Goal: Task Accomplishment & Management: Manage account settings

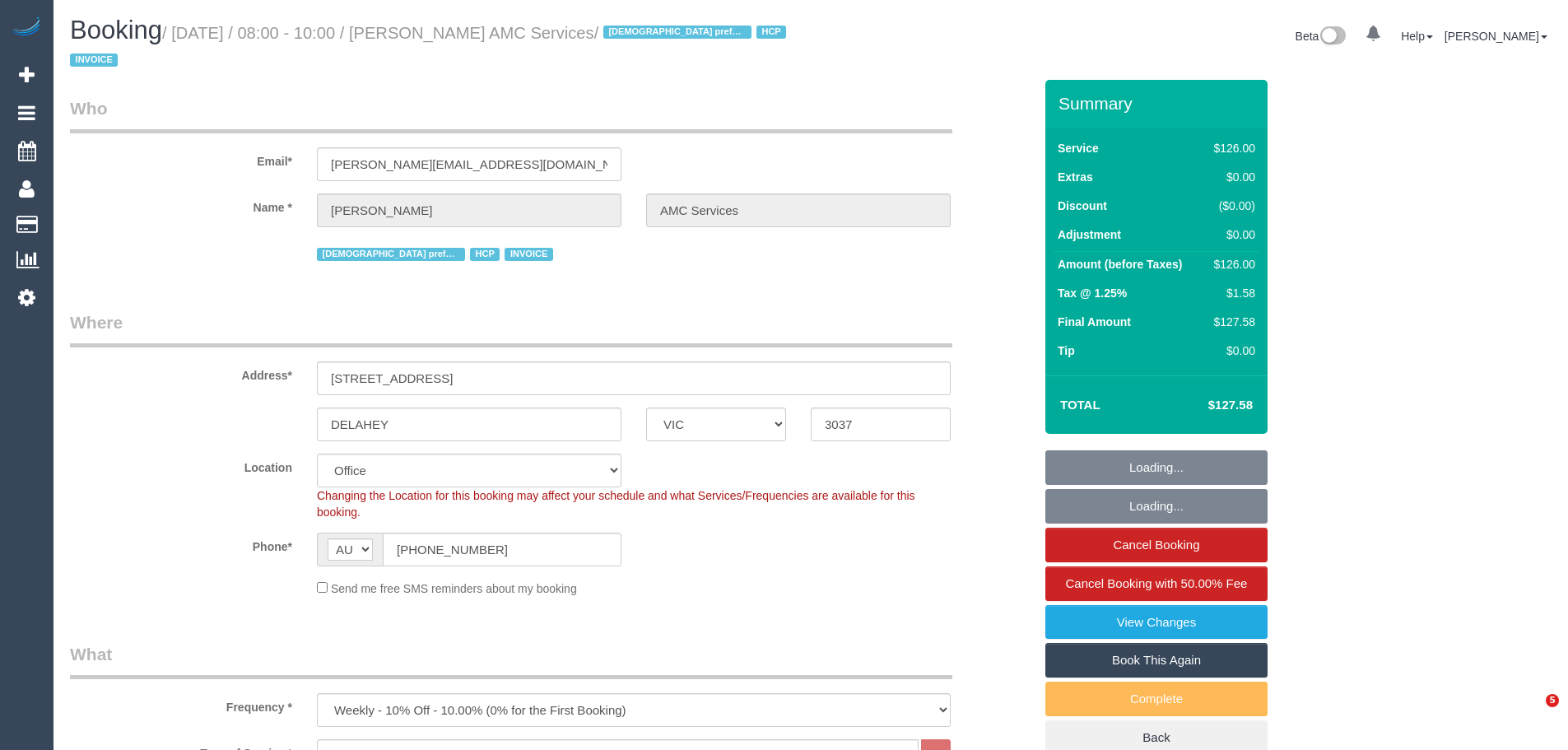
select select "VIC"
select select "120"
select select "number:28"
select select "number:14"
select select "number:18"
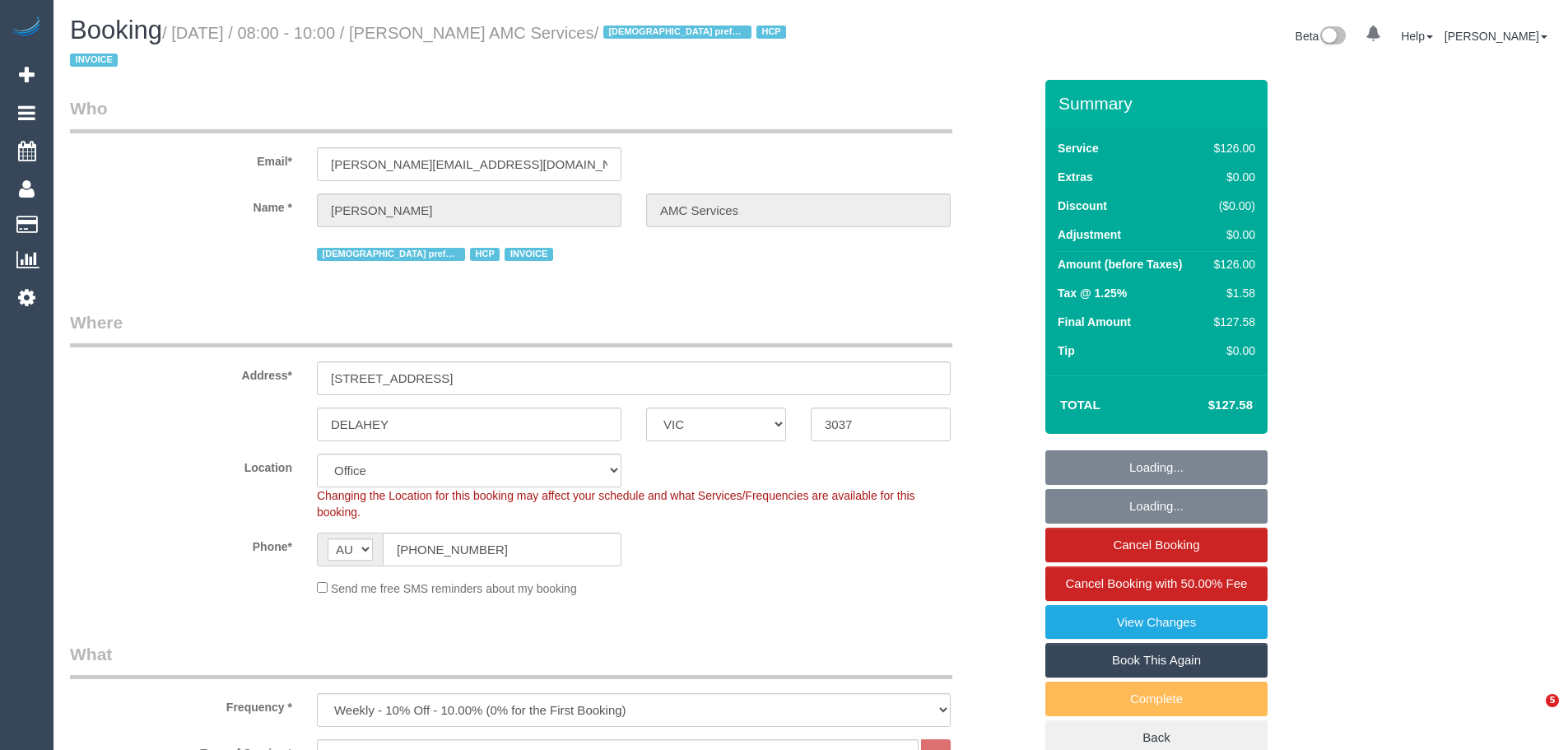
select select "number:36"
select select "number:35"
select select "number:12"
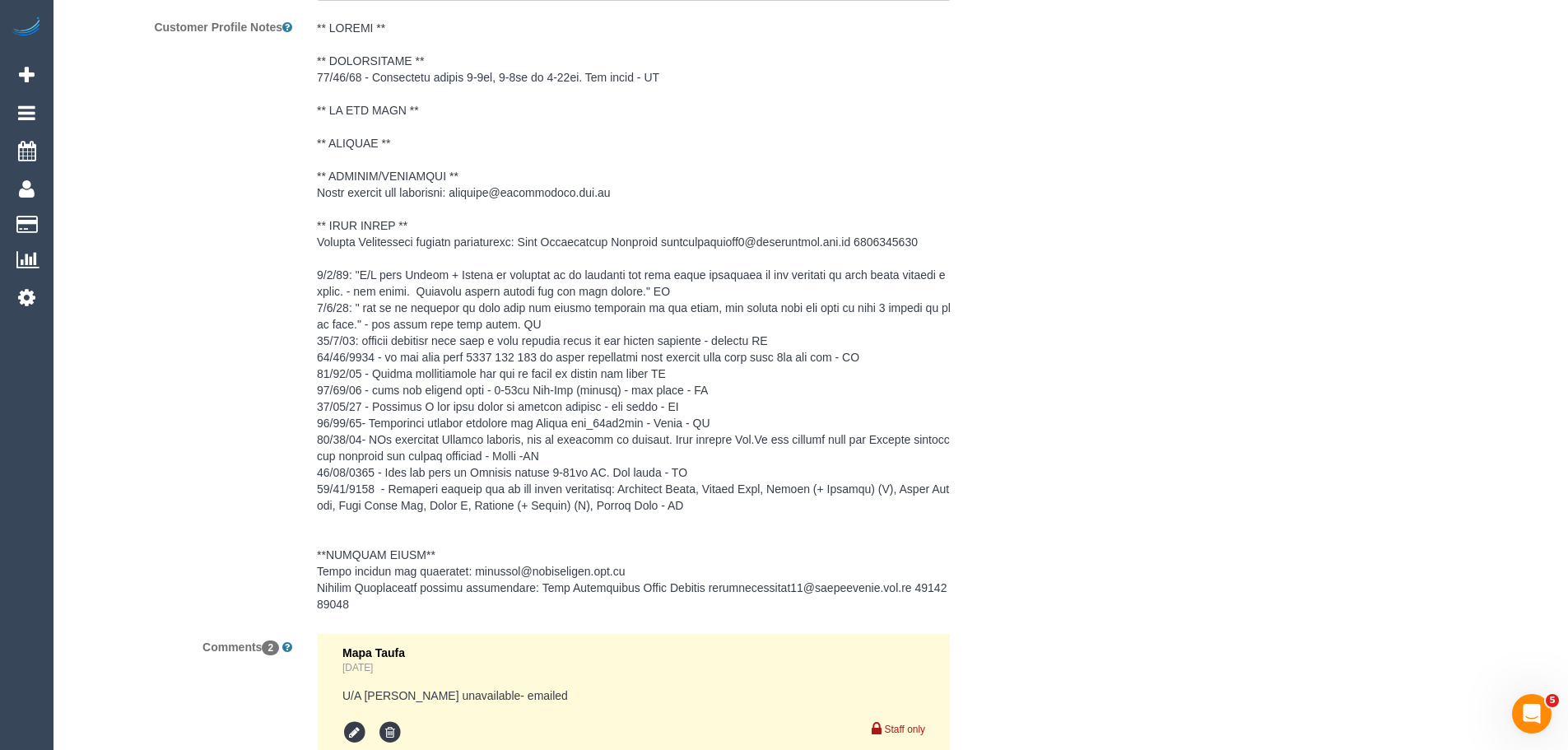
scroll to position [2521, 0]
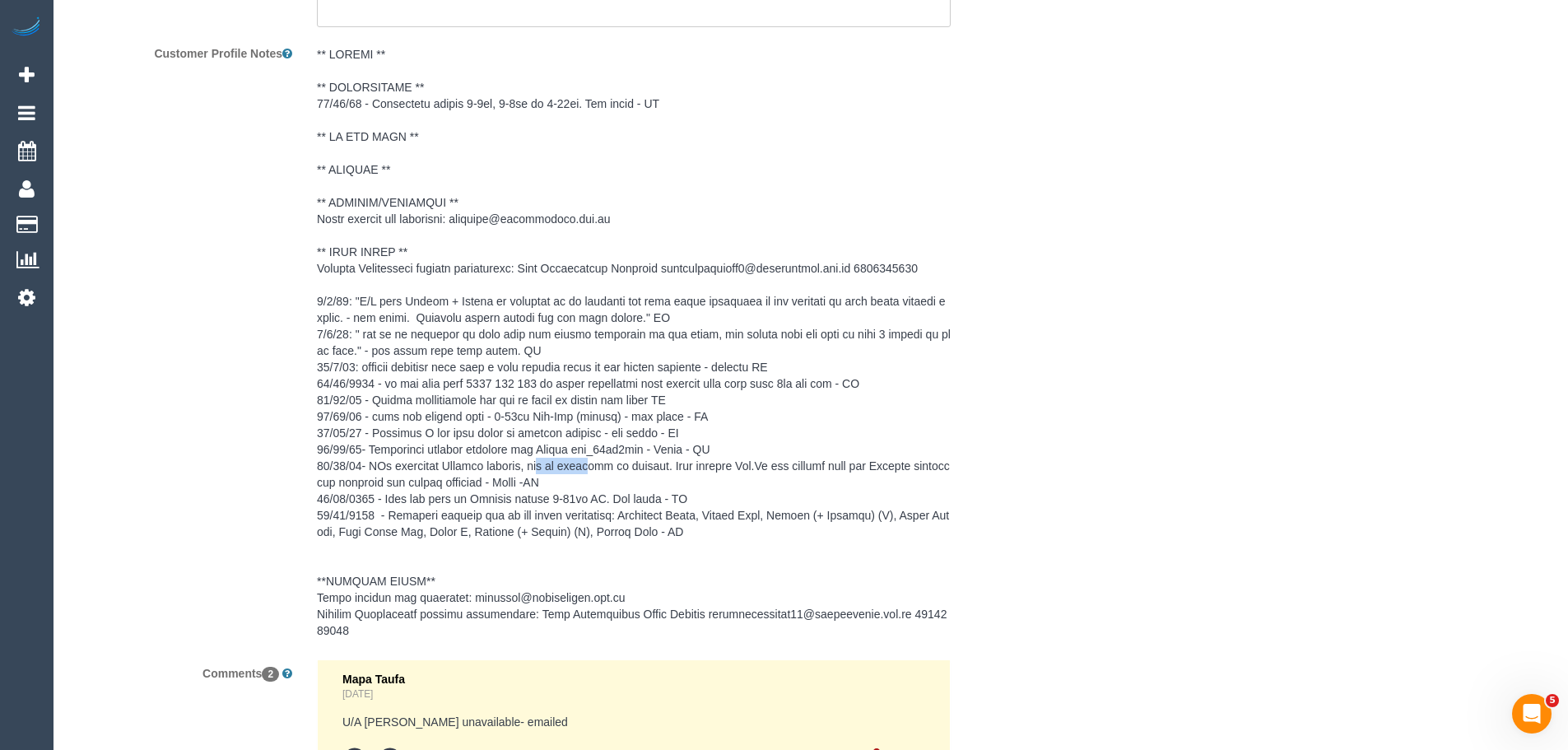
drag, startPoint x: 554, startPoint y: 463, endPoint x: 598, endPoint y: 461, distance: 44.0
click at [598, 461] on pre at bounding box center [634, 342] width 634 height 593
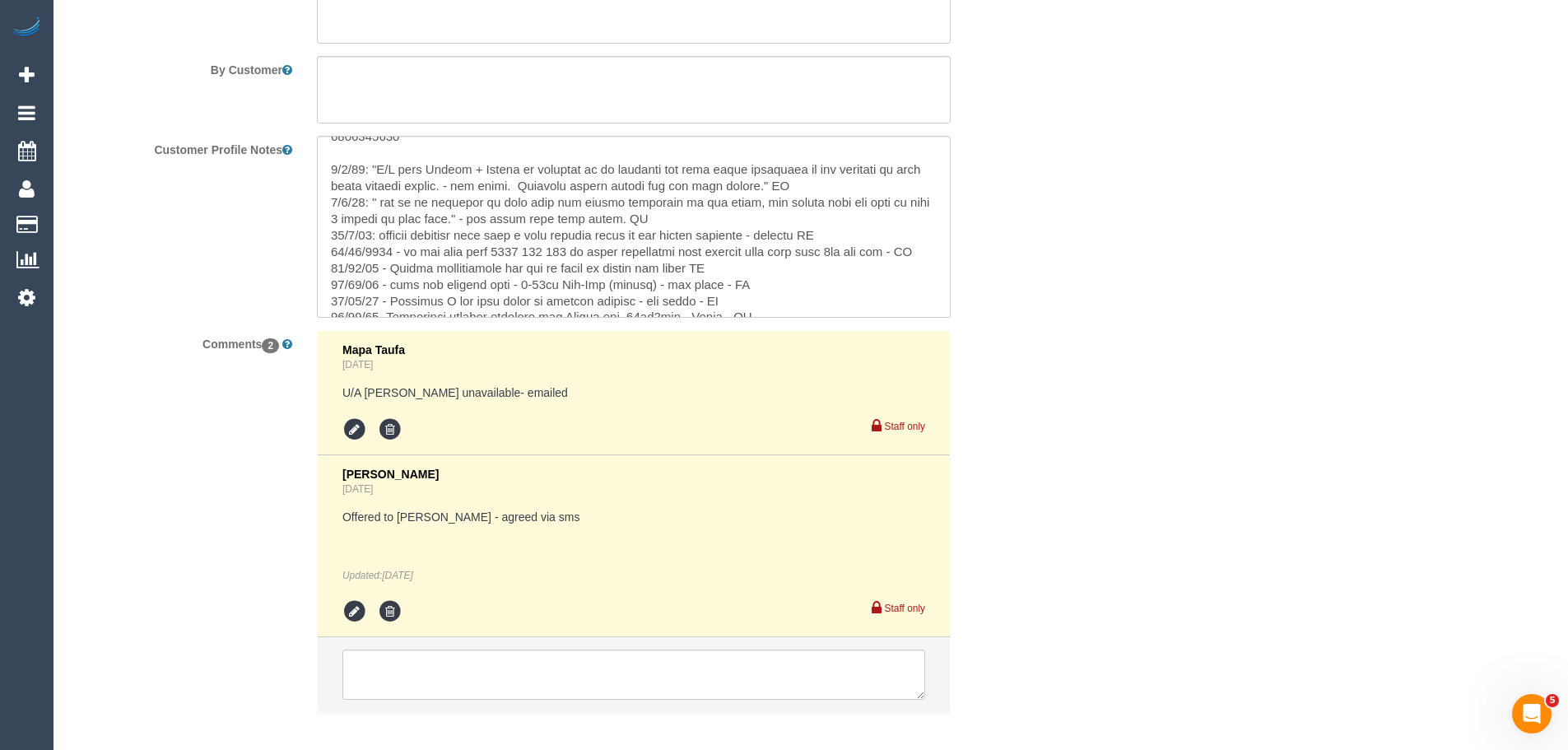
scroll to position [247, 0]
drag, startPoint x: 497, startPoint y: 250, endPoint x: 571, endPoint y: 254, distance: 74.1
click at [571, 254] on textarea at bounding box center [634, 226] width 634 height 182
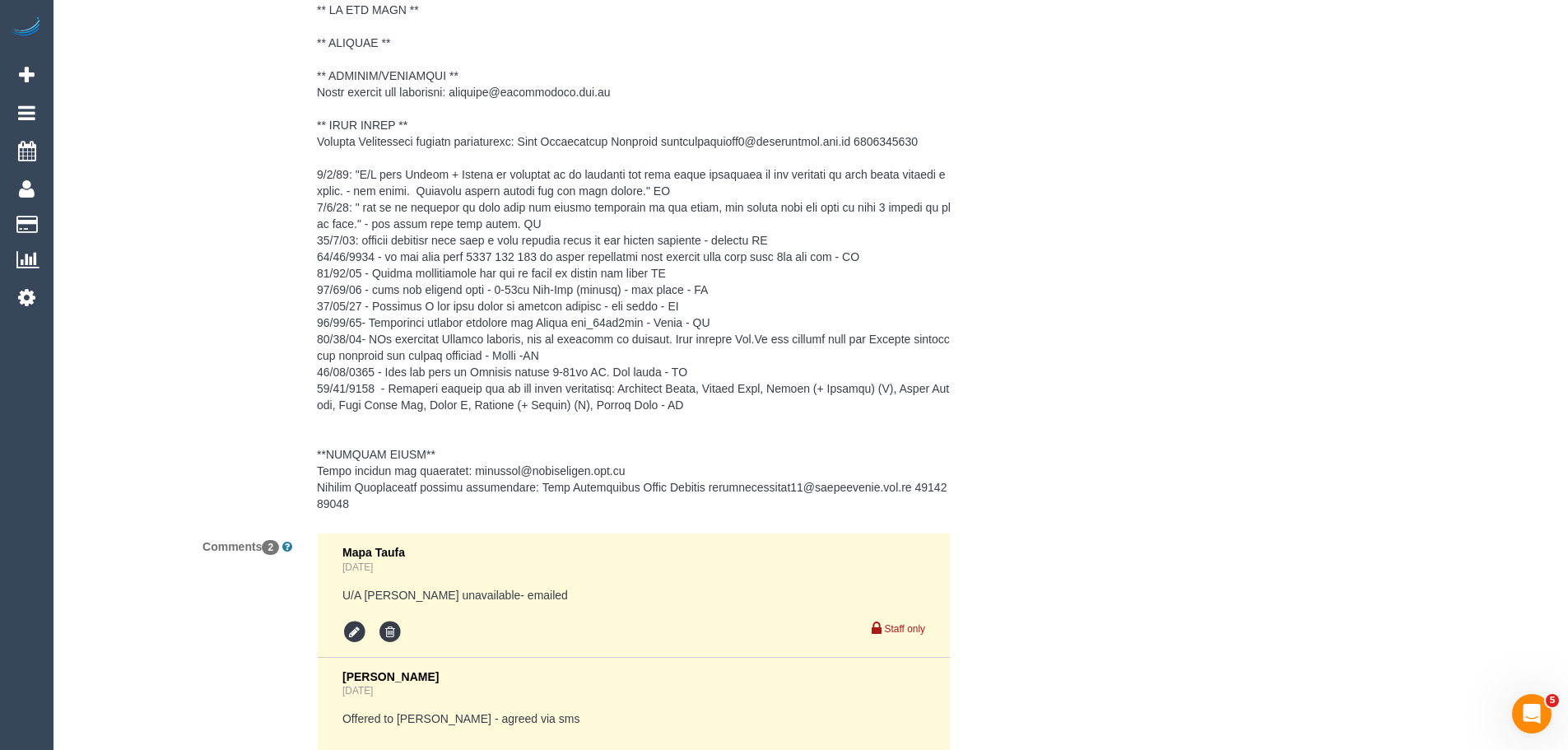
scroll to position [2604, 0]
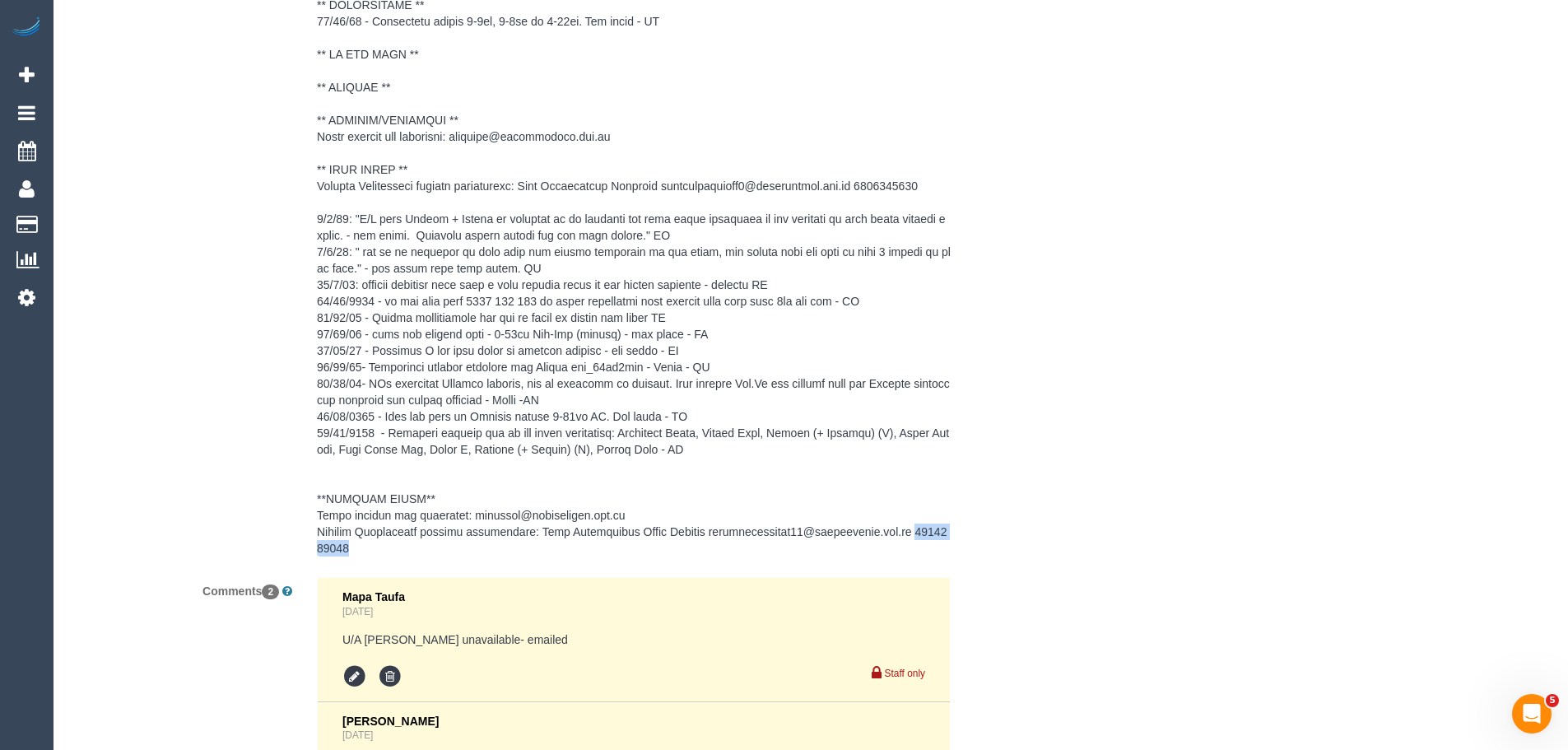
drag, startPoint x: 909, startPoint y: 530, endPoint x: 916, endPoint y: 543, distance: 14.8
click at [916, 543] on pre at bounding box center [634, 259] width 634 height 593
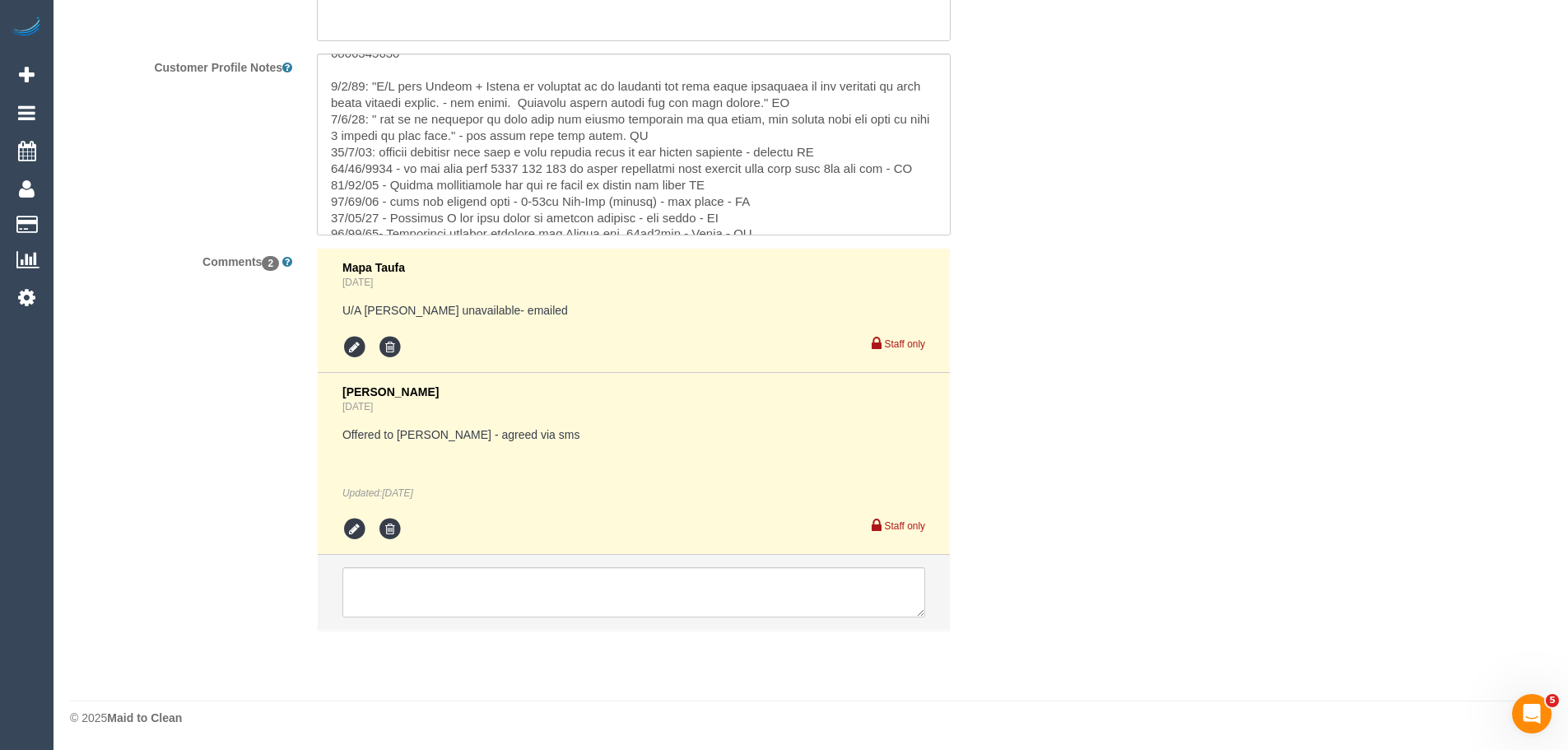
copy pre "0481245220"
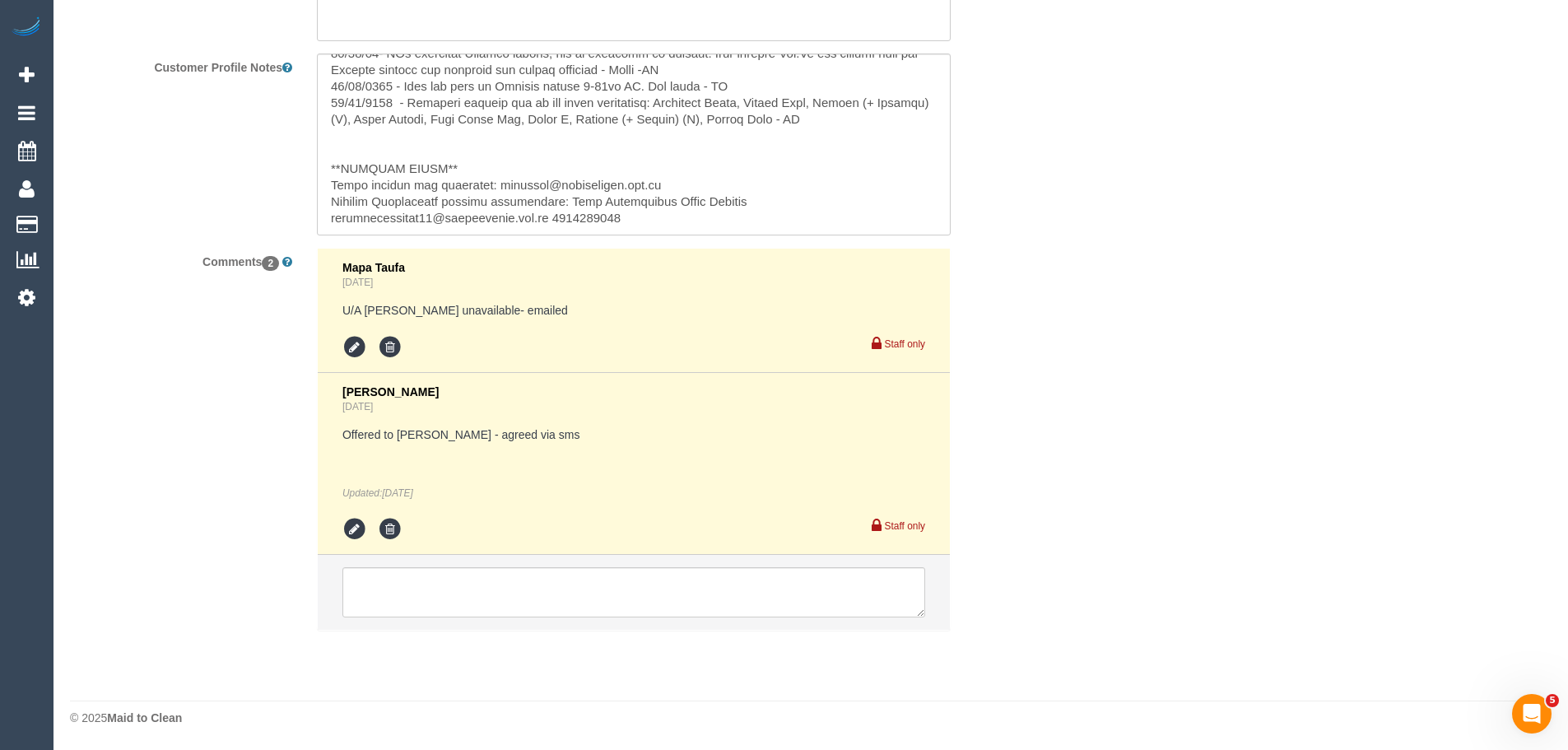
scroll to position [460, 0]
drag, startPoint x: 554, startPoint y: 225, endPoint x: 636, endPoint y: 218, distance: 82.3
click at [636, 218] on textarea at bounding box center [634, 144] width 634 height 182
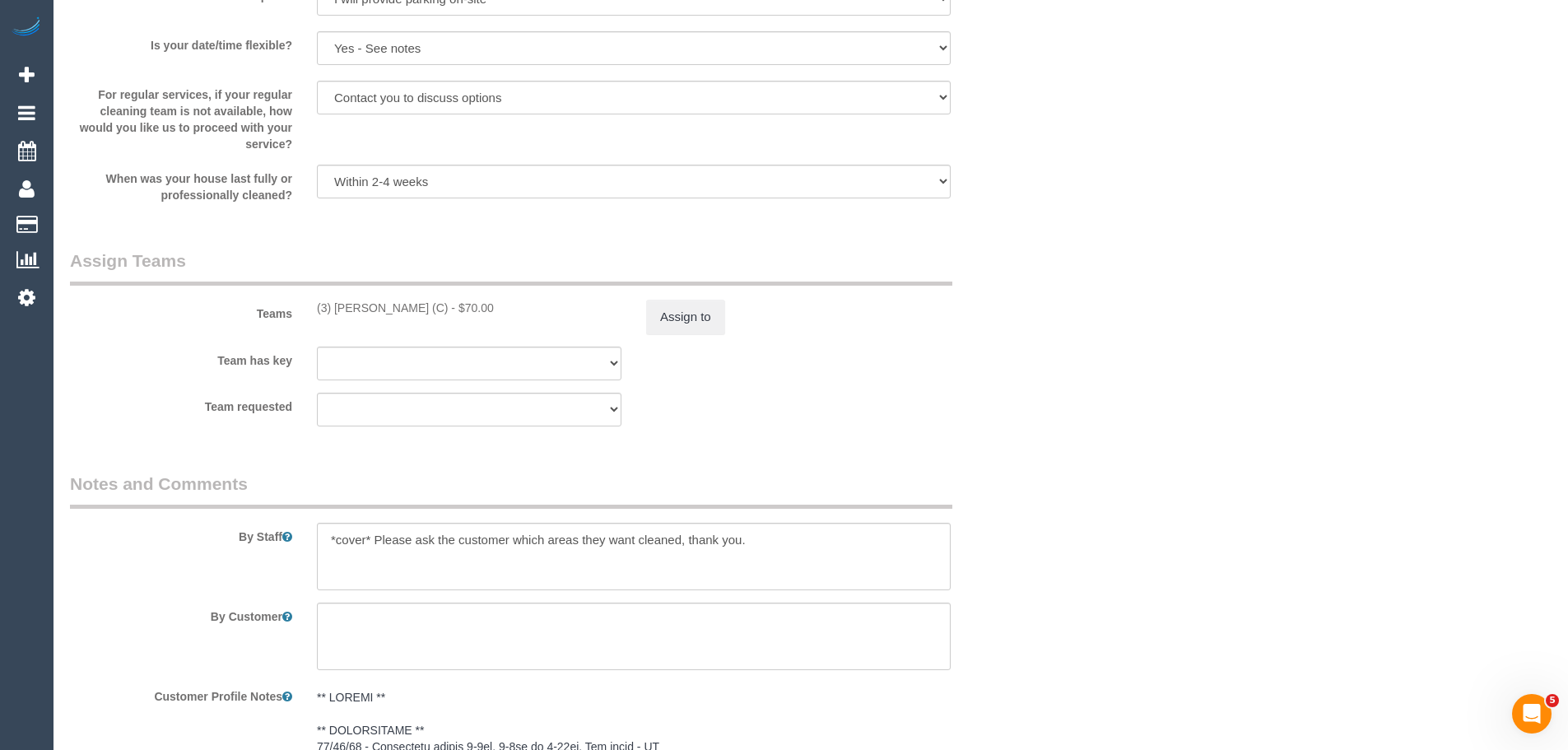
scroll to position [1848, 0]
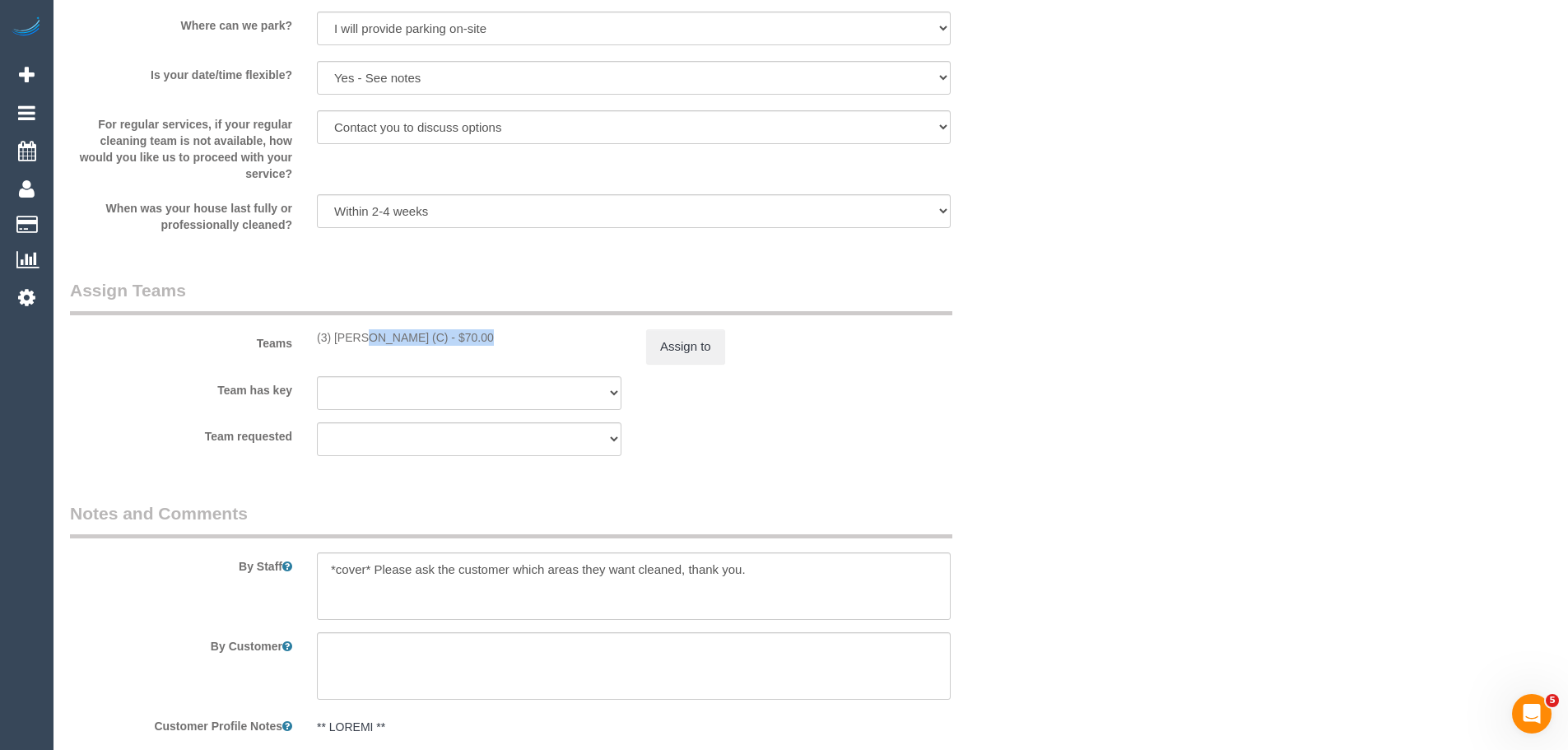
drag, startPoint x: 423, startPoint y: 342, endPoint x: 309, endPoint y: 347, distance: 114.1
click at [309, 347] on div "Teams (3) Katie Eichorn (C) - $70.00 Assign to" at bounding box center [552, 321] width 988 height 85
copy div "(3) [PERSON_NAME] (C)"
click at [706, 344] on button "Assign to" at bounding box center [685, 347] width 79 height 35
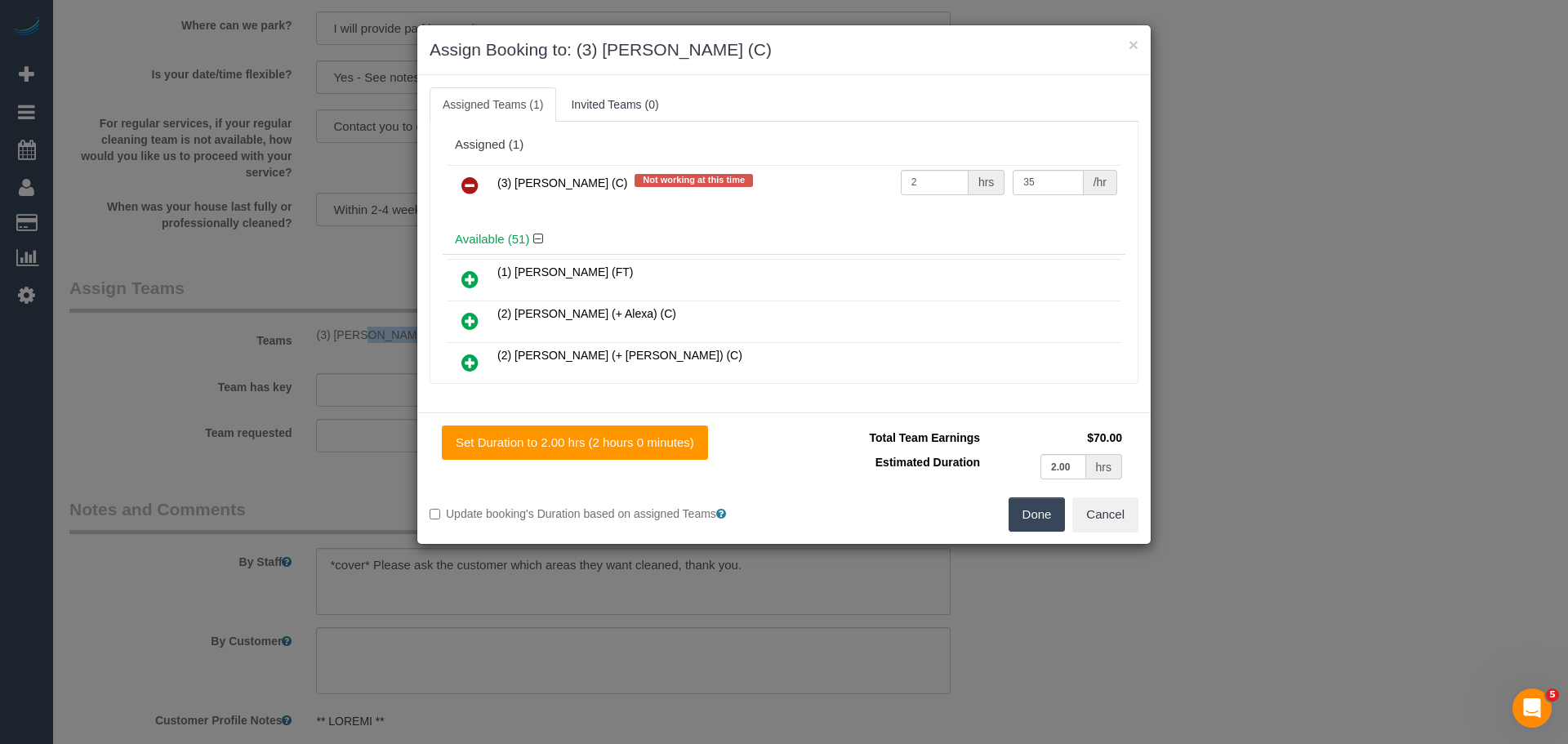
click at [464, 185] on icon at bounding box center [469, 186] width 17 height 20
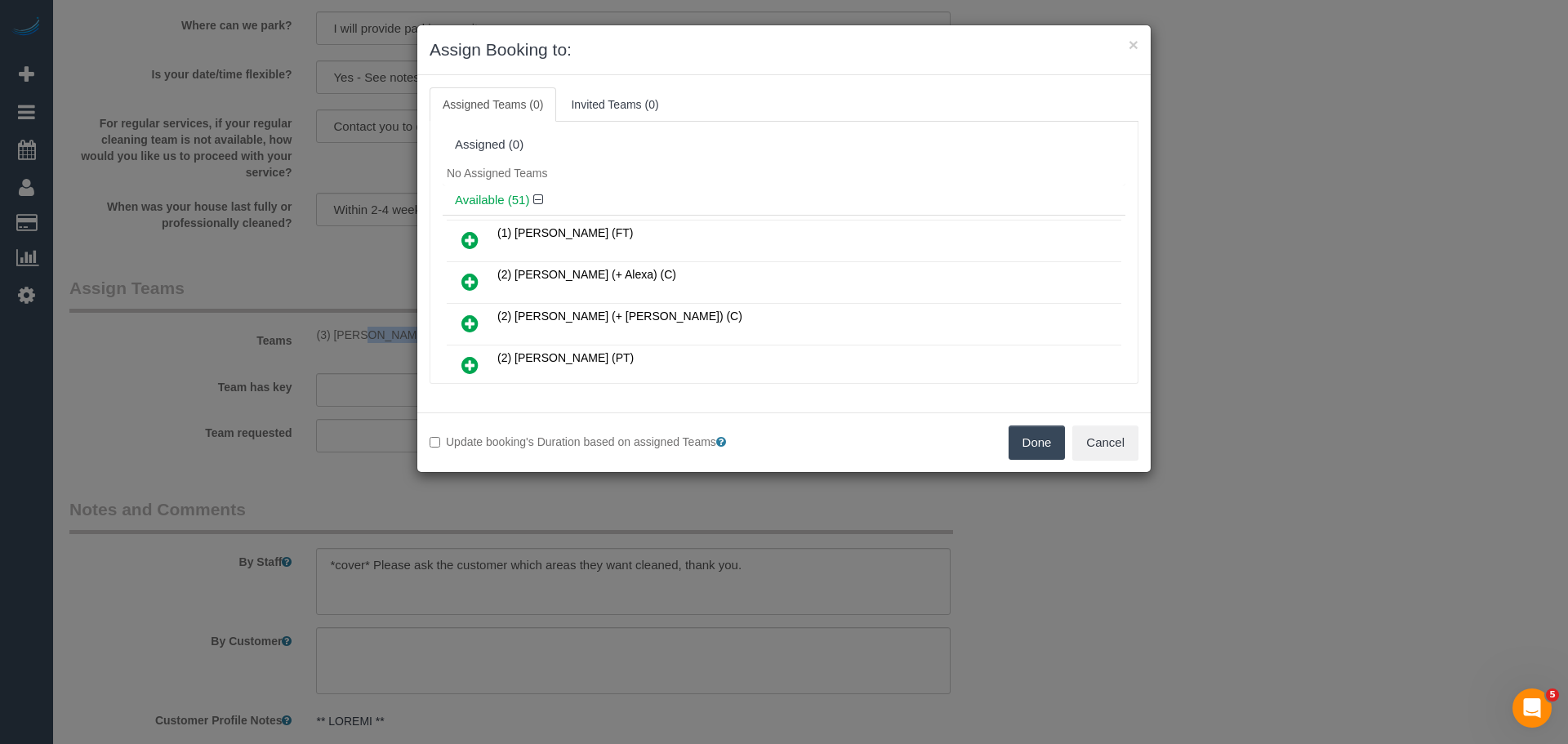
click at [1040, 444] on button "Done" at bounding box center [1037, 443] width 57 height 35
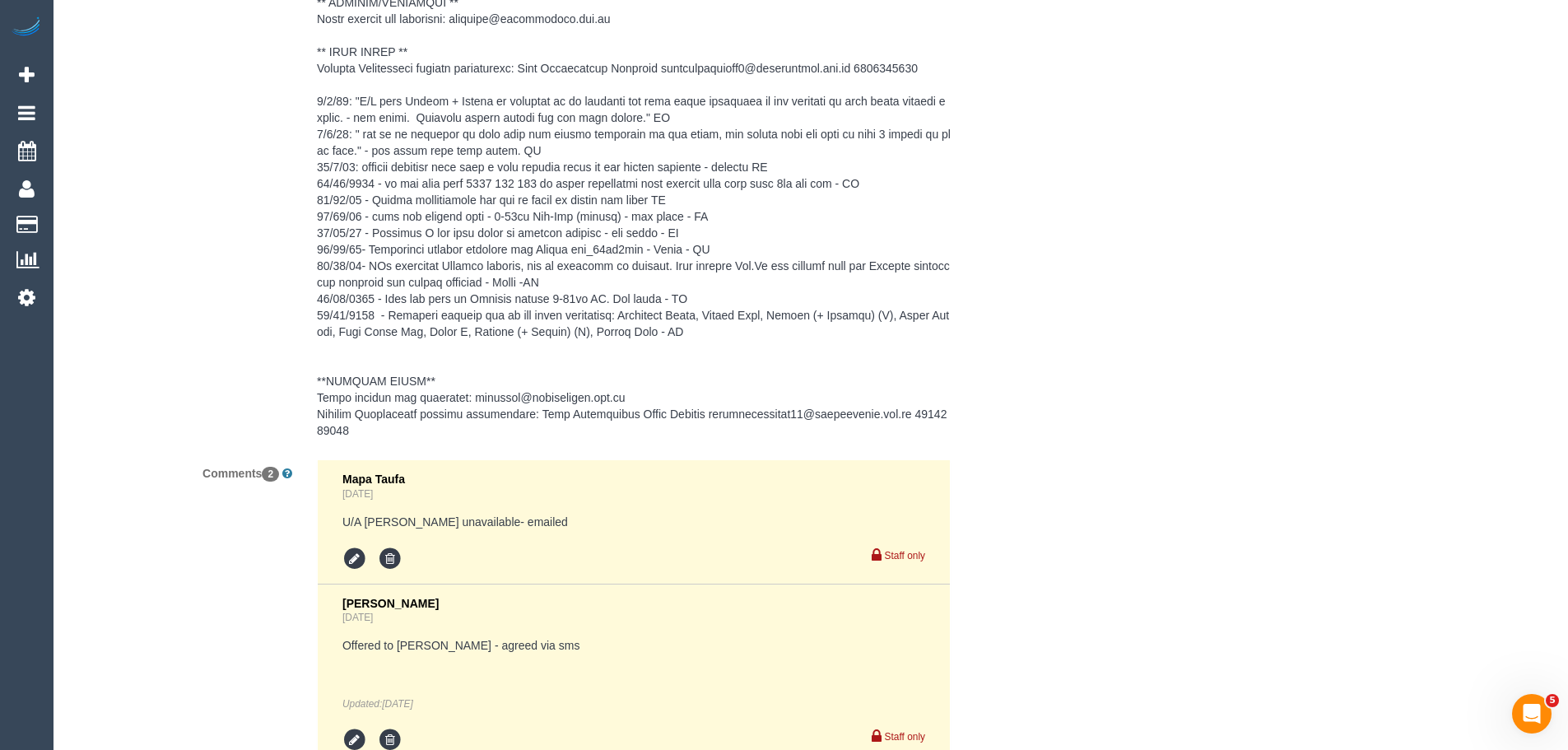
scroll to position [2933, 0]
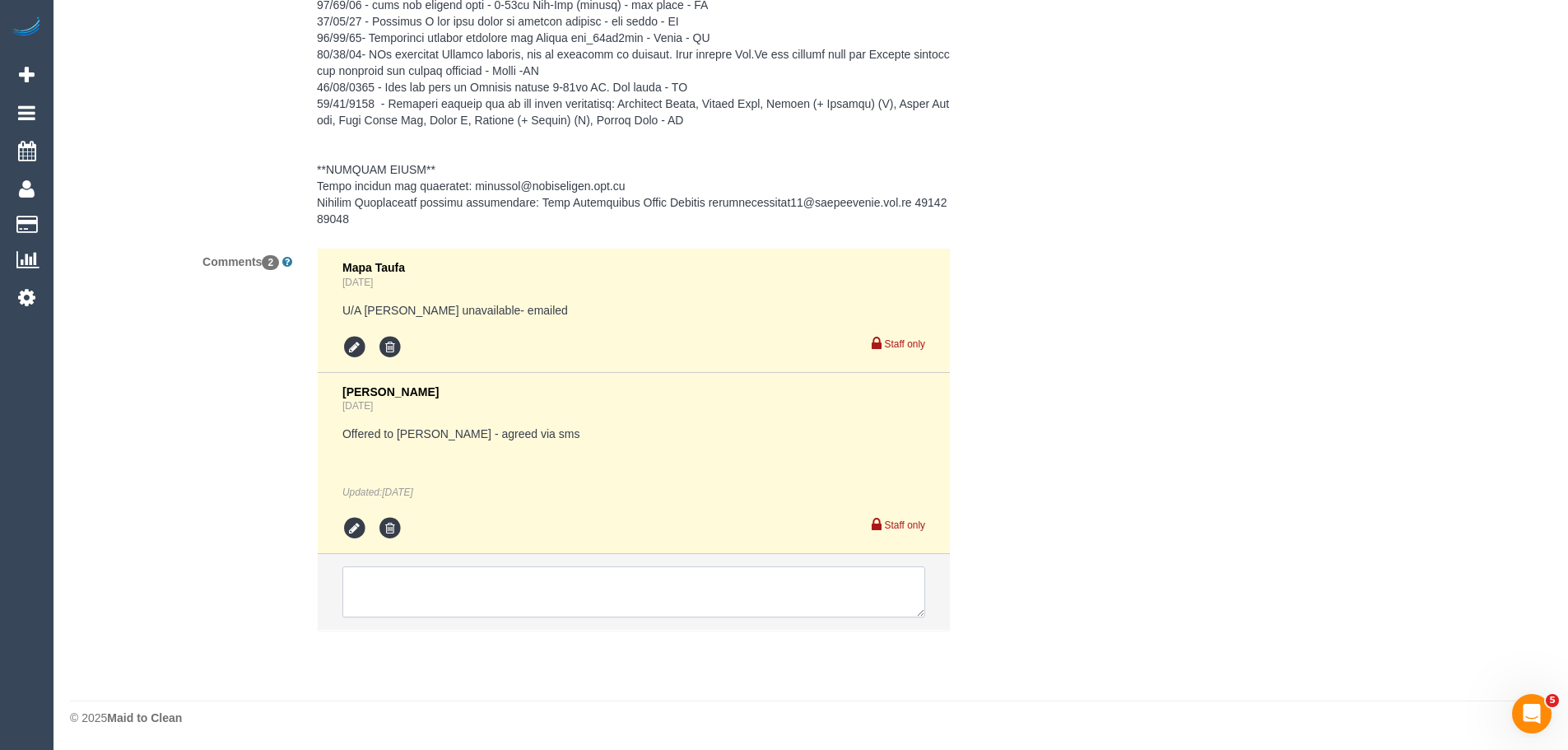
click at [455, 579] on textarea at bounding box center [634, 592] width 583 height 51
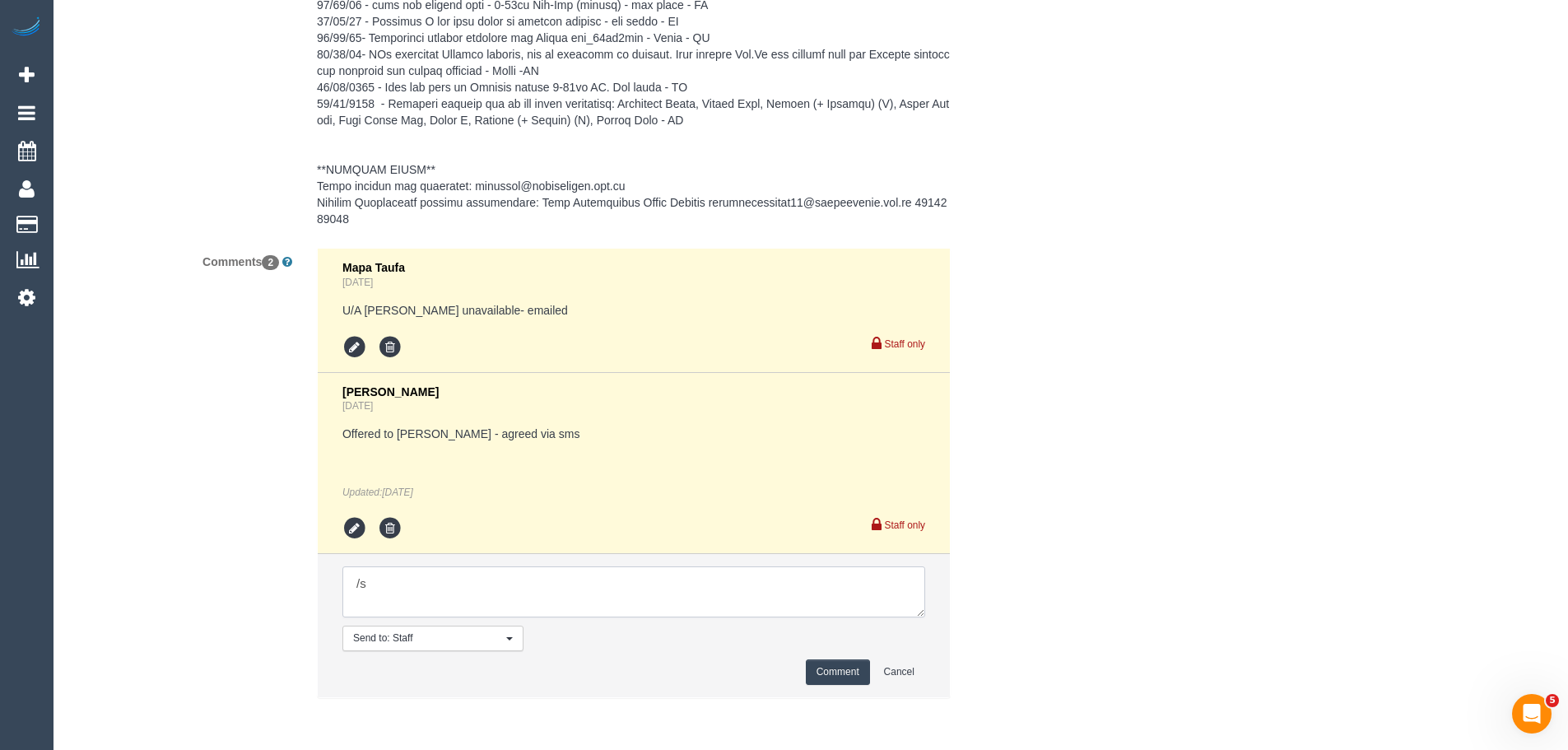
type textarea "/"
paste textarea "Cleaner(s) Unassigned: Reason Unassigned: Contact via: Which message sent: Addi…"
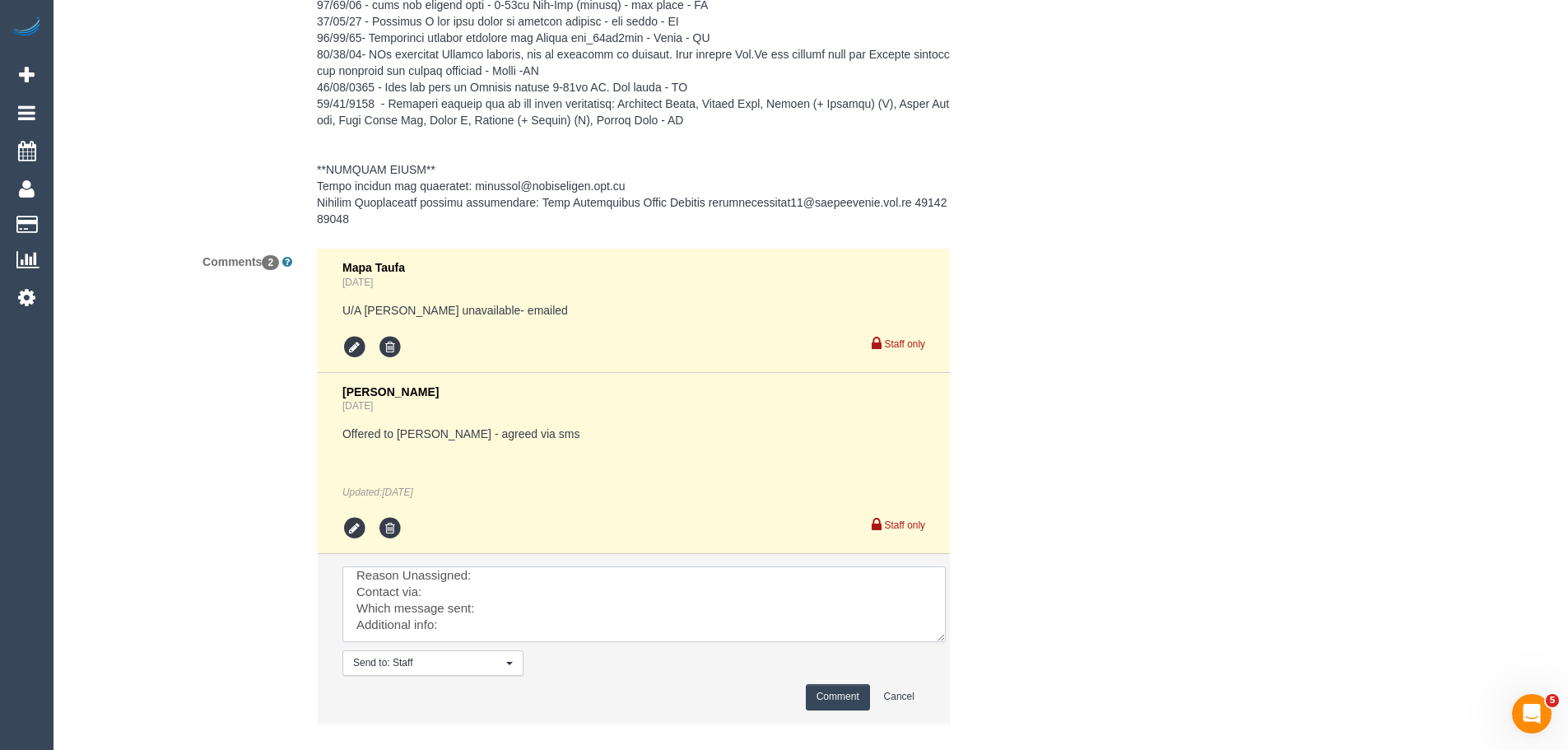
scroll to position [0, 0]
drag, startPoint x: 917, startPoint y: 615, endPoint x: 1106, endPoint y: 788, distance: 256.2
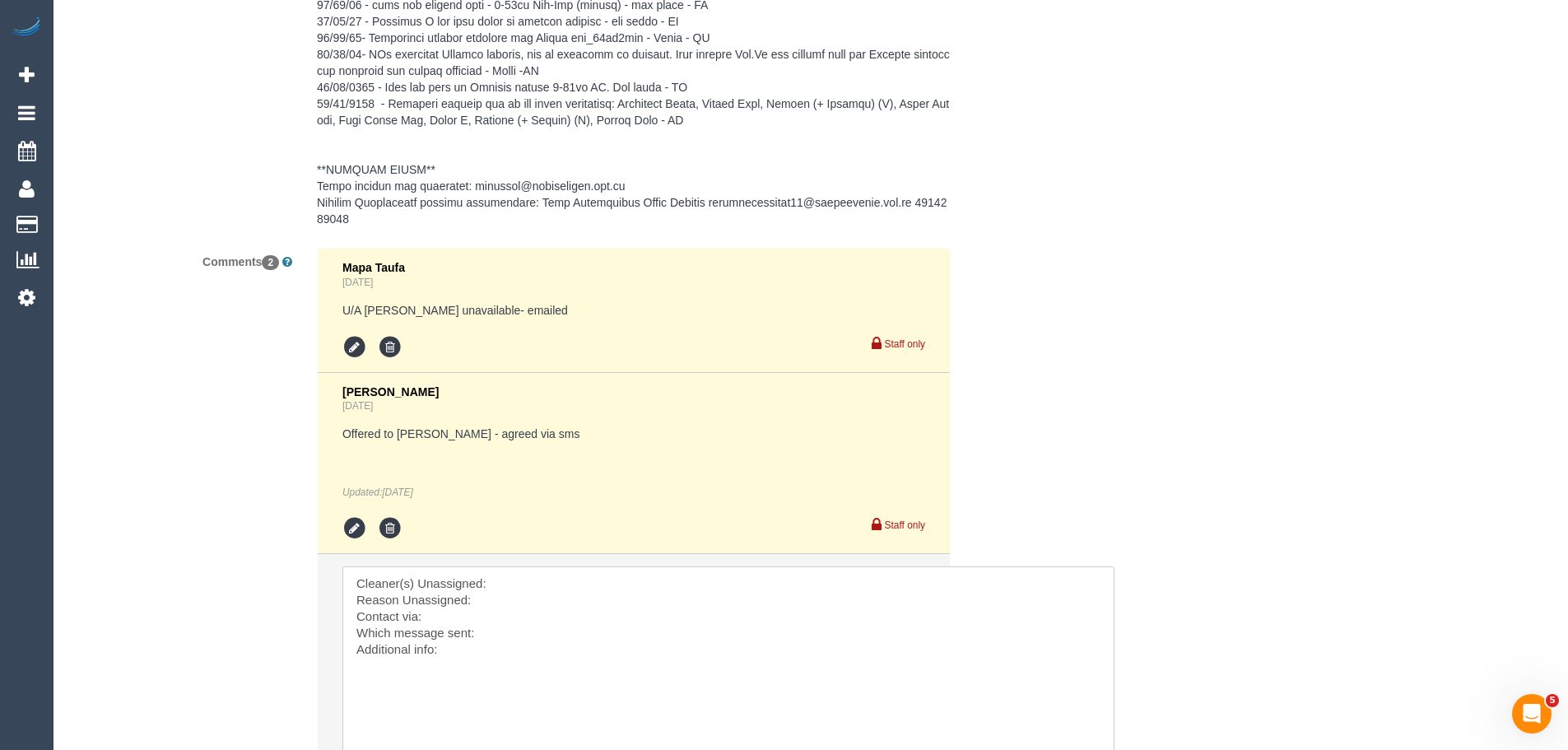
click at [610, 592] on textarea at bounding box center [729, 678] width 772 height 223
paste textarea "(3) [PERSON_NAME] (C)"
click at [502, 597] on textarea at bounding box center [729, 678] width 772 height 223
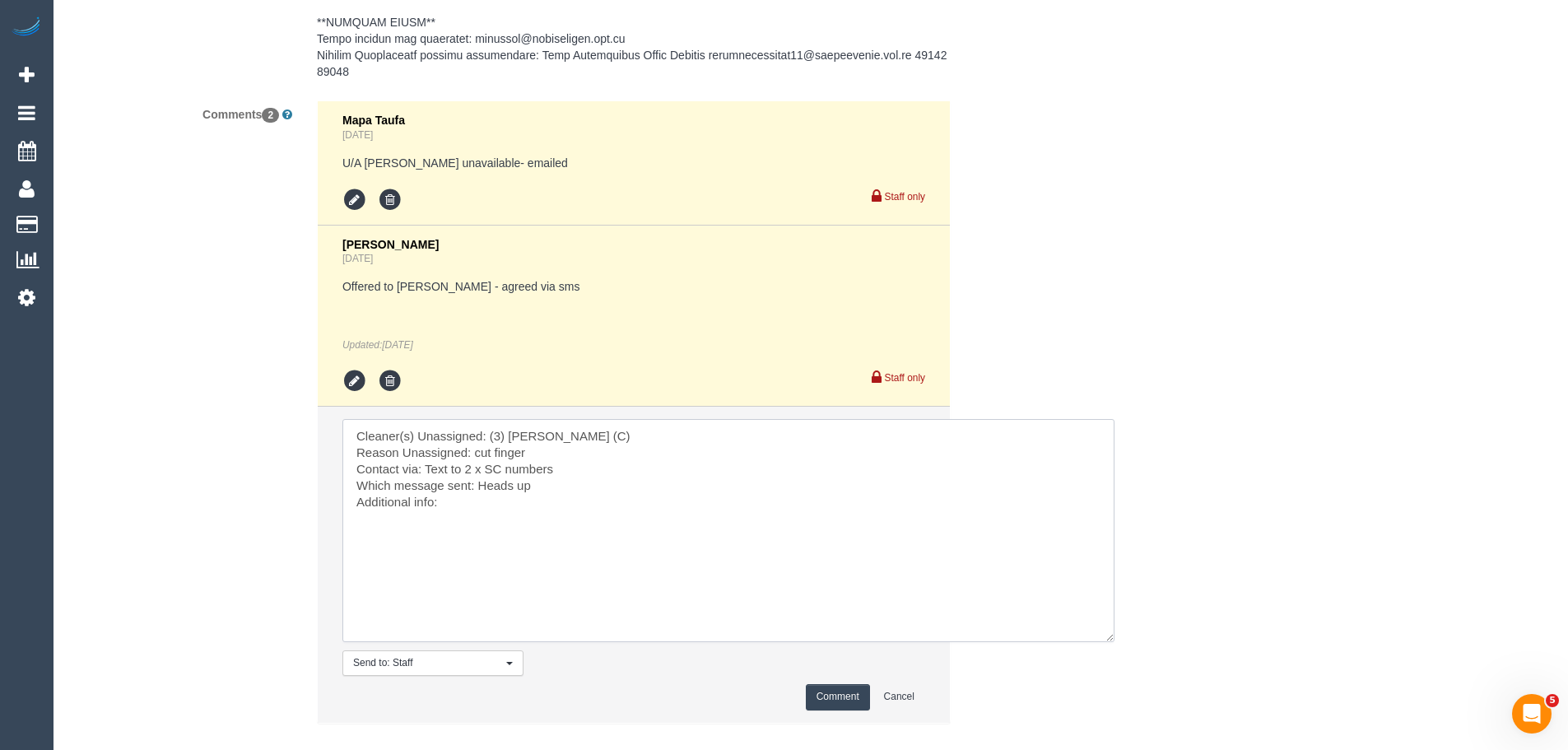
scroll to position [3173, 0]
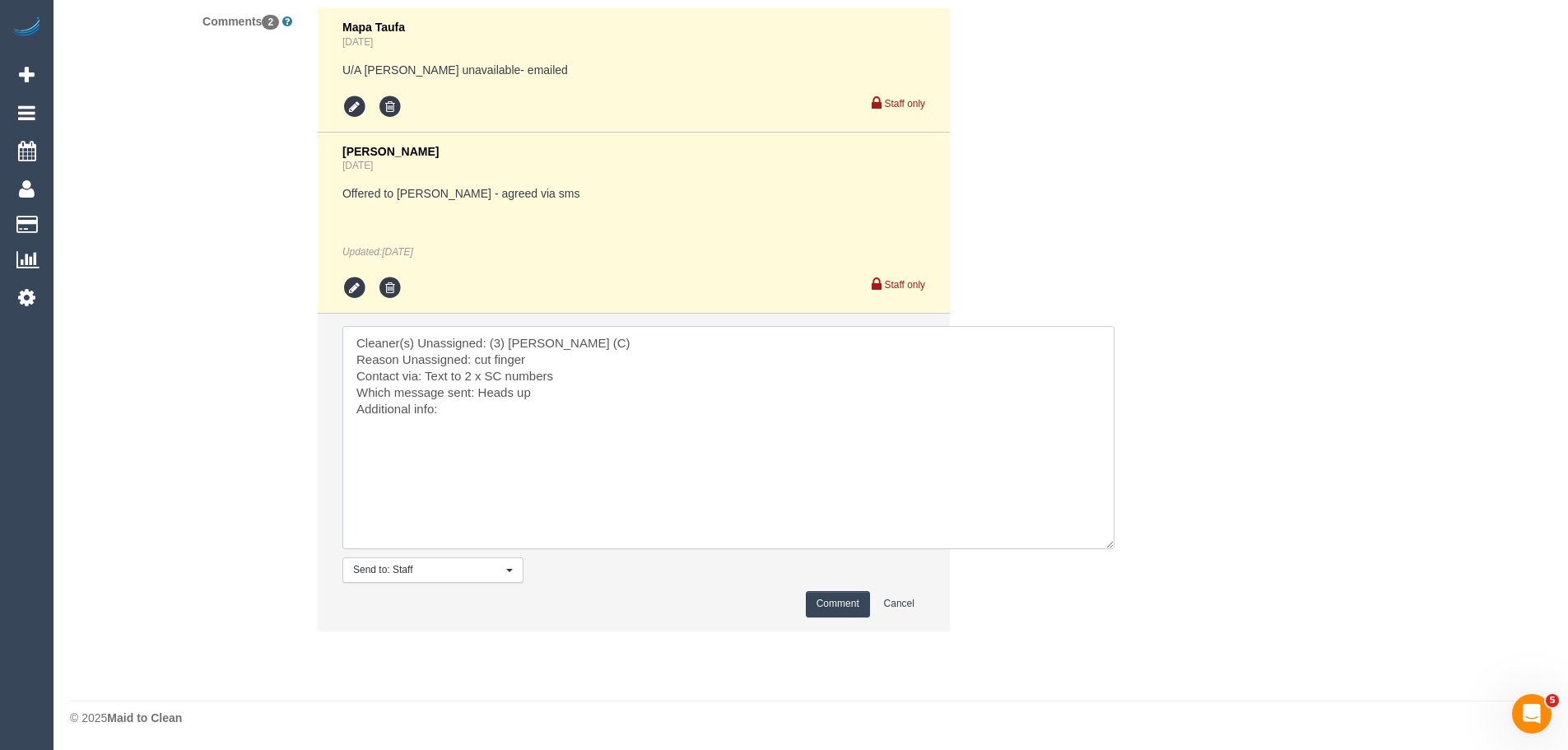
type textarea "Cleaner(s) Unassigned: (3) Katie Eichorn (C) Reason Unassigned: cut finger Cont…"
drag, startPoint x: 848, startPoint y: 606, endPoint x: 861, endPoint y: 594, distance: 17.7
click at [848, 605] on button "Comment" at bounding box center [838, 604] width 64 height 26
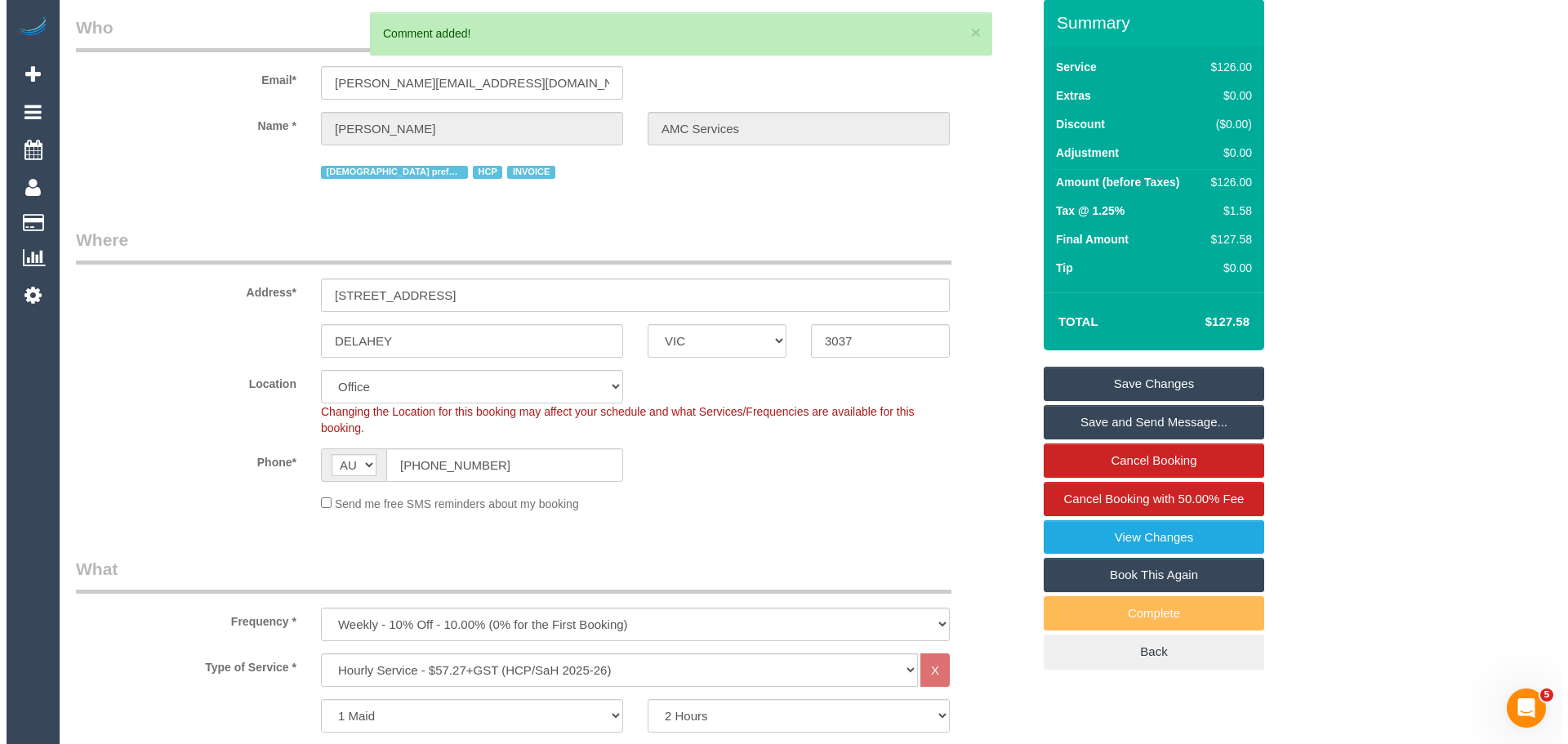
scroll to position [0, 0]
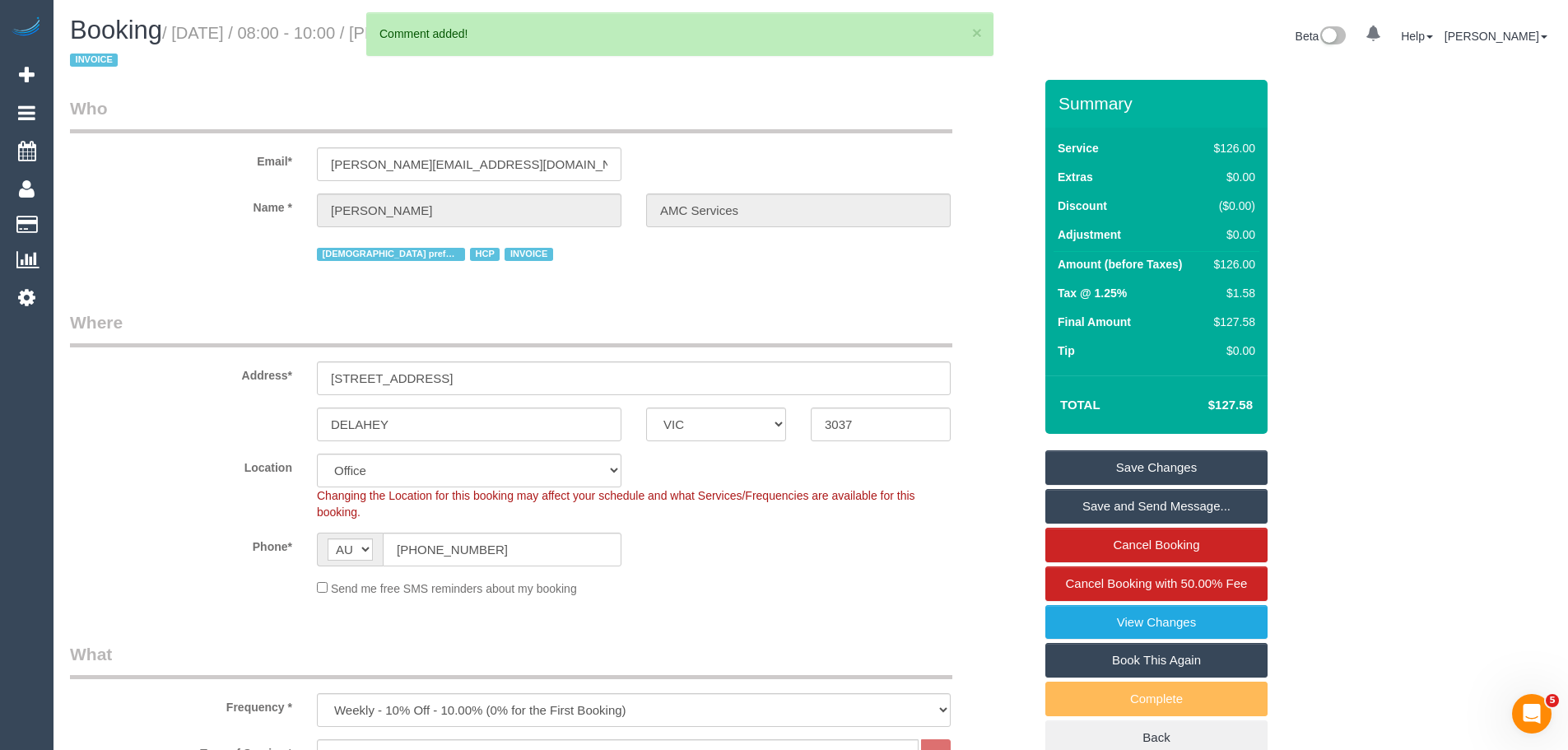
click at [1182, 474] on link "Save Changes" at bounding box center [1157, 468] width 222 height 35
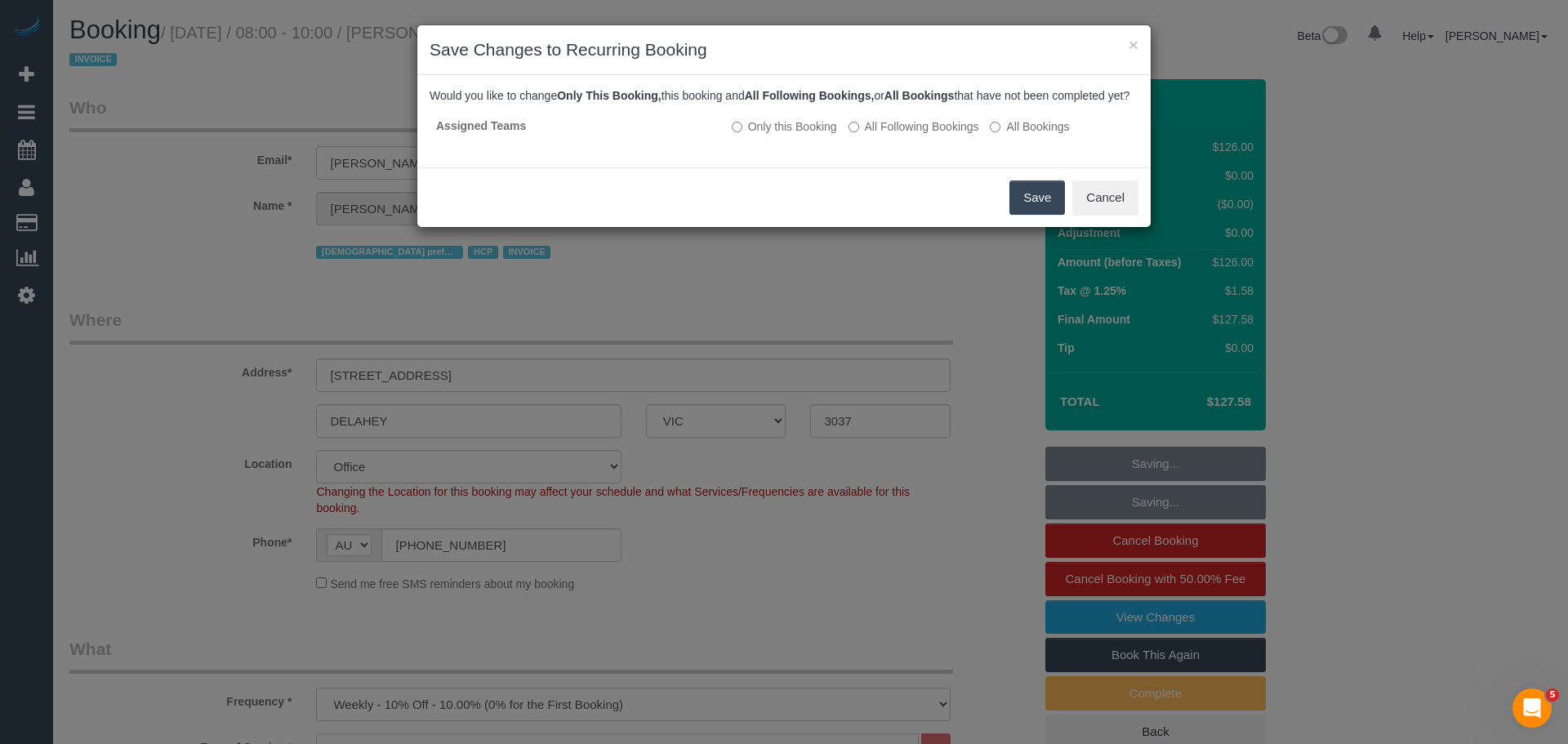
click at [1027, 196] on button "Save" at bounding box center [1037, 197] width 55 height 35
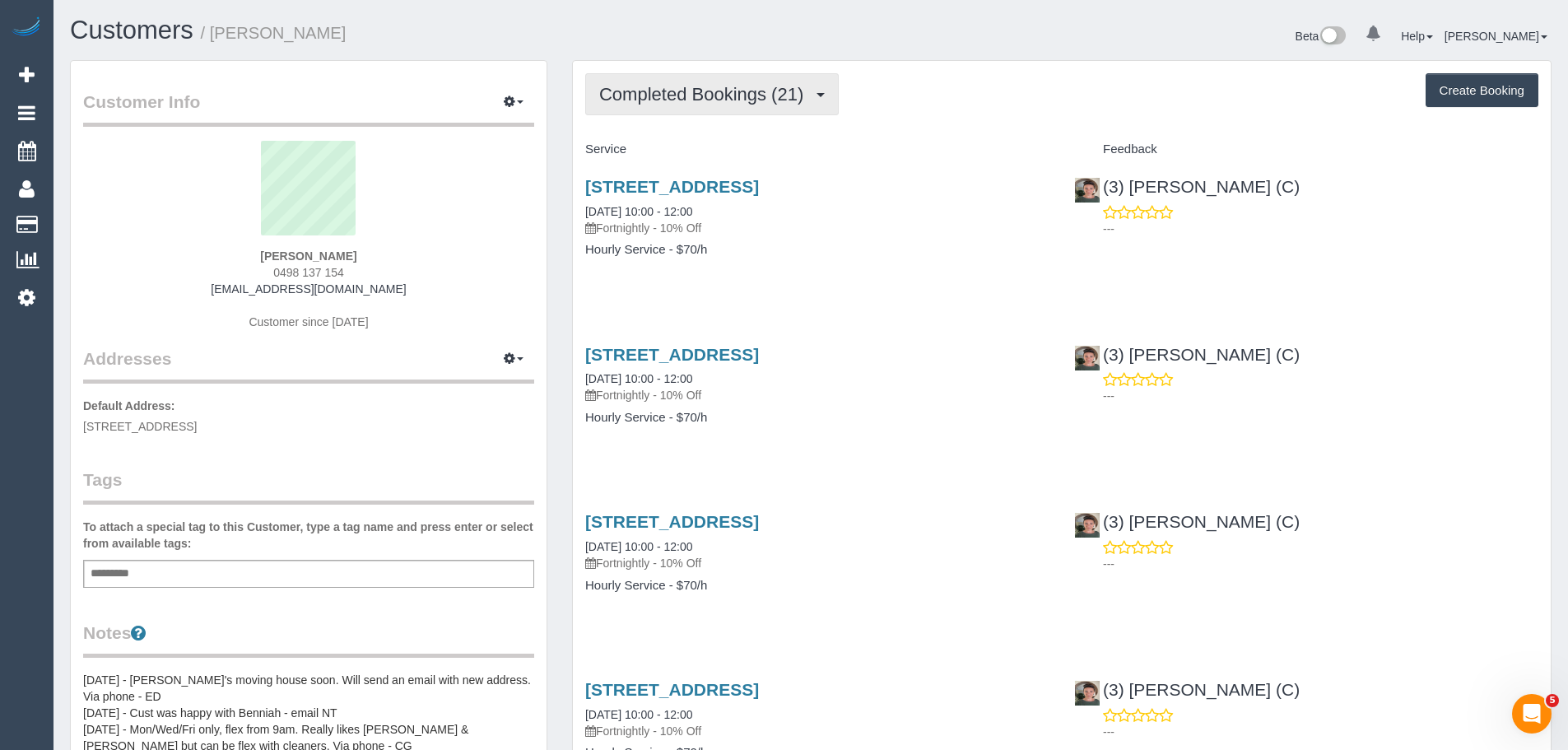
click at [689, 98] on span "Completed Bookings (21)" at bounding box center [706, 94] width 213 height 20
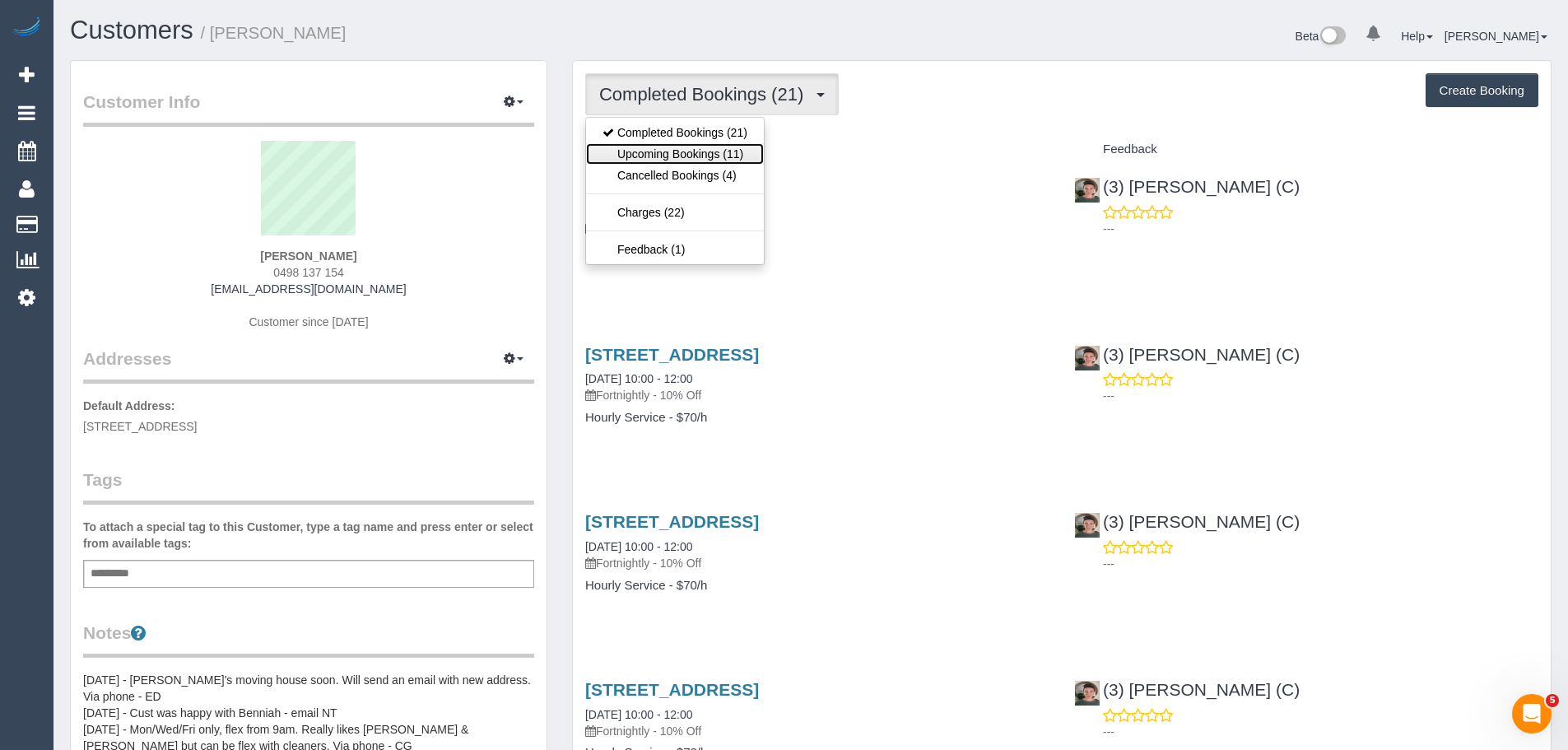
click at [694, 158] on link "Upcoming Bookings (11)" at bounding box center [674, 153] width 178 height 21
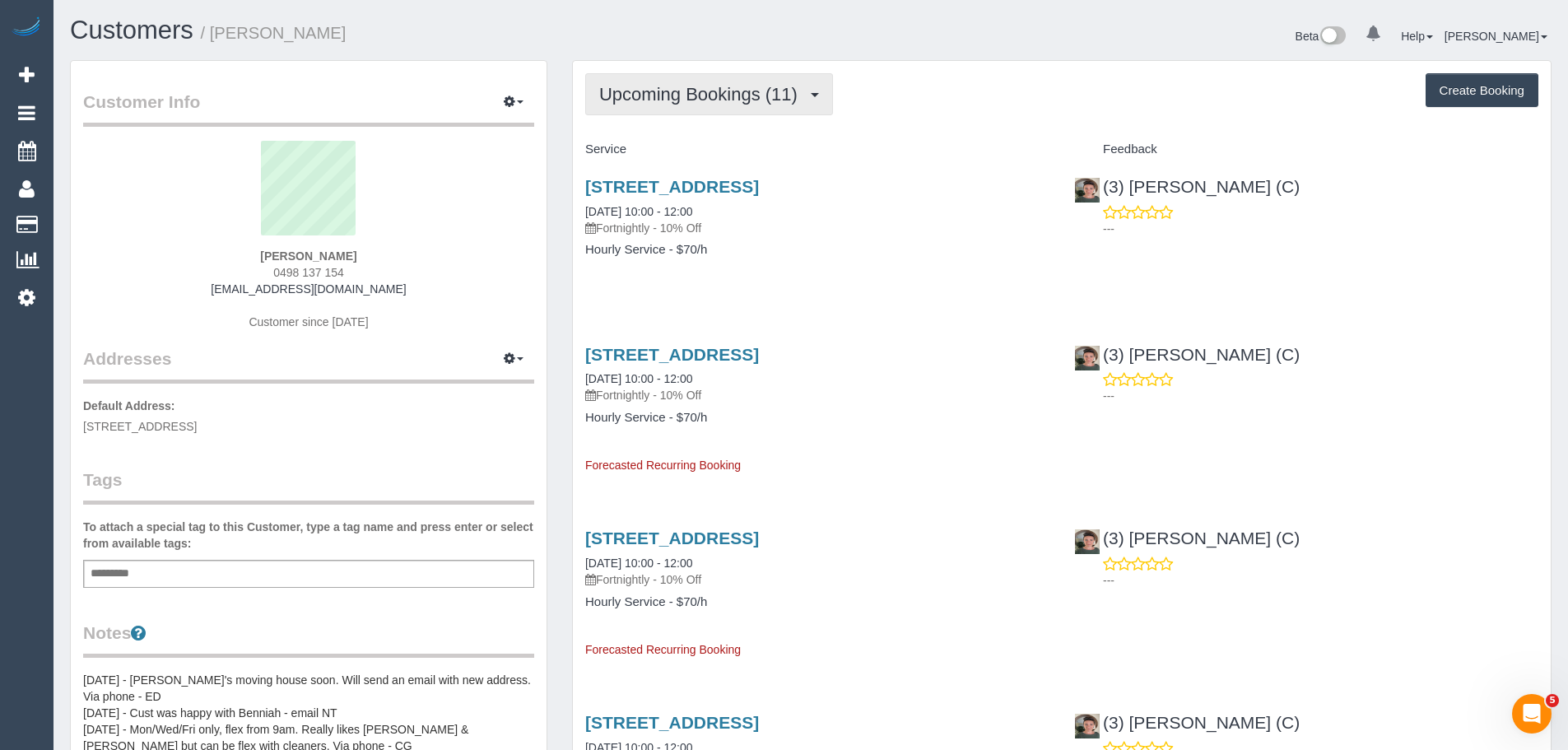
click at [676, 88] on span "Upcoming Bookings (11)" at bounding box center [702, 94] width 206 height 20
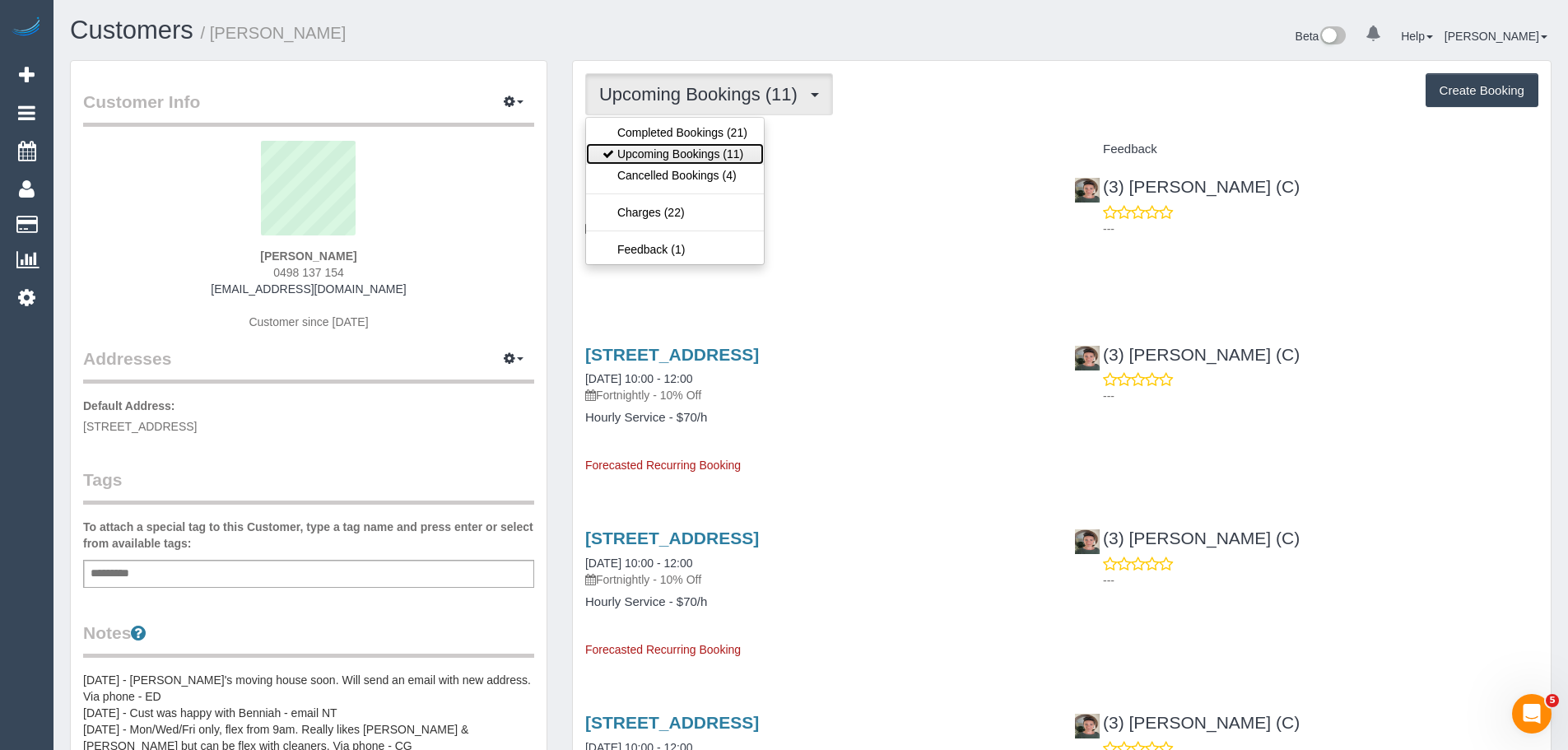
click at [654, 154] on link "Upcoming Bookings (11)" at bounding box center [674, 153] width 178 height 21
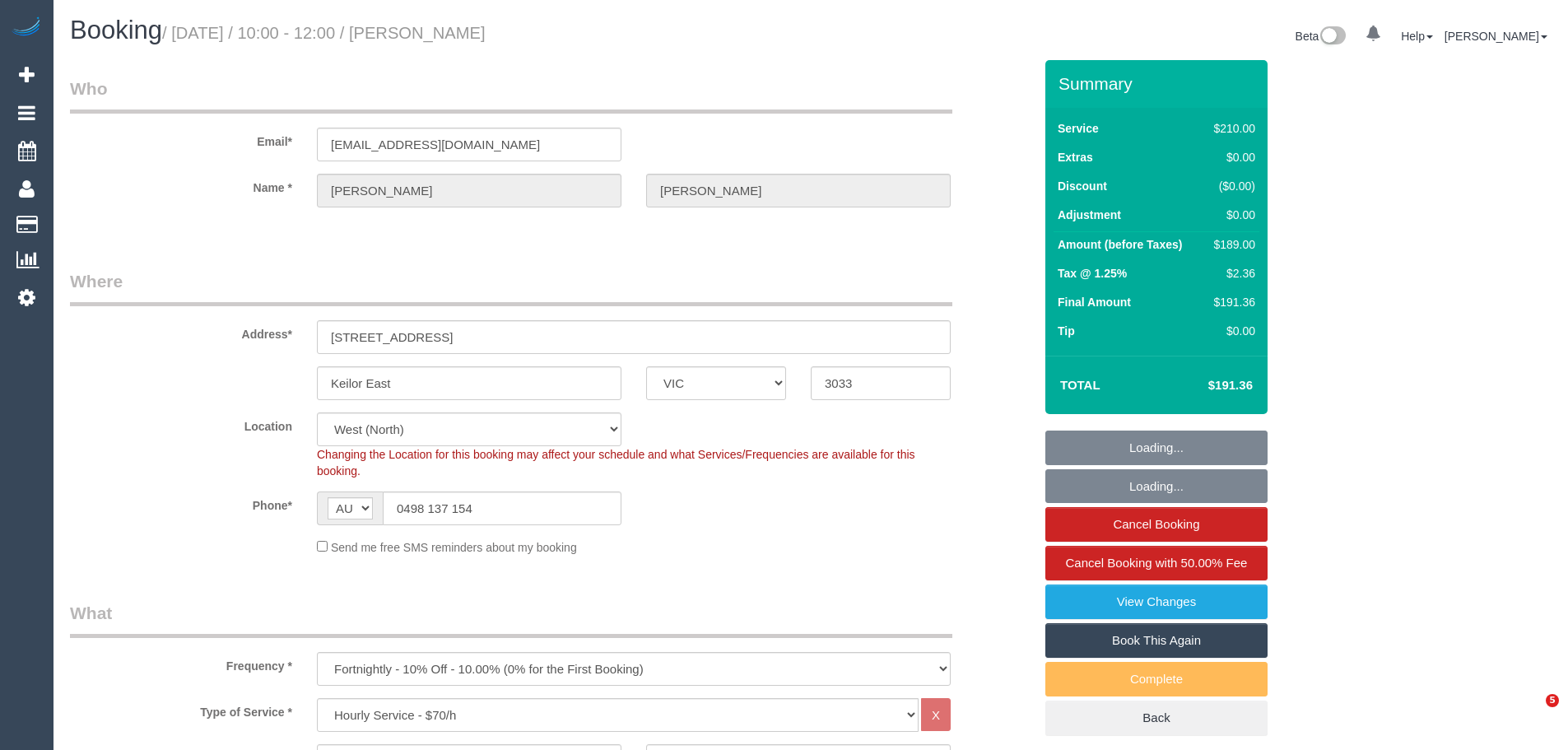
select select "VIC"
select select "180"
select select "number:27"
select select "number:14"
select select "number:19"
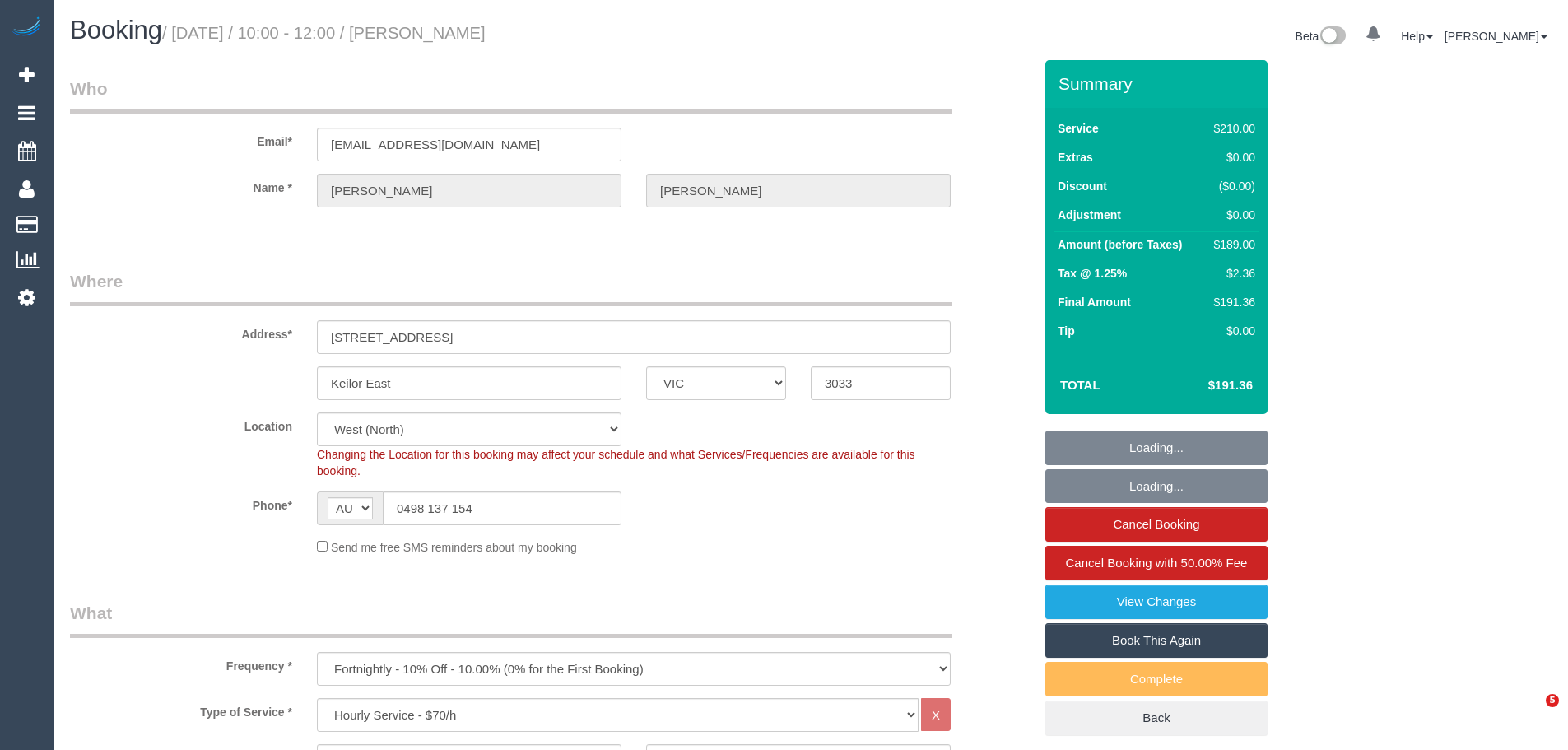
select select "number:36"
select select "number:34"
select select "number:11"
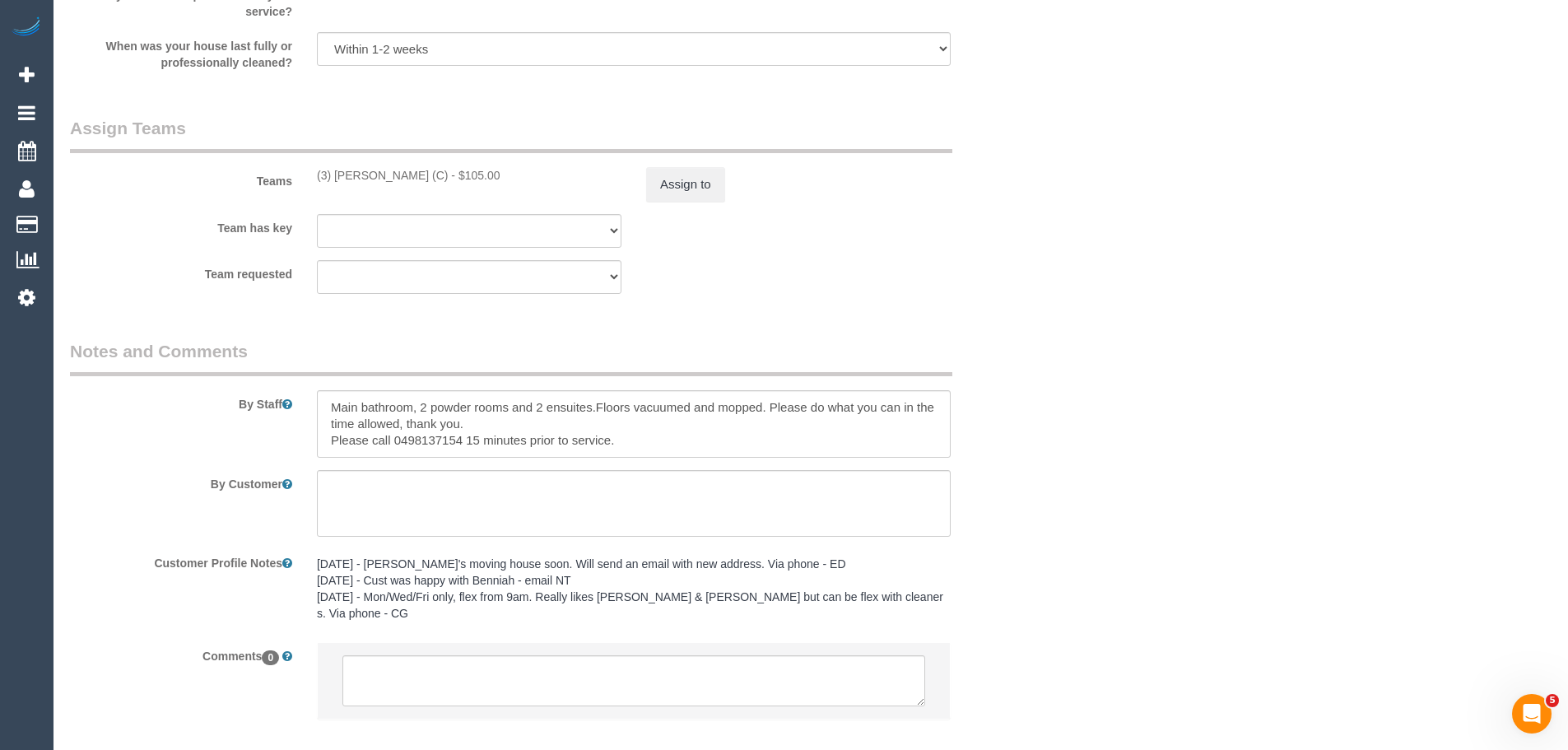
scroll to position [2499, 0]
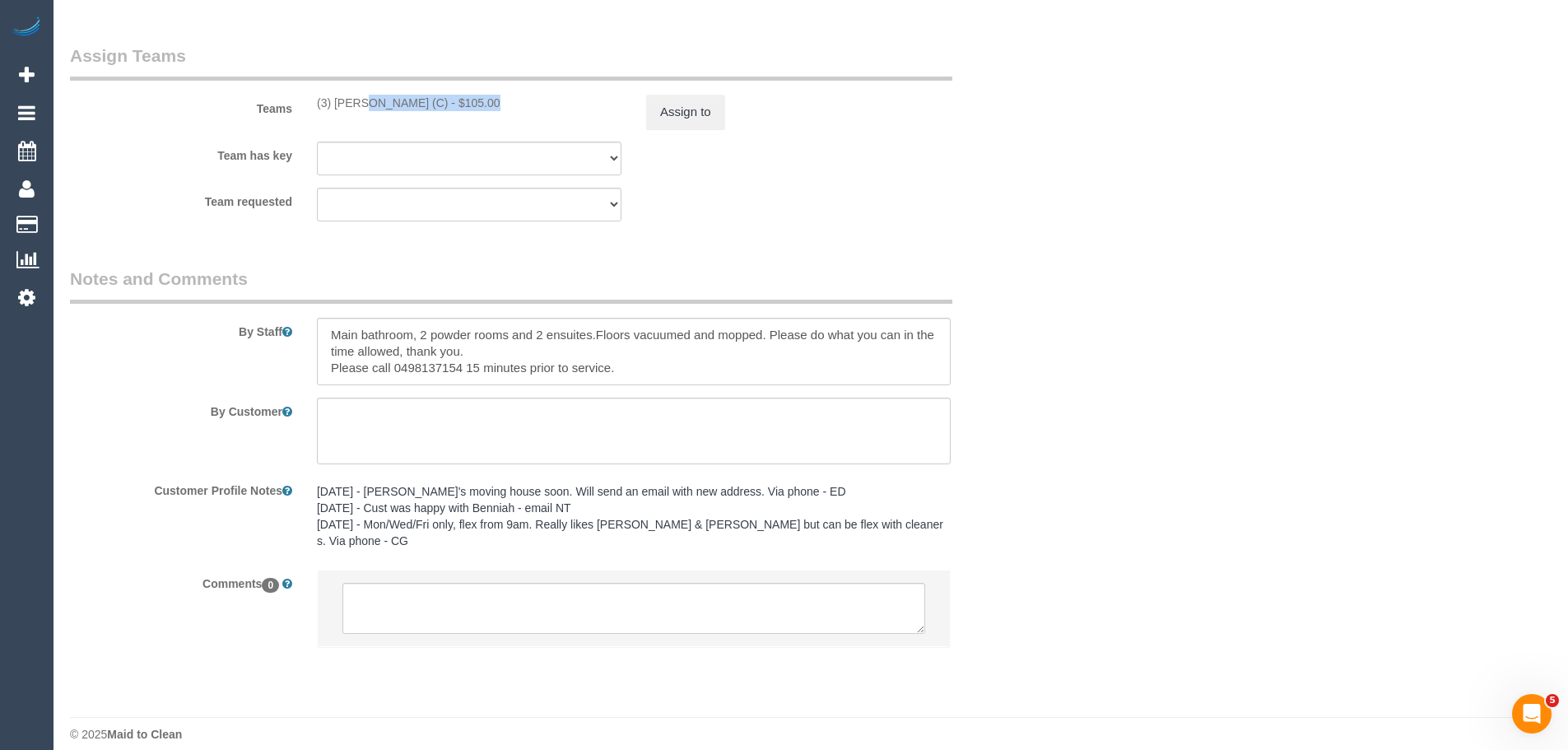
drag, startPoint x: 425, startPoint y: 102, endPoint x: 303, endPoint y: 94, distance: 122.3
click at [304, 94] on div "(3) Katie Eichorn (C) - $105.00" at bounding box center [468, 103] width 329 height 17
copy div "(3) Katie Eichorn (C)"
click at [709, 120] on button "Assign to" at bounding box center [685, 112] width 79 height 35
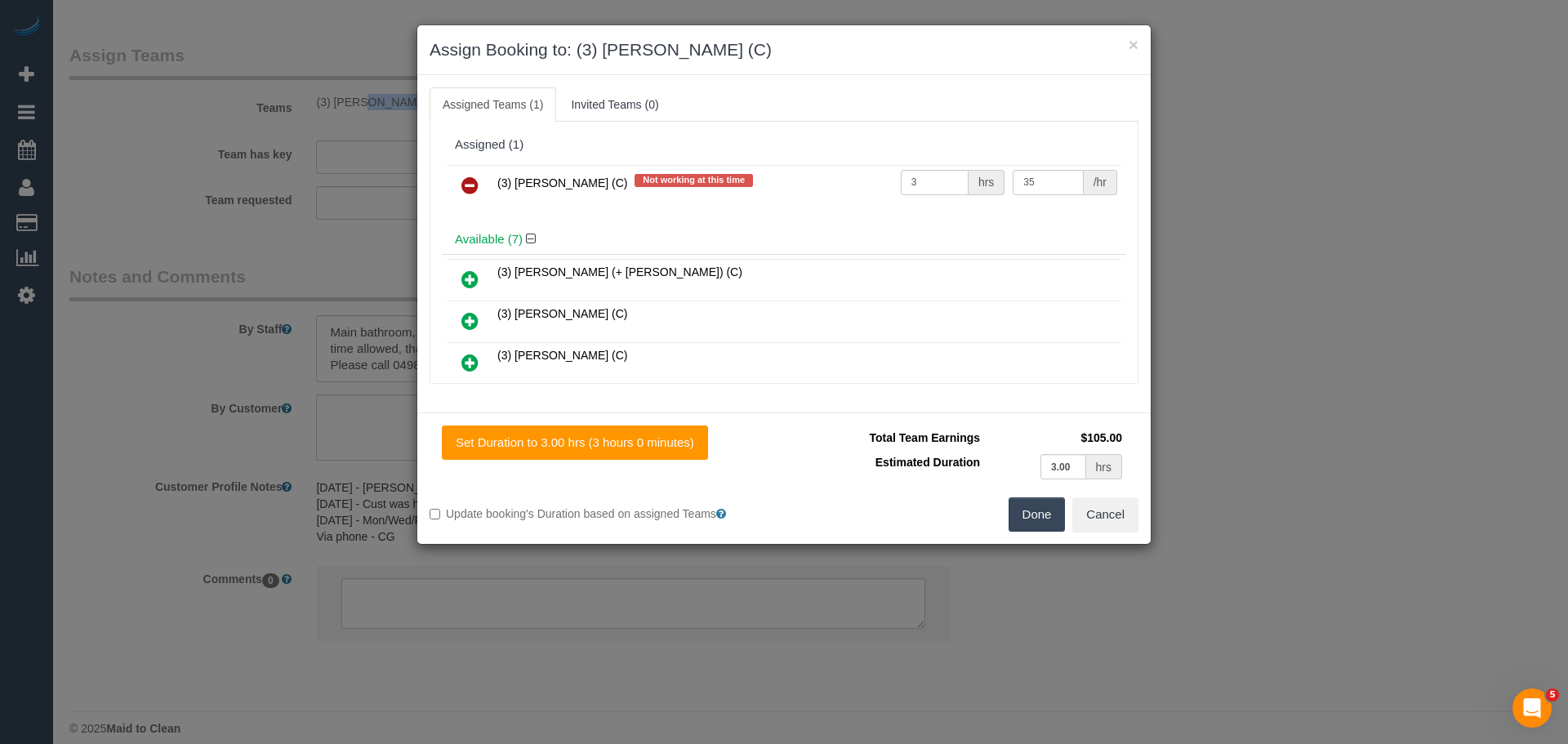
click at [485, 181] on link at bounding box center [470, 186] width 38 height 33
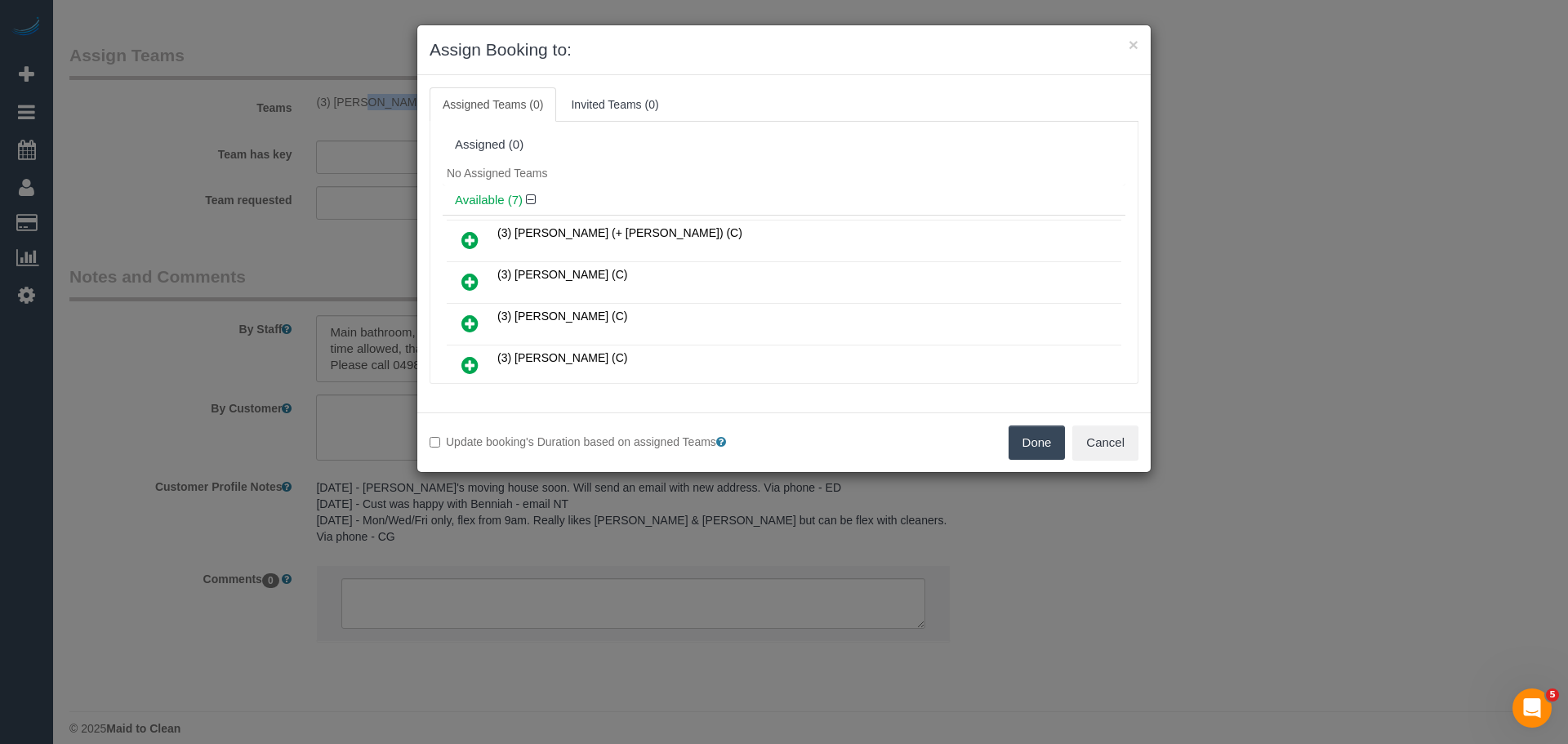
click at [1032, 449] on button "Done" at bounding box center [1037, 443] width 57 height 35
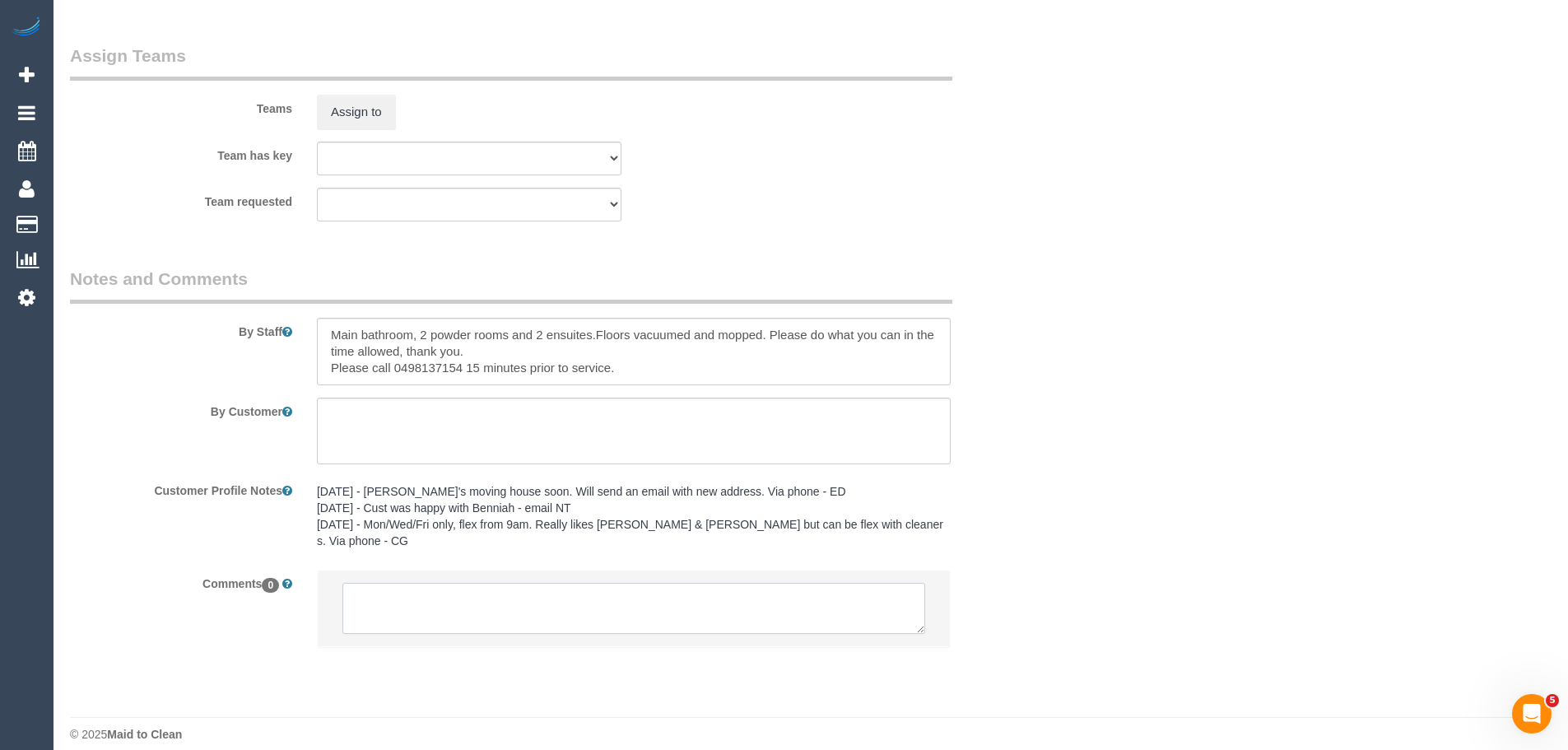
click at [681, 583] on textarea at bounding box center [634, 609] width 583 height 51
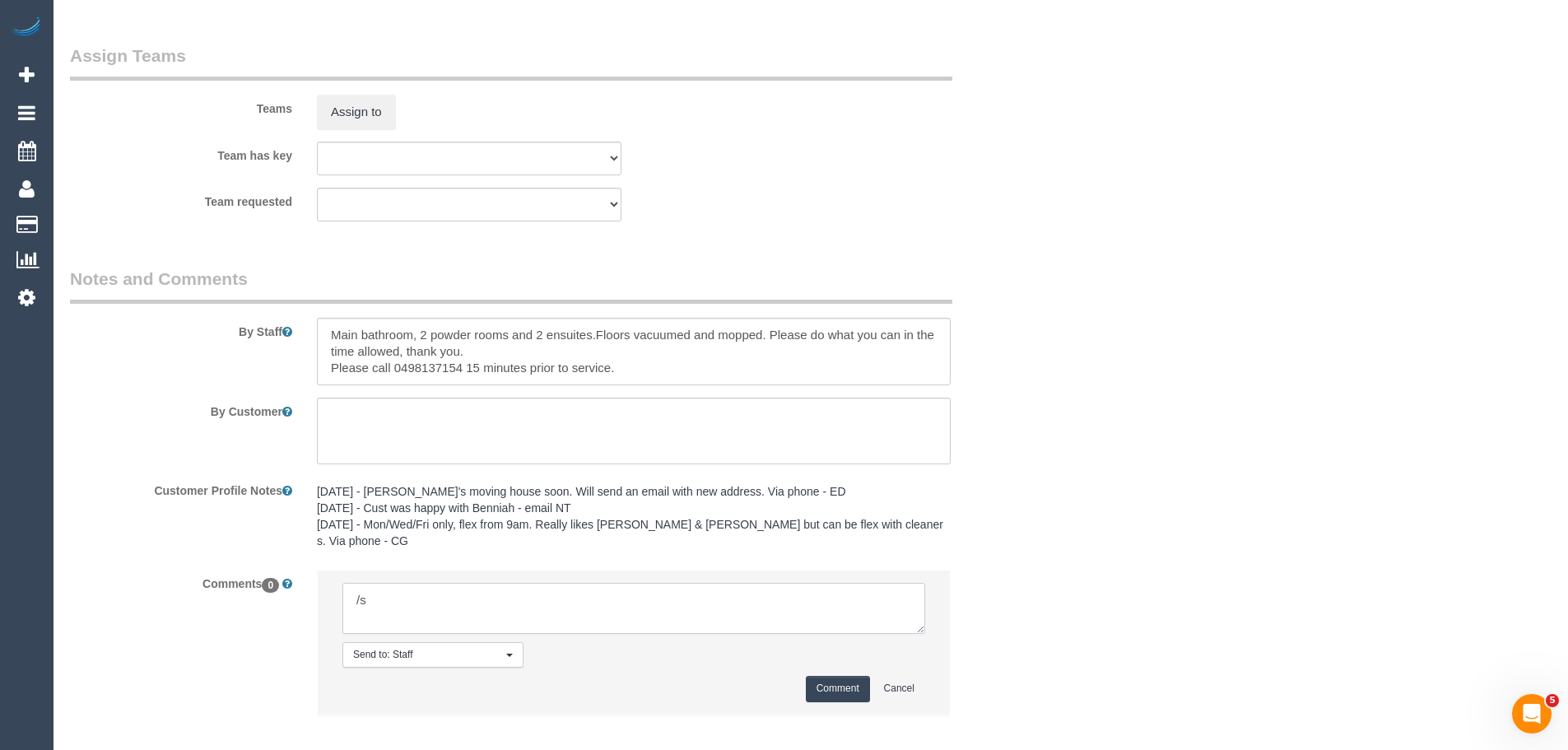
type textarea "/"
paste textarea "Cleaner(s) Unassigned: Reason Unassigned: Contact via: Which message sent: Addi…"
drag, startPoint x: 916, startPoint y: 607, endPoint x: 1105, endPoint y: 756, distance: 240.7
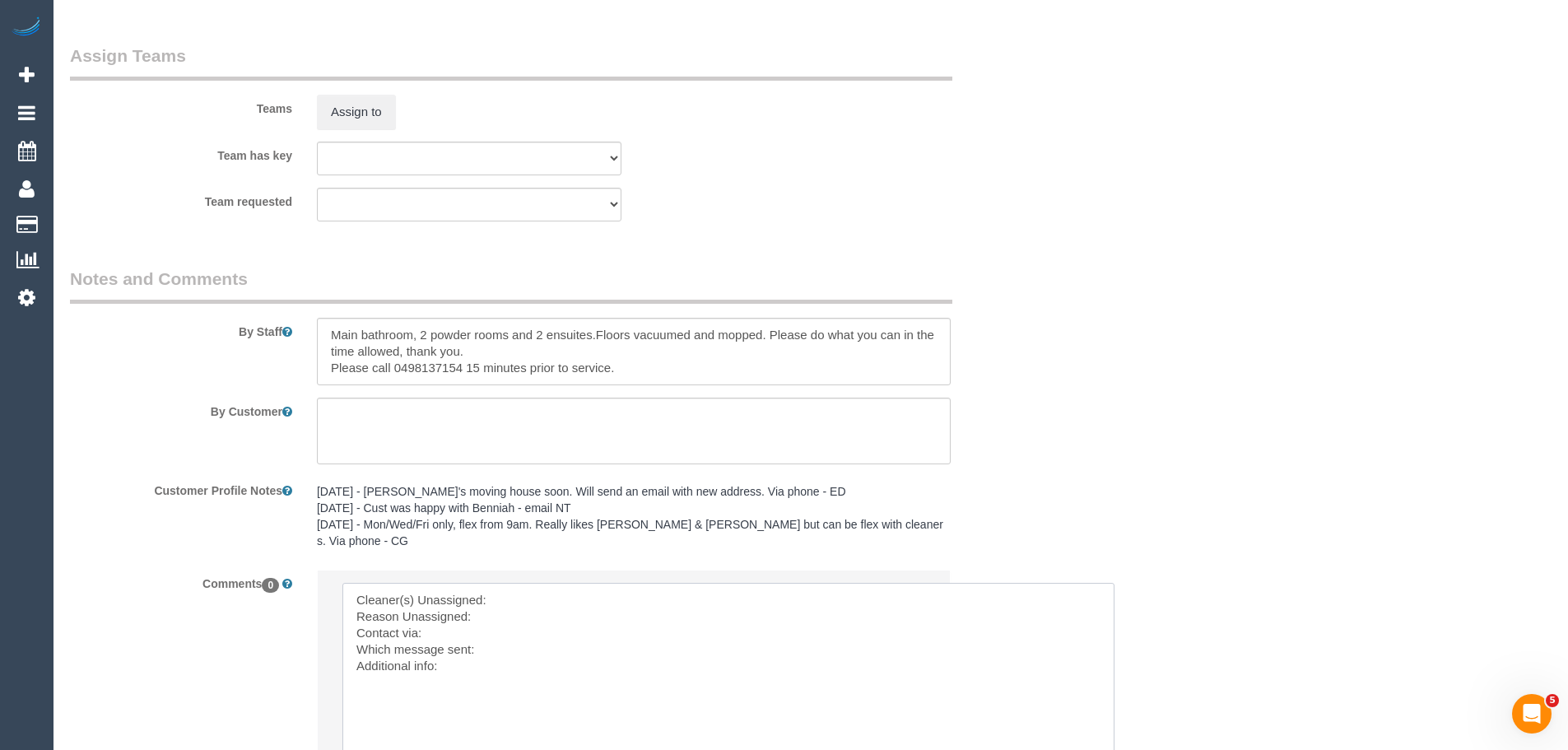
click at [530, 583] on textarea at bounding box center [729, 683] width 772 height 201
paste textarea "(3) [PERSON_NAME] (C)"
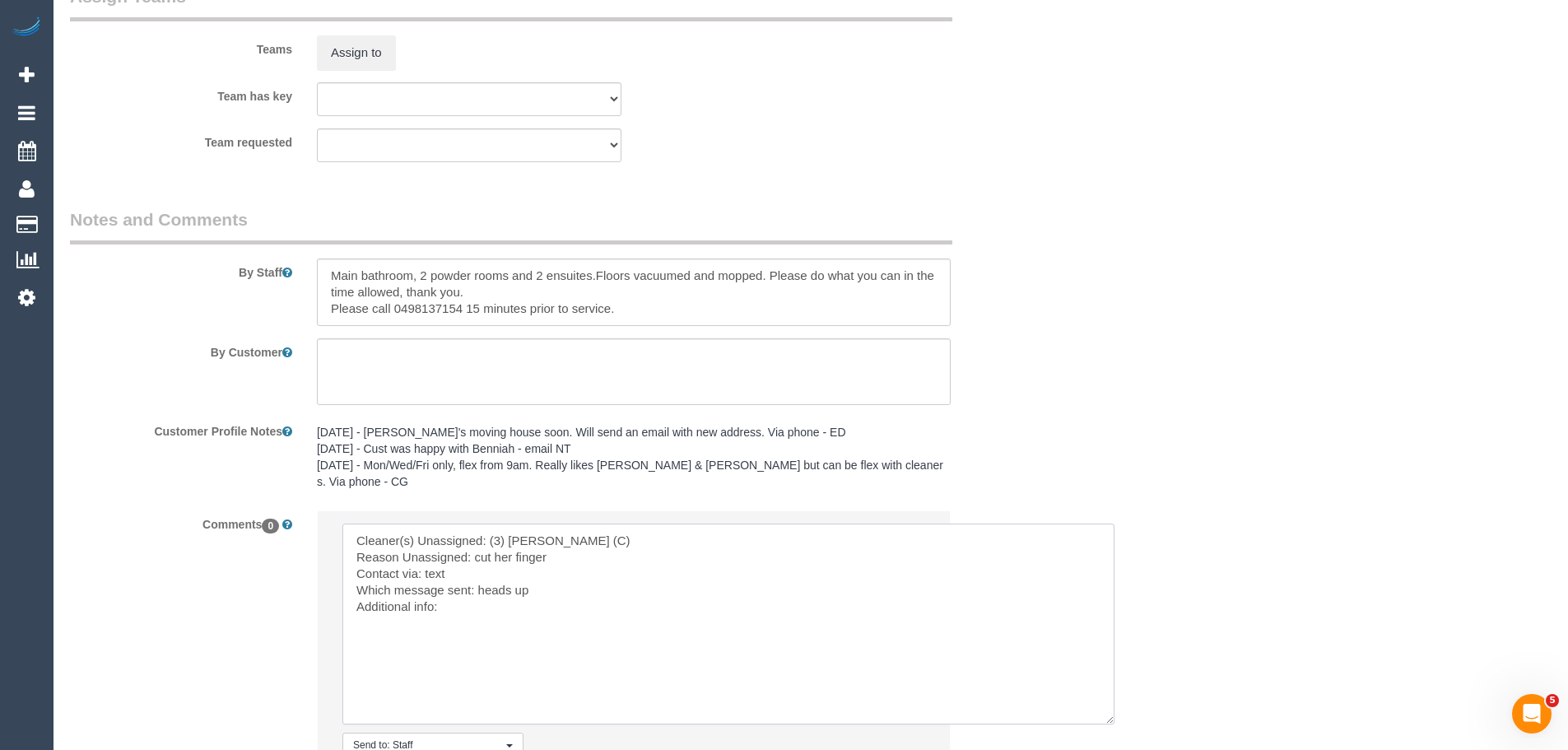
scroll to position [2718, 0]
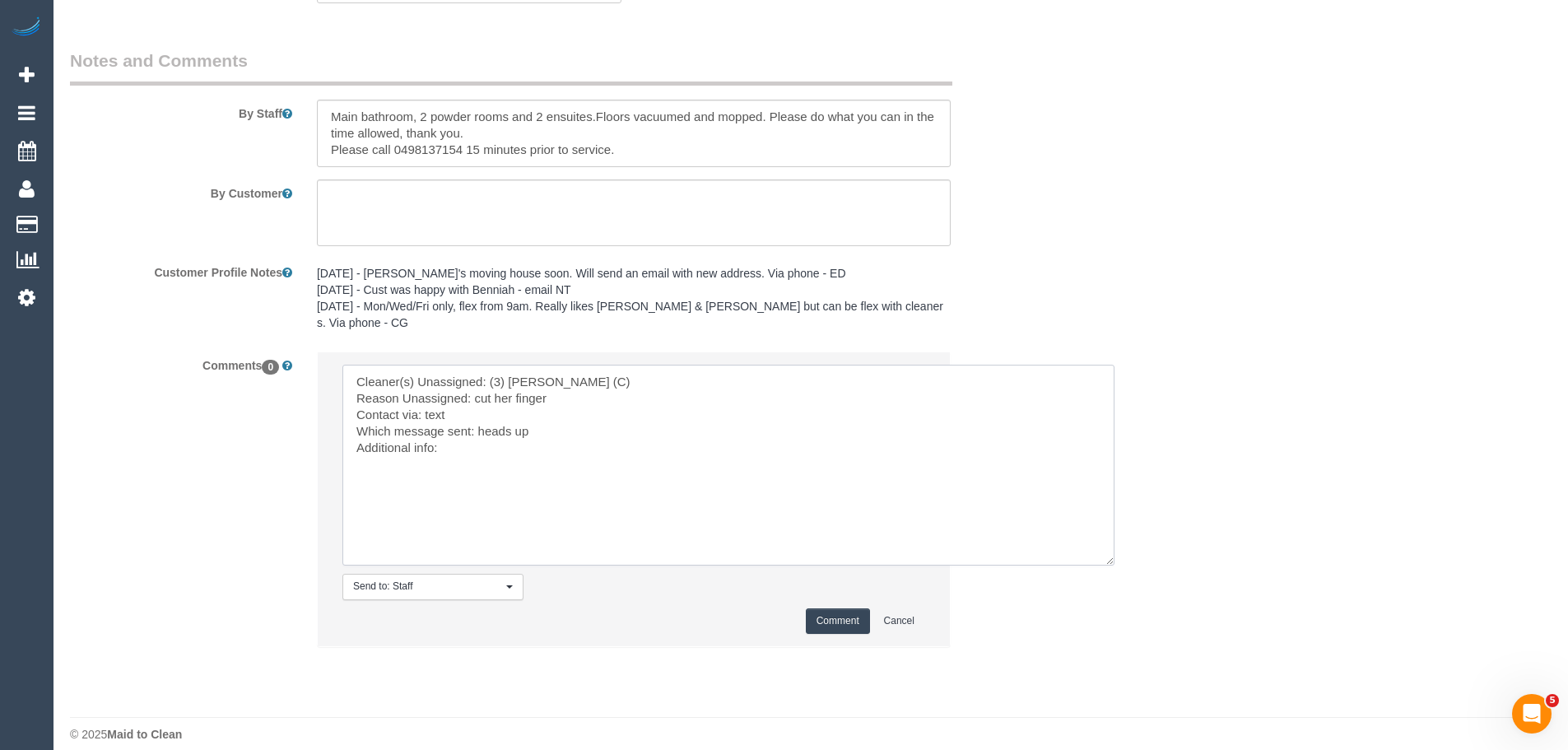
type textarea "Cleaner(s) Unassigned: (3) Katie Eichorn (C) Reason Unassigned: cut her finger …"
click at [835, 610] on button "Comment" at bounding box center [838, 622] width 64 height 26
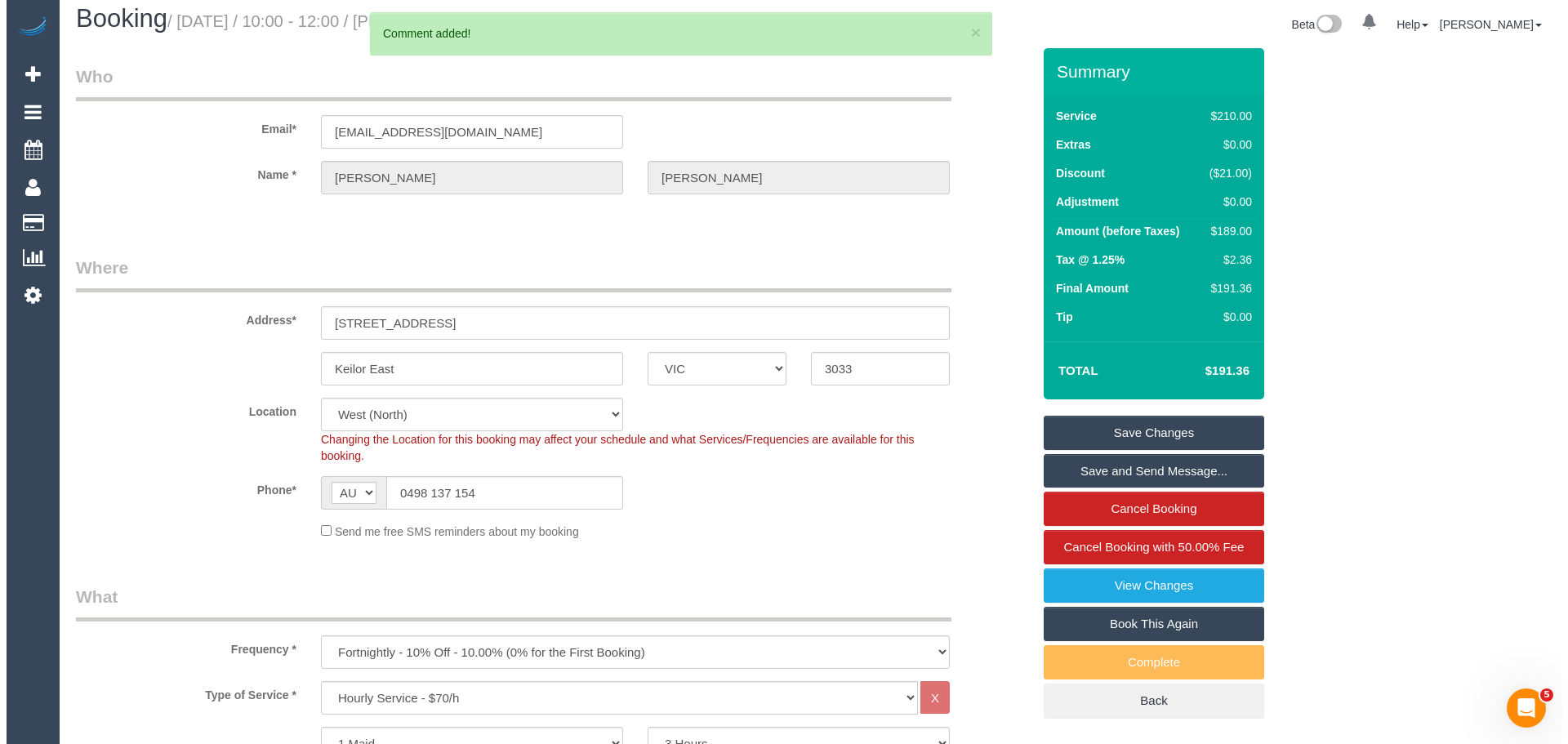
scroll to position [0, 0]
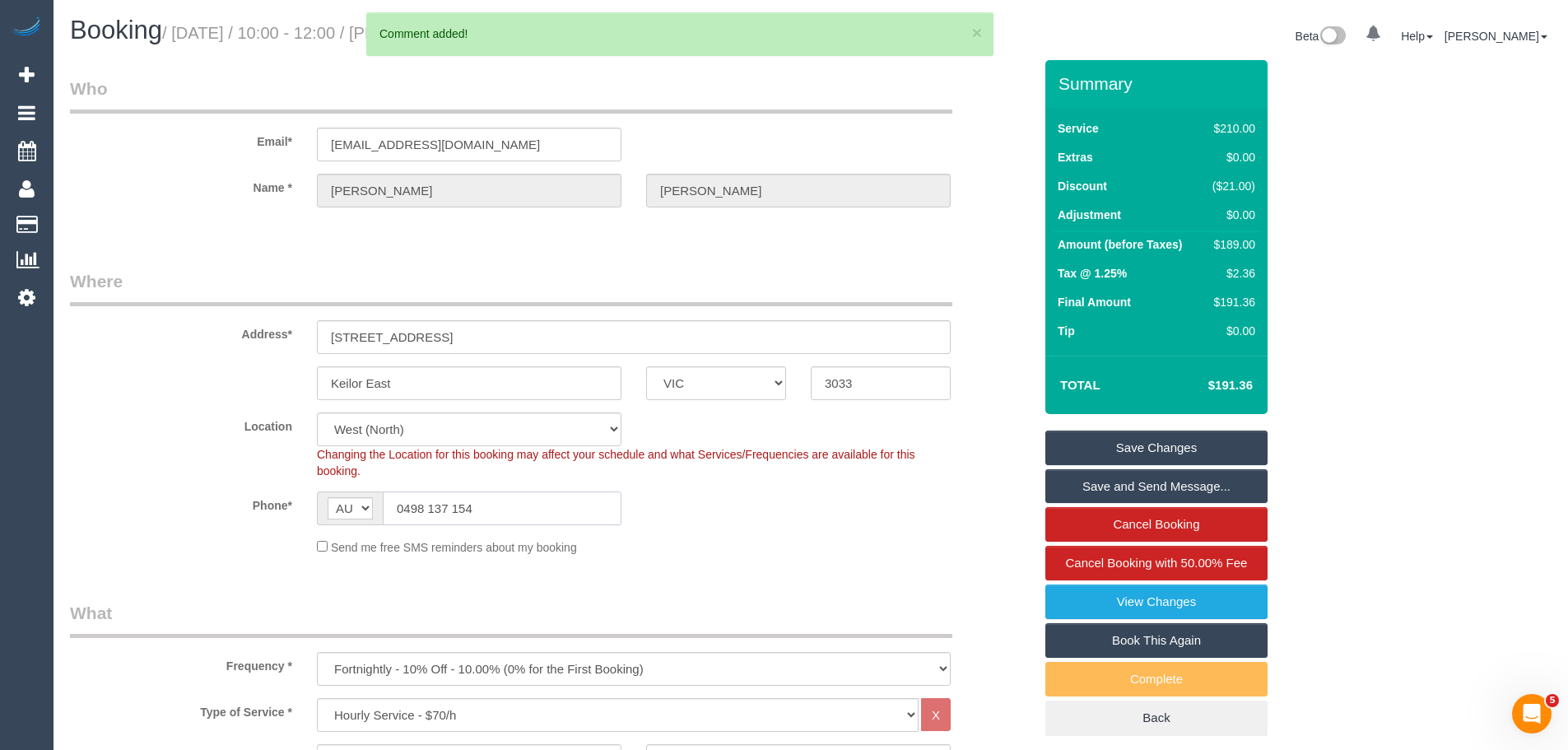
drag, startPoint x: 500, startPoint y: 500, endPoint x: 7, endPoint y: 515, distance: 493.2
click at [1190, 449] on link "Save Changes" at bounding box center [1157, 448] width 222 height 35
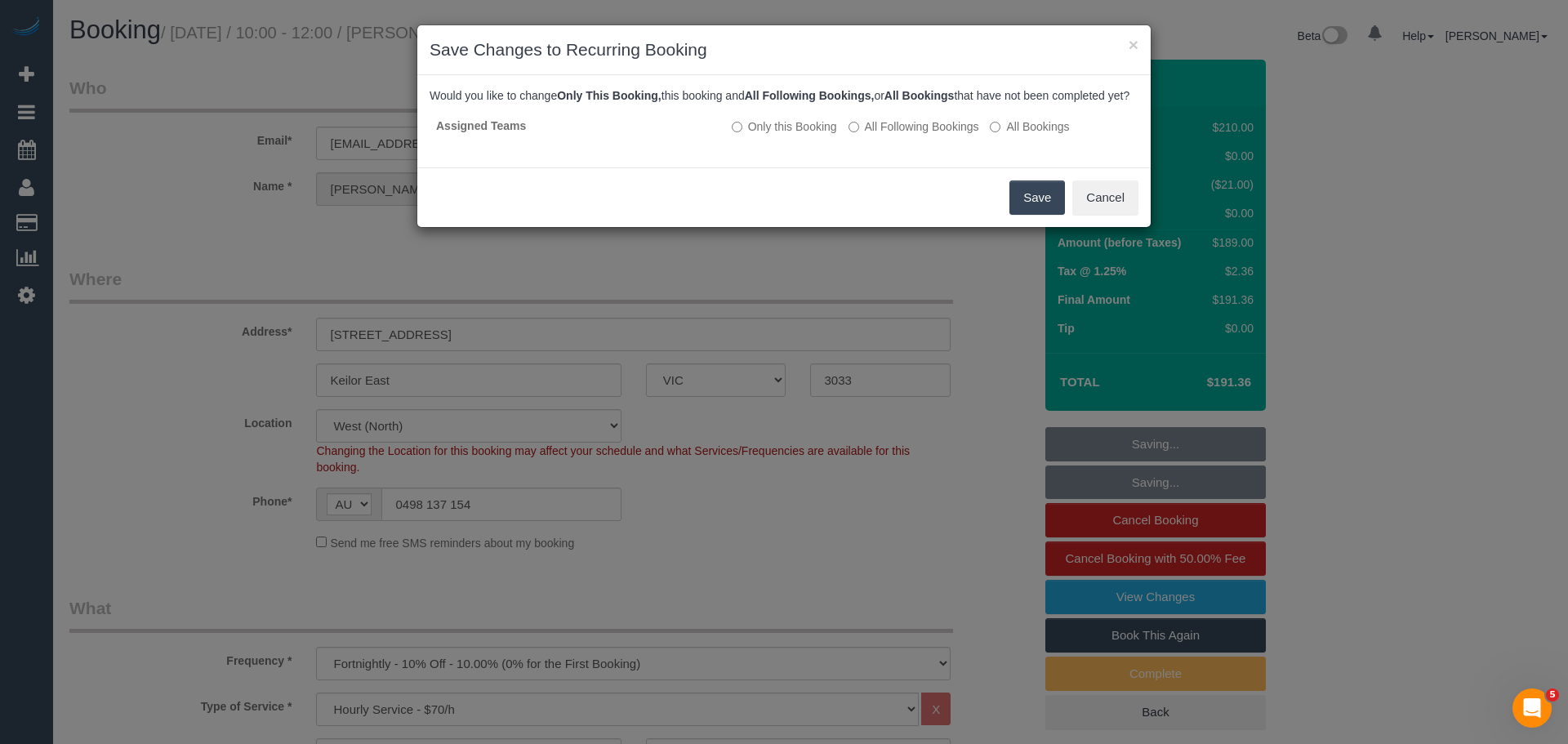
click at [1022, 215] on button "Save" at bounding box center [1037, 197] width 55 height 35
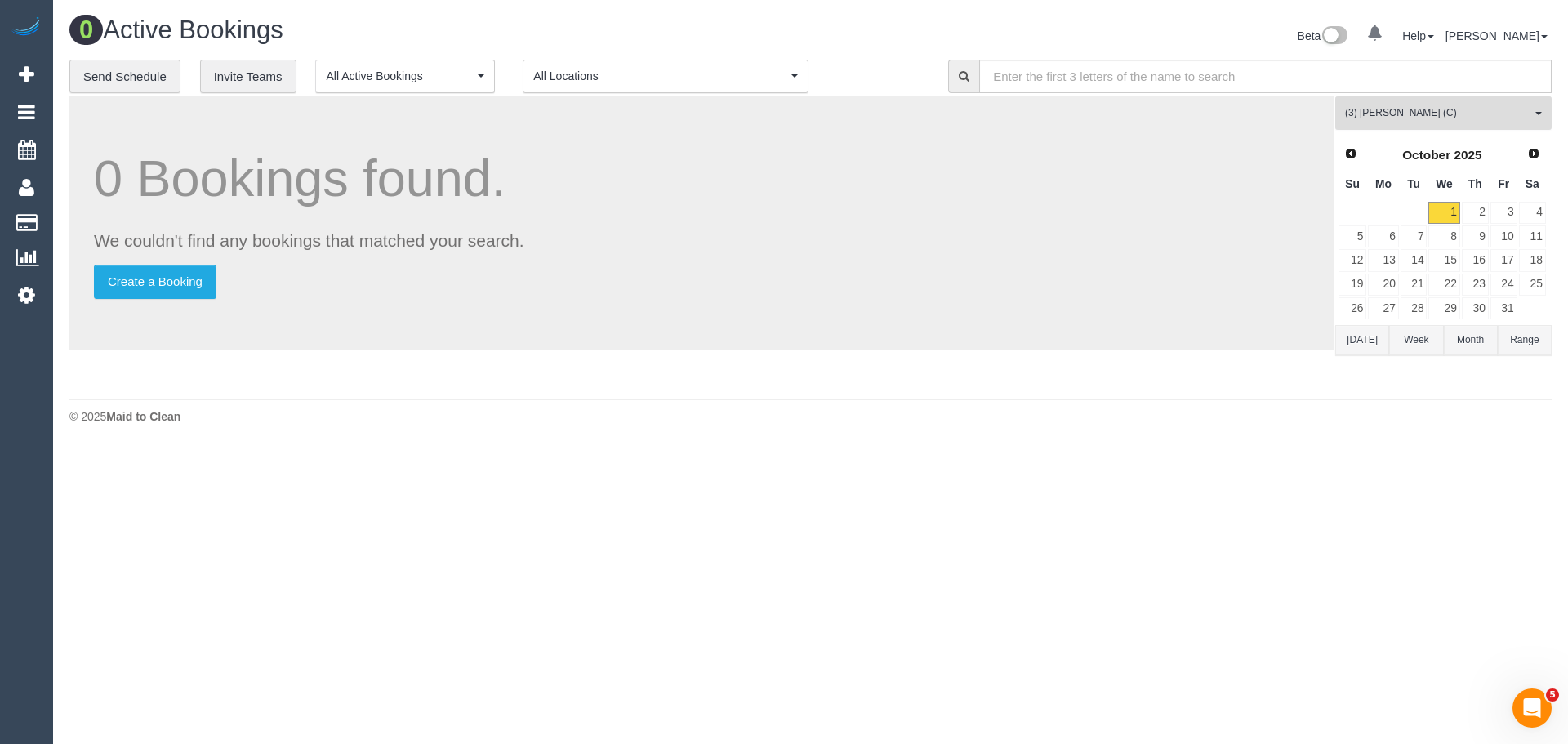
click at [1400, 127] on button "(3) Katie Eichorn (C) All Teams" at bounding box center [1443, 113] width 216 height 34
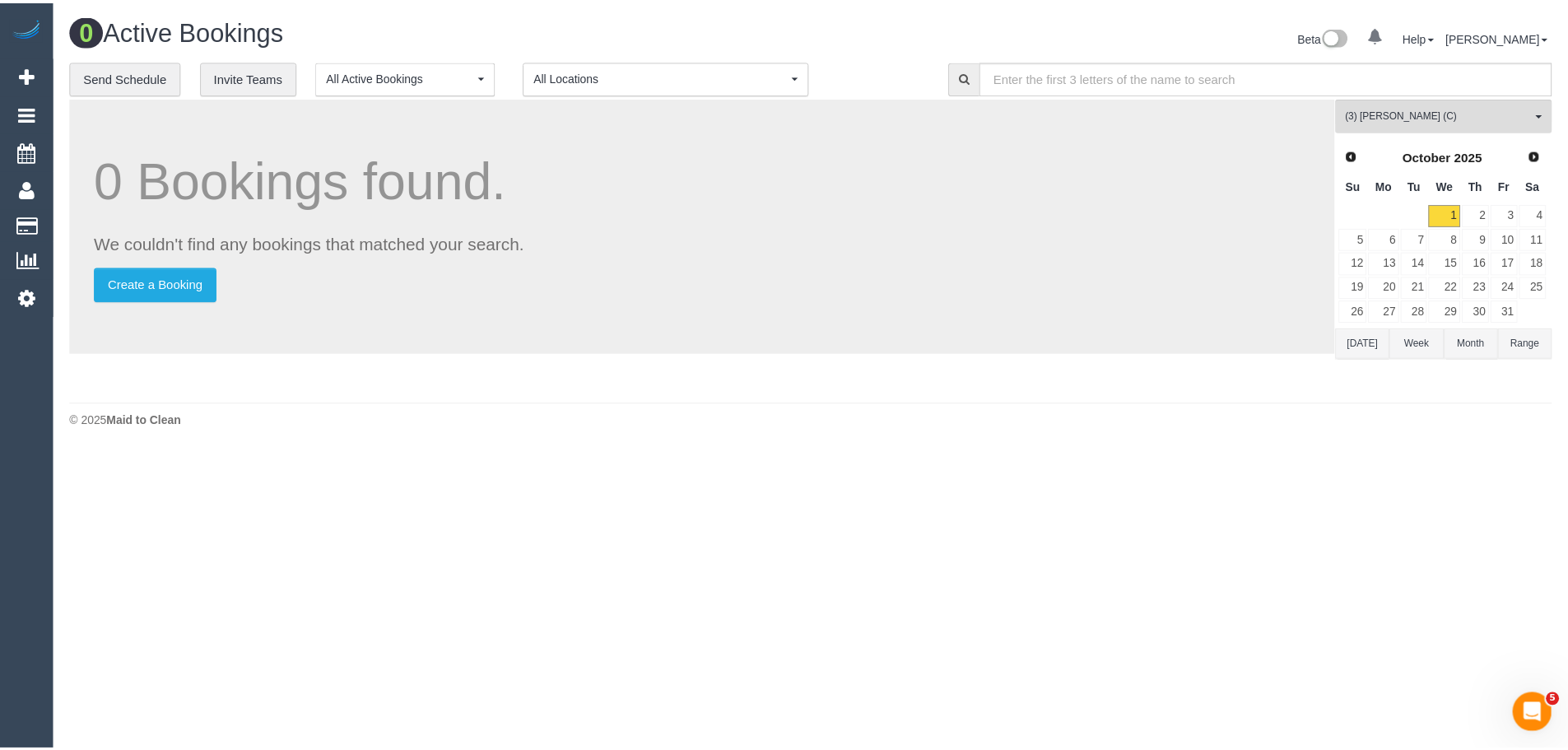
scroll to position [2932, 0]
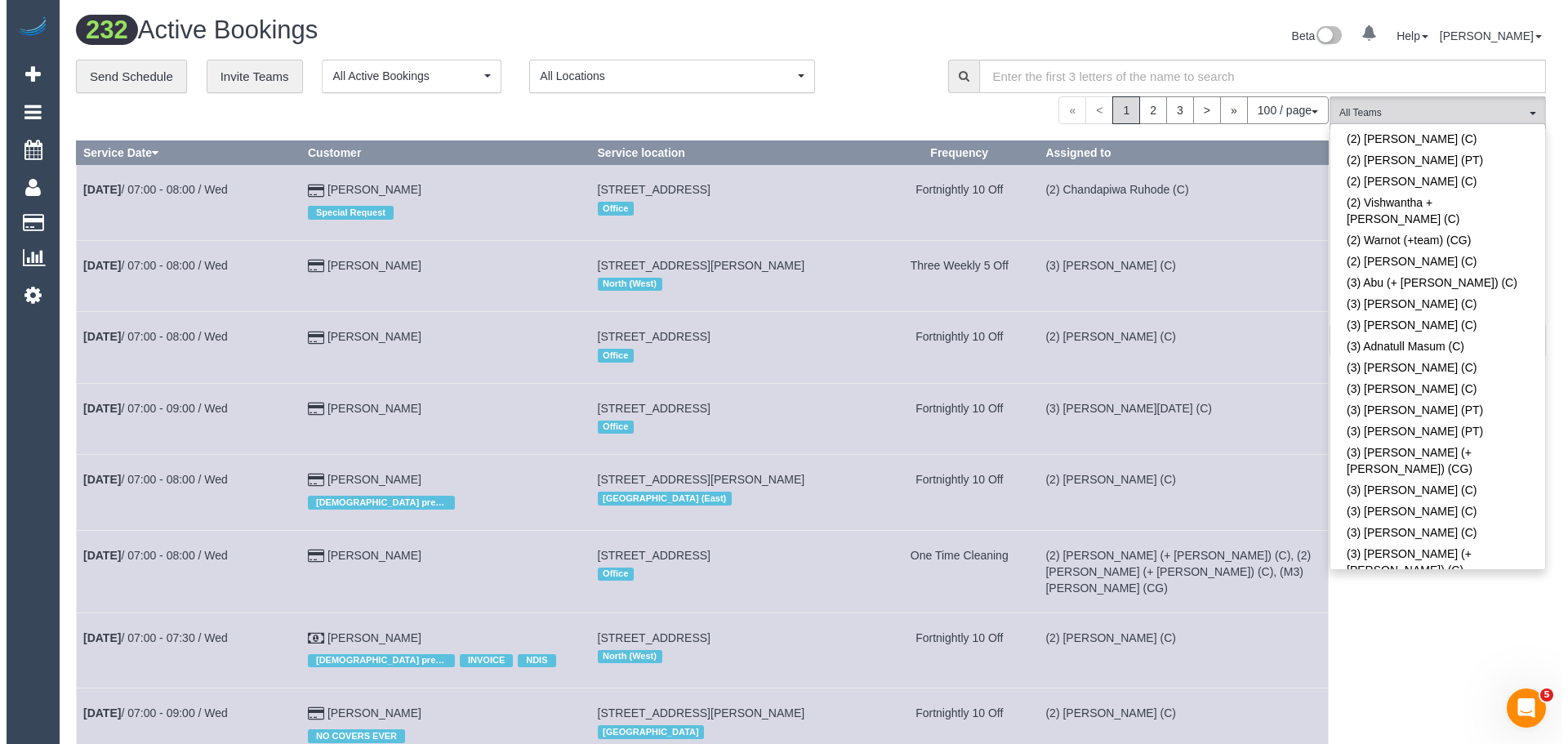
scroll to position [2010, 0]
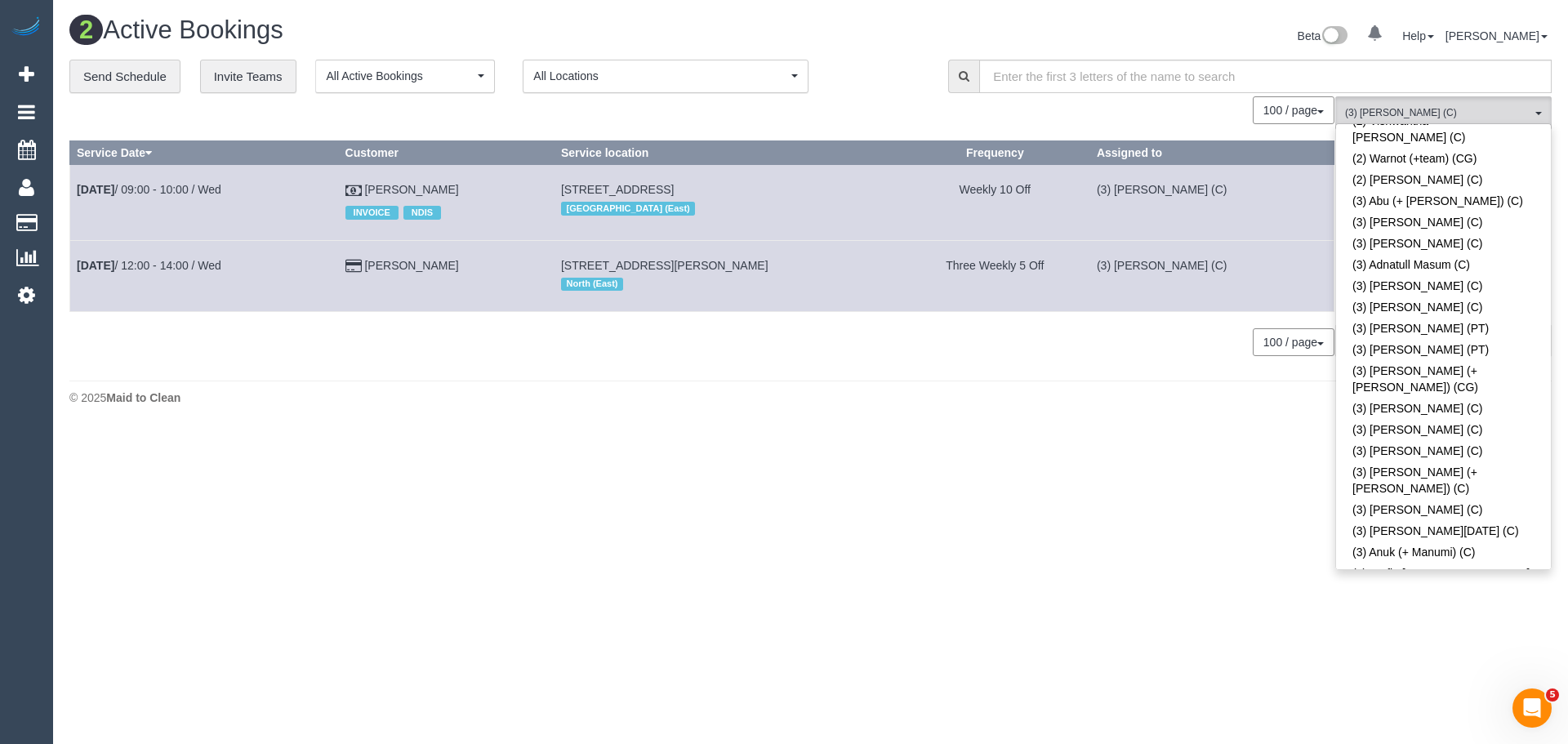
drag, startPoint x: 495, startPoint y: 193, endPoint x: 73, endPoint y: 197, distance: 422.0
click at [73, 197] on tr "Oct 1st / 09:00 - 10:00 / Wed Fiona Kranenbroek INVOICE NDIS 2/130 Flinders Str…" at bounding box center [702, 202] width 1264 height 75
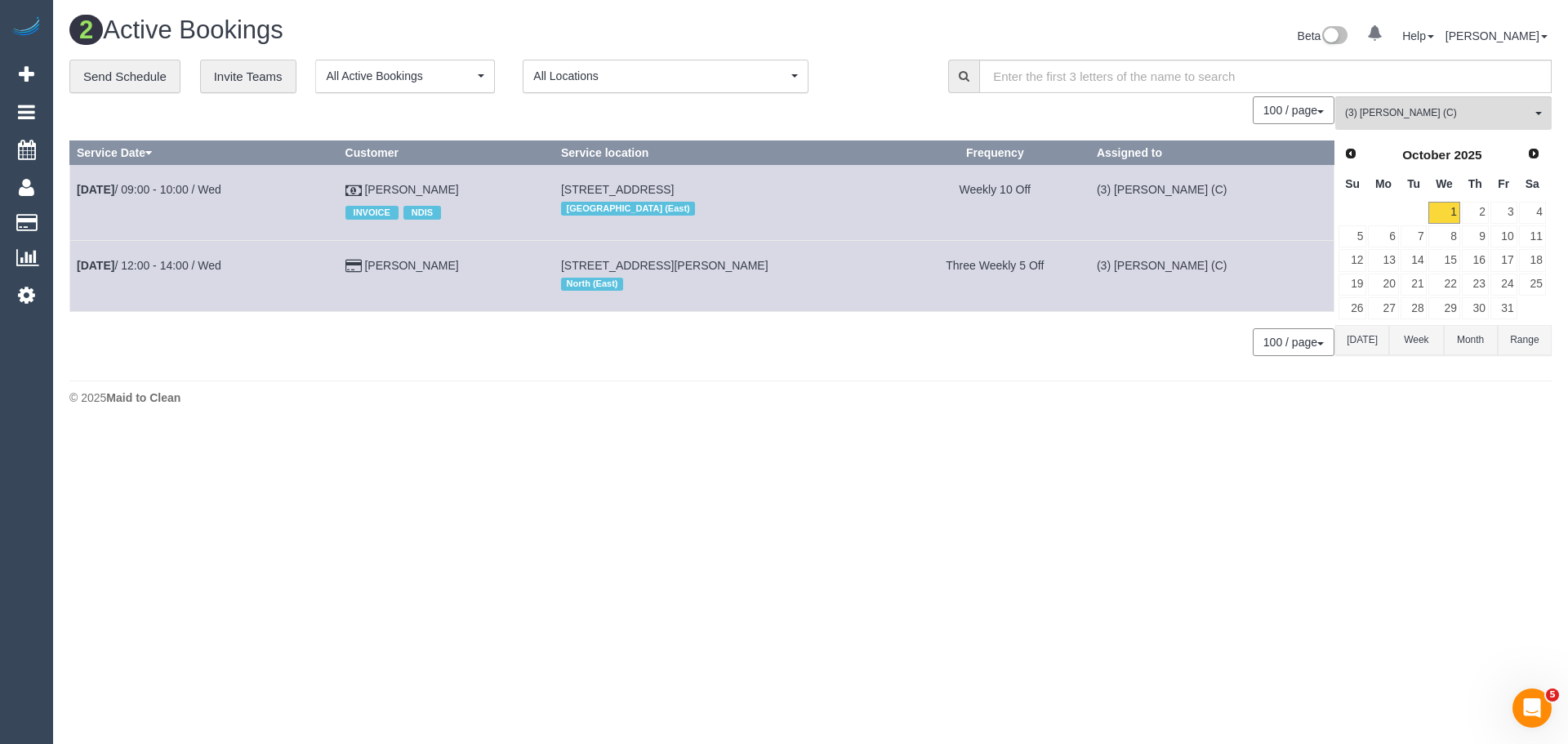
copy tr "Oct 1st / 09:00 - 10:00 / Wed Fiona Kranenbroek"
drag, startPoint x: 220, startPoint y: 277, endPoint x: 73, endPoint y: 282, distance: 147.1
click at [73, 282] on tr "Oct 1st / 12:00 - 14:00 / Wed Rachael Selak 15 Sapphire Street, Preston, VIC 30…" at bounding box center [702, 276] width 1264 height 71
copy tr "Oct 1st / 12:00 - 14:00 / Wed Rachael Selak"
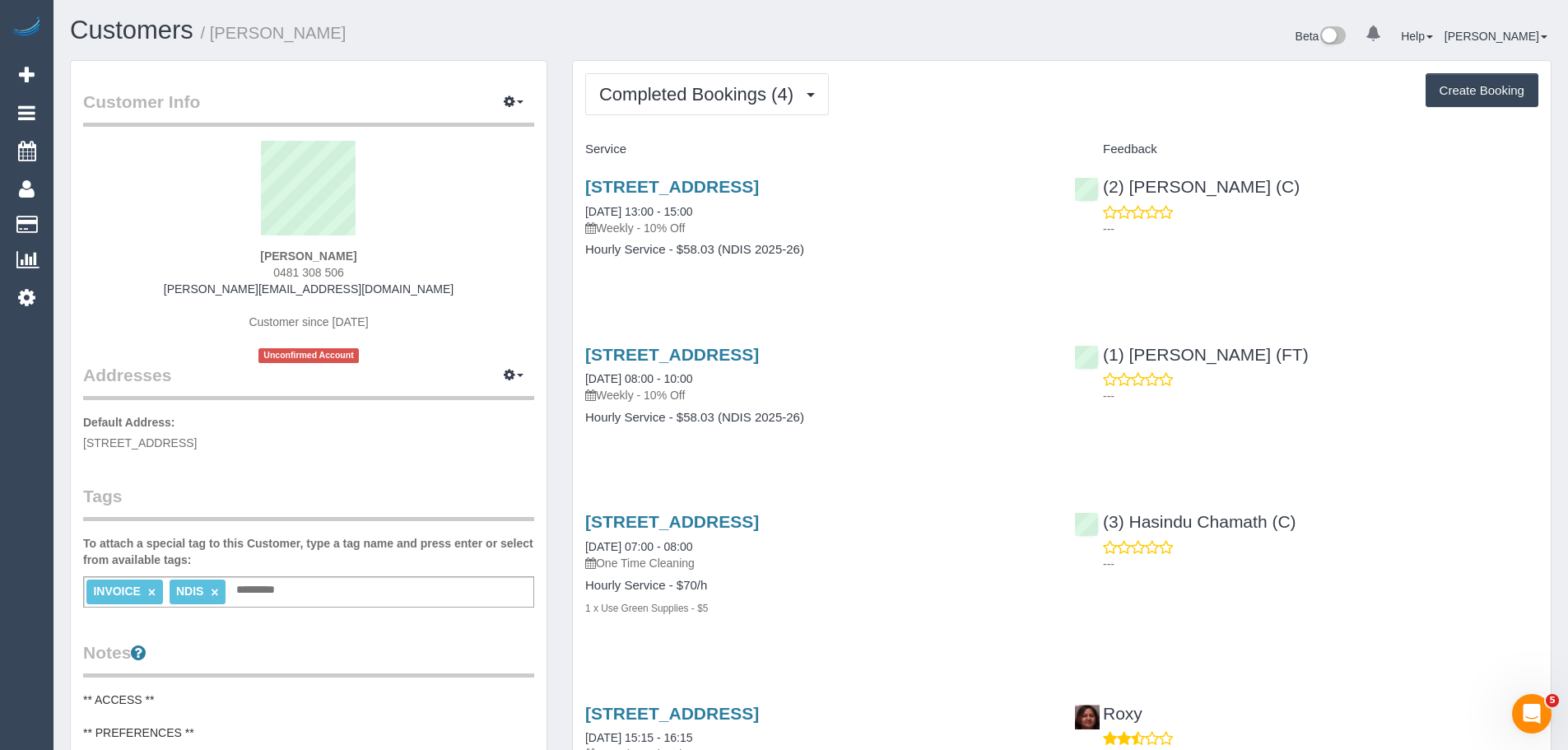
drag, startPoint x: 357, startPoint y: 274, endPoint x: 213, endPoint y: 274, distance: 144.0
click at [213, 274] on div "Fiona Kranenbroek 0481 308 506 fiona.kranenbroek@yahoo.com.au Customer since 20…" at bounding box center [309, 252] width 451 height 222
copy span "0481 308 506"
click at [333, 270] on span "0481 308 506" at bounding box center [308, 272] width 71 height 13
drag, startPoint x: 347, startPoint y: 276, endPoint x: 245, endPoint y: 269, distance: 102.2
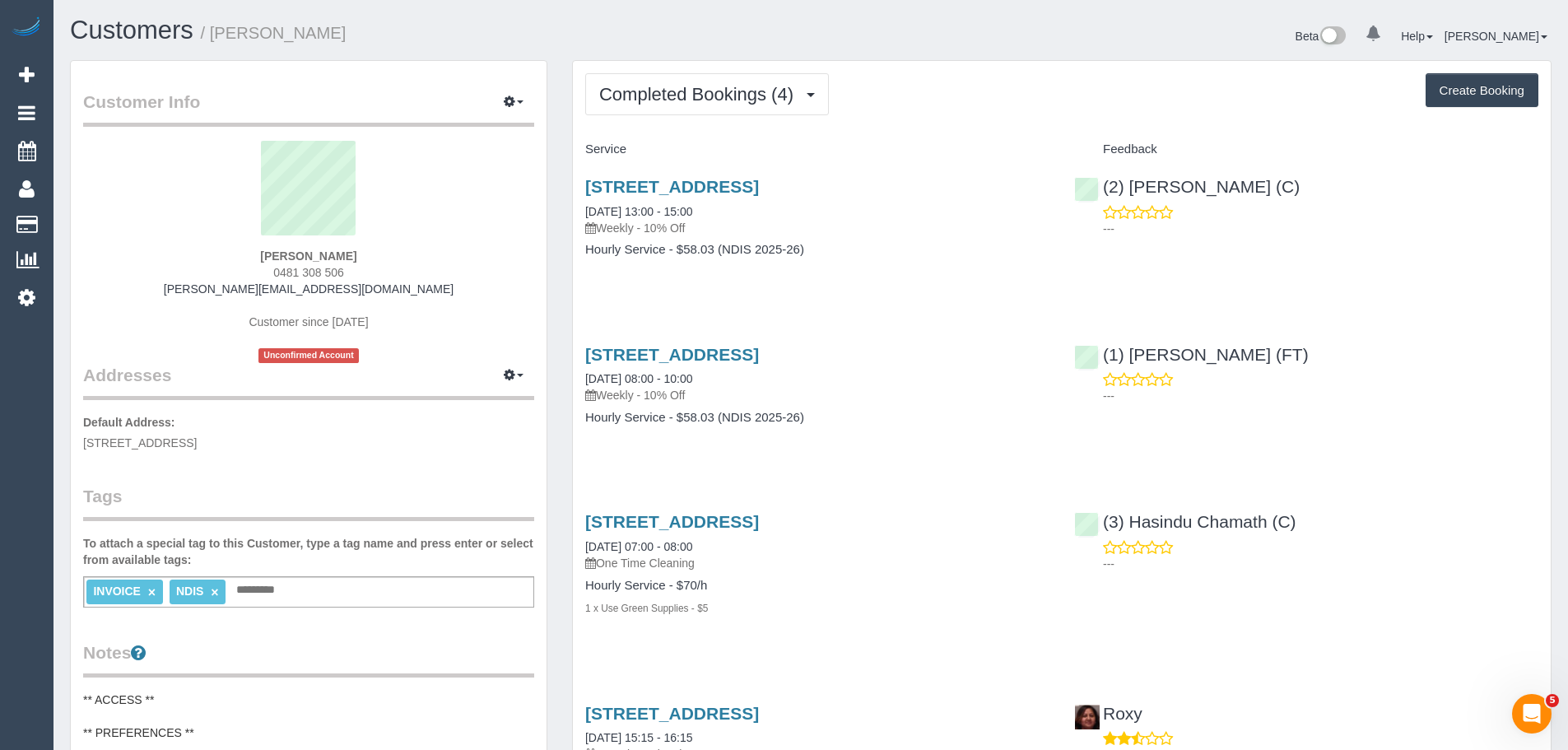
click at [245, 269] on div "Fiona Kranenbroek 0481 308 506 fiona.kranenbroek@yahoo.com.au Customer since 20…" at bounding box center [309, 252] width 451 height 222
copy span "0481 308 506"
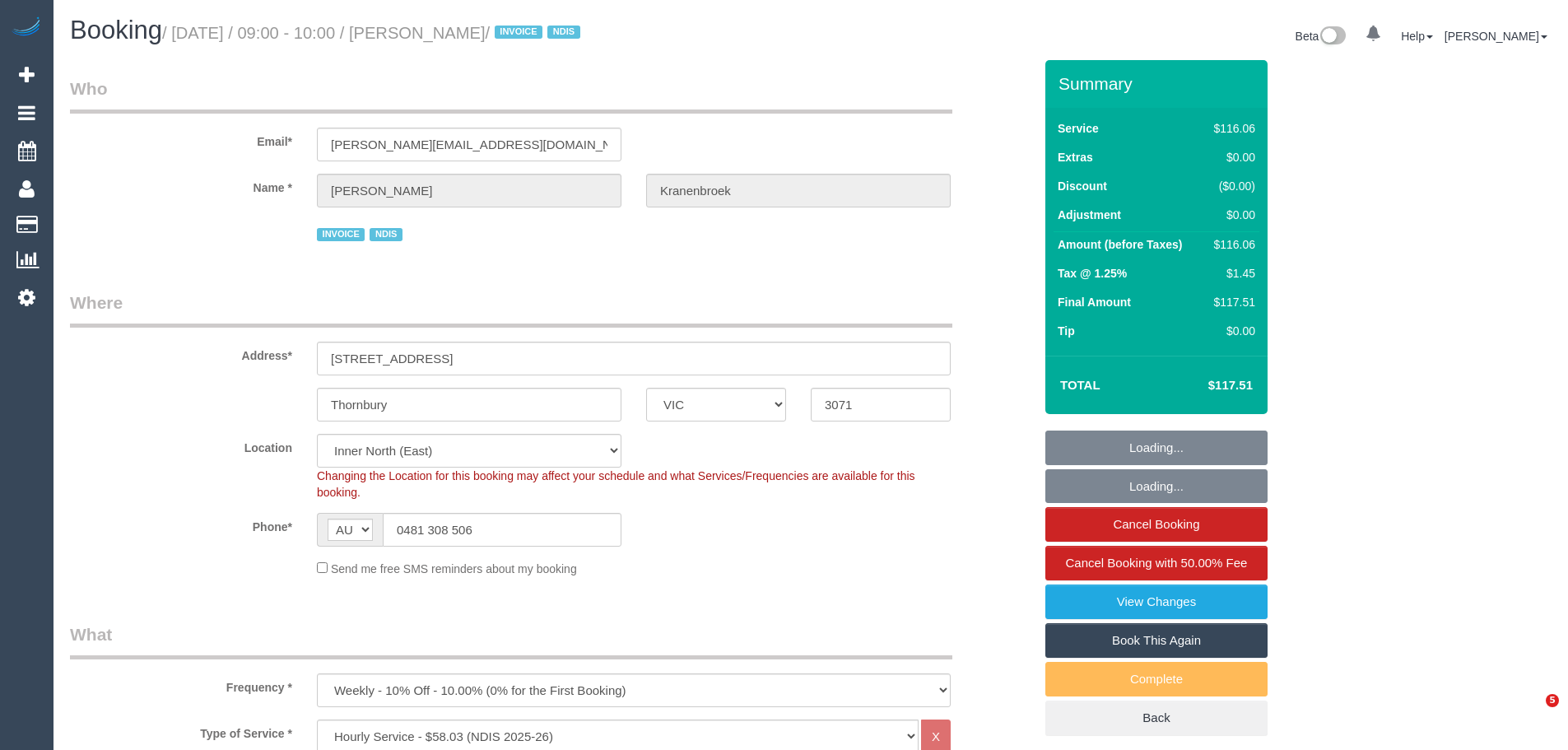
select select "VIC"
select select "string:check"
select select "number:29"
select select "number:14"
select select "number:19"
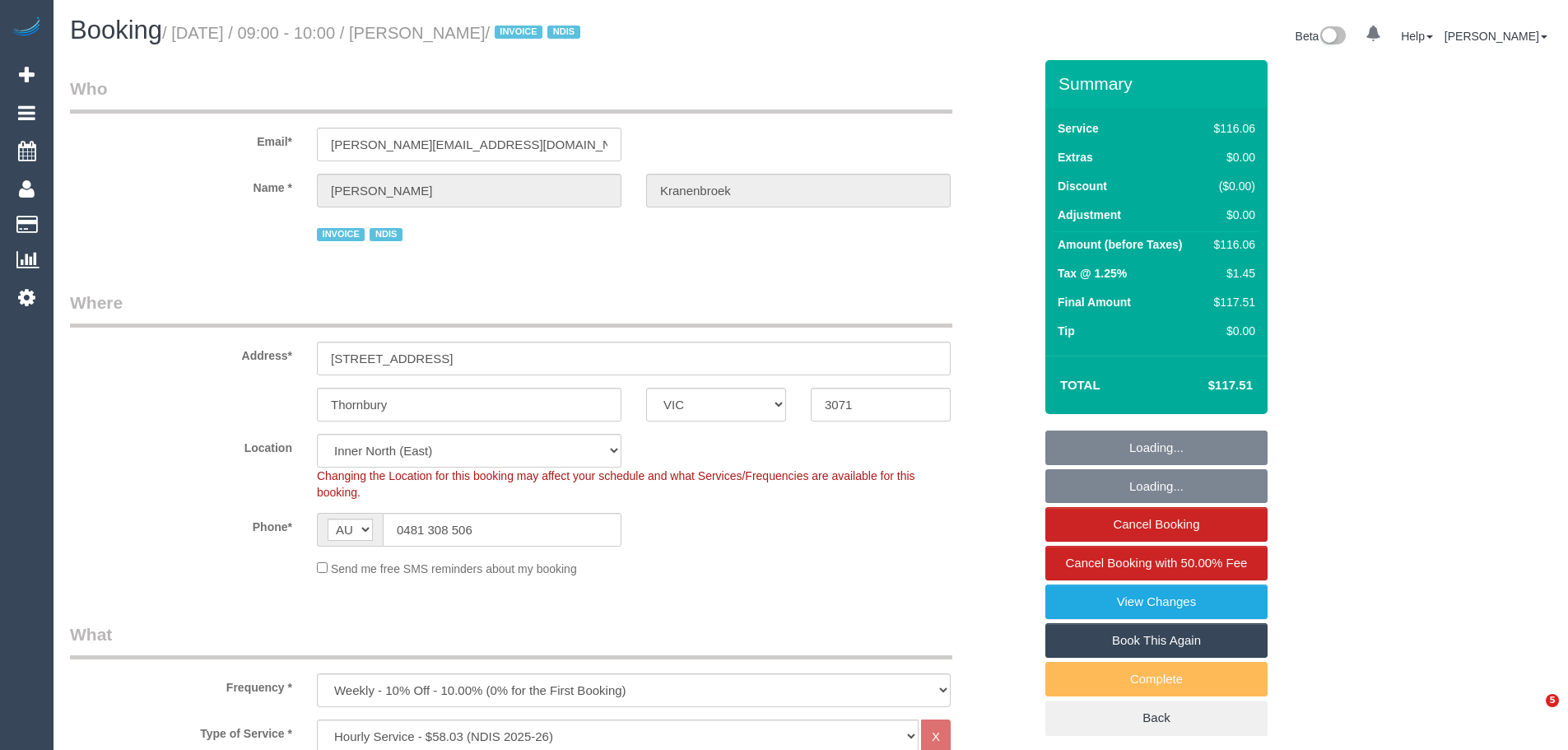
select select "number:23"
select select "number:34"
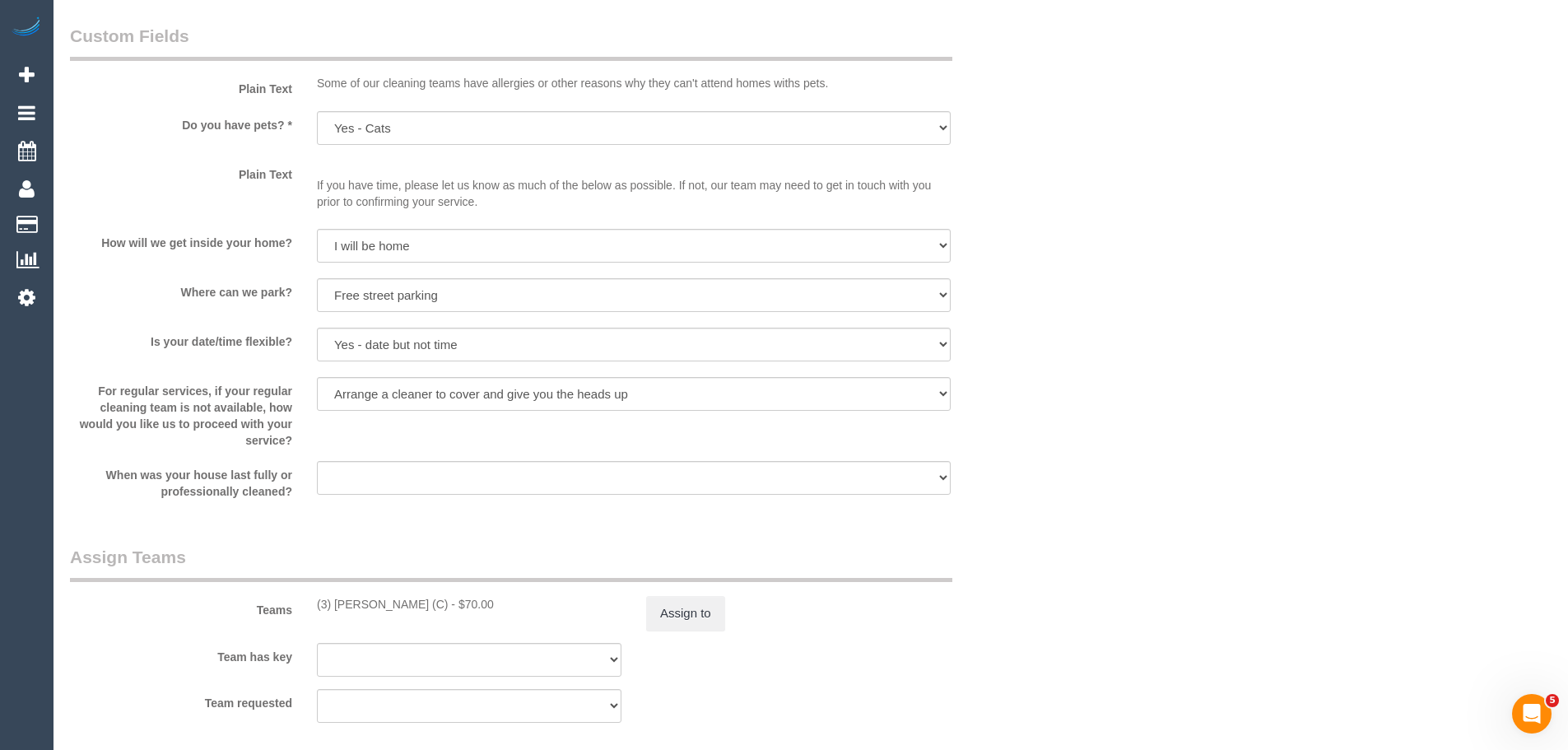
scroll to position [1729, 0]
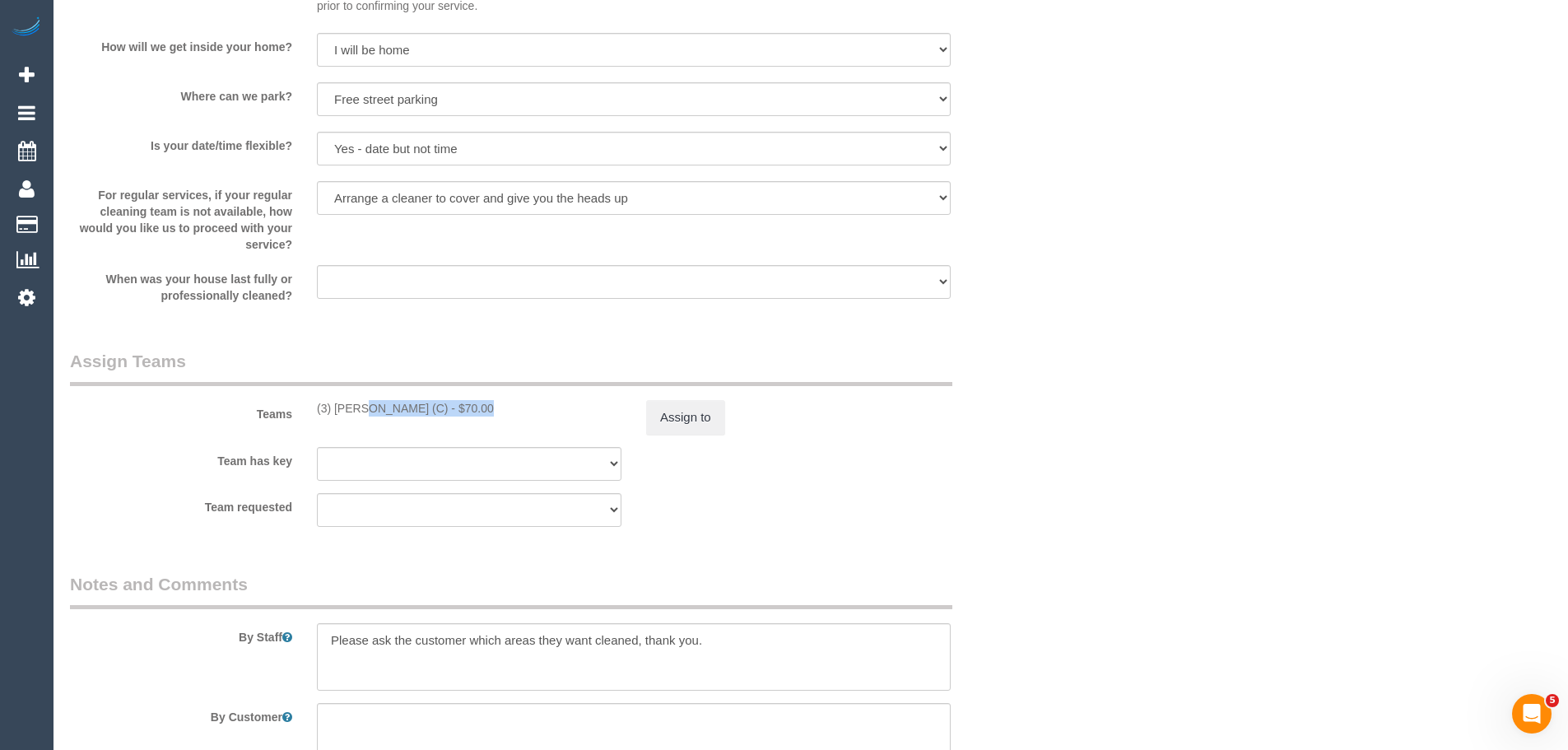
drag, startPoint x: 436, startPoint y: 410, endPoint x: 312, endPoint y: 403, distance: 124.2
click at [312, 403] on div "(3) Damian Maynes (C) - $70.00" at bounding box center [468, 408] width 329 height 17
copy div "(3) [PERSON_NAME] (C)"
click at [685, 416] on button "Assign to" at bounding box center [685, 417] width 79 height 35
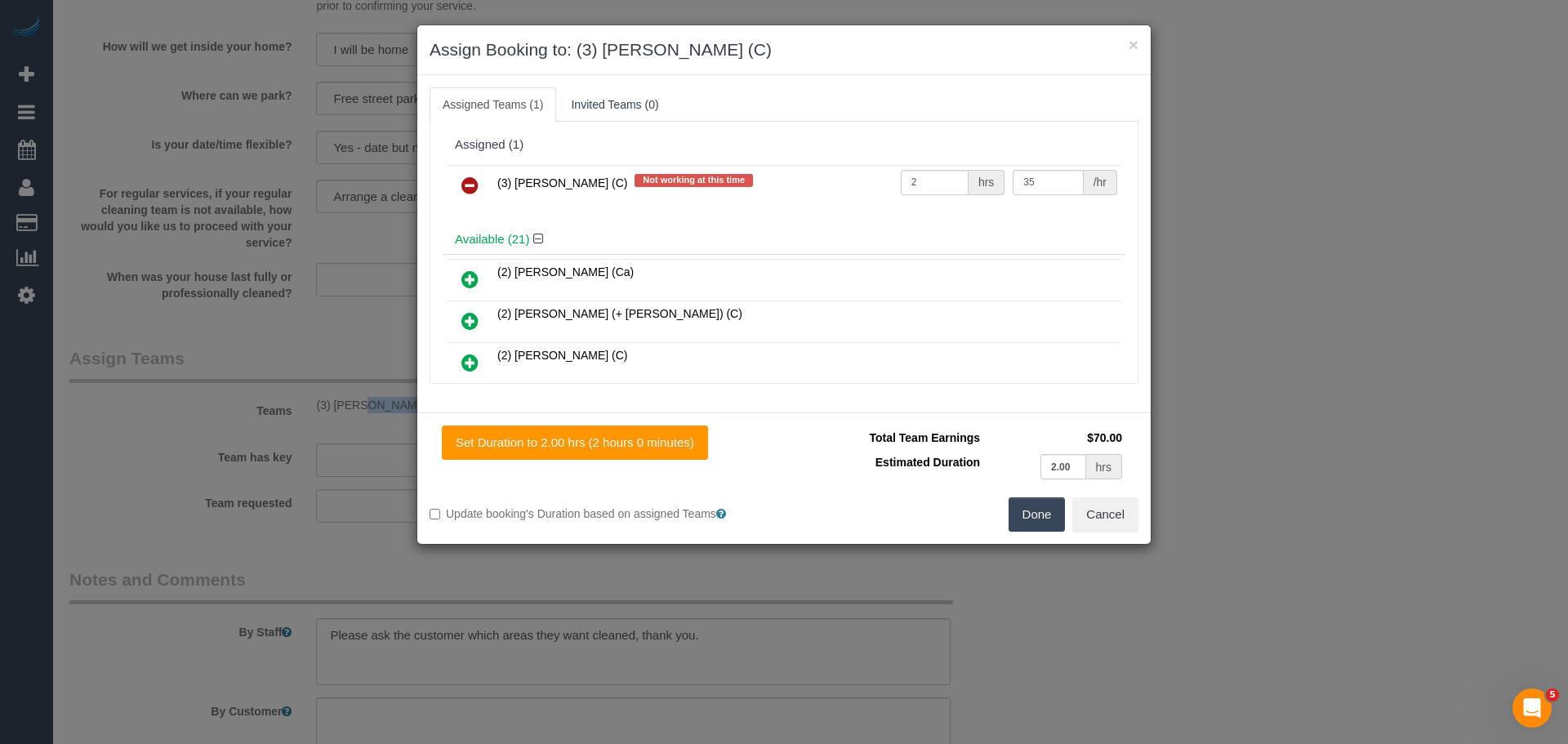
click at [477, 189] on icon at bounding box center [469, 186] width 17 height 20
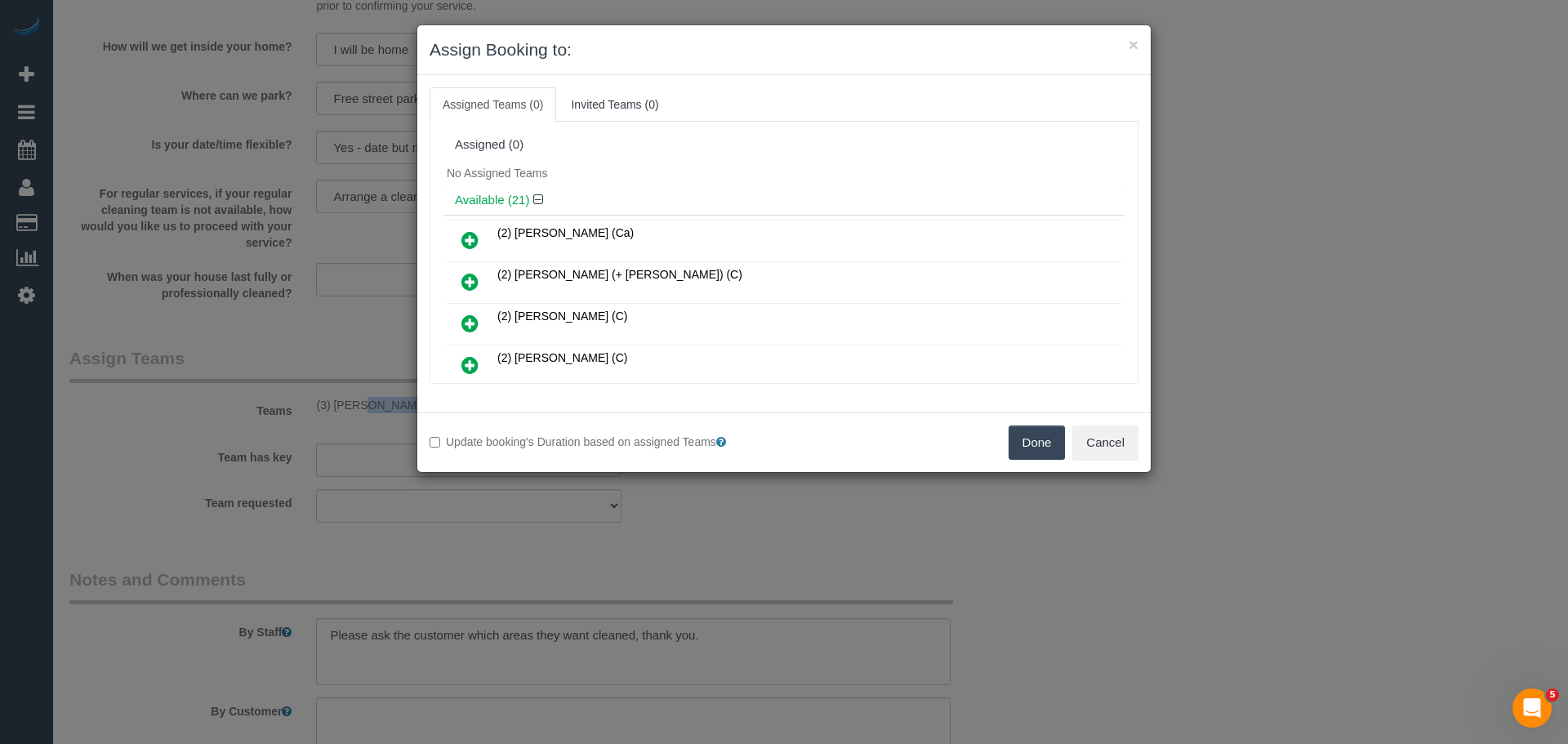
click at [1039, 455] on button "Done" at bounding box center [1037, 443] width 57 height 35
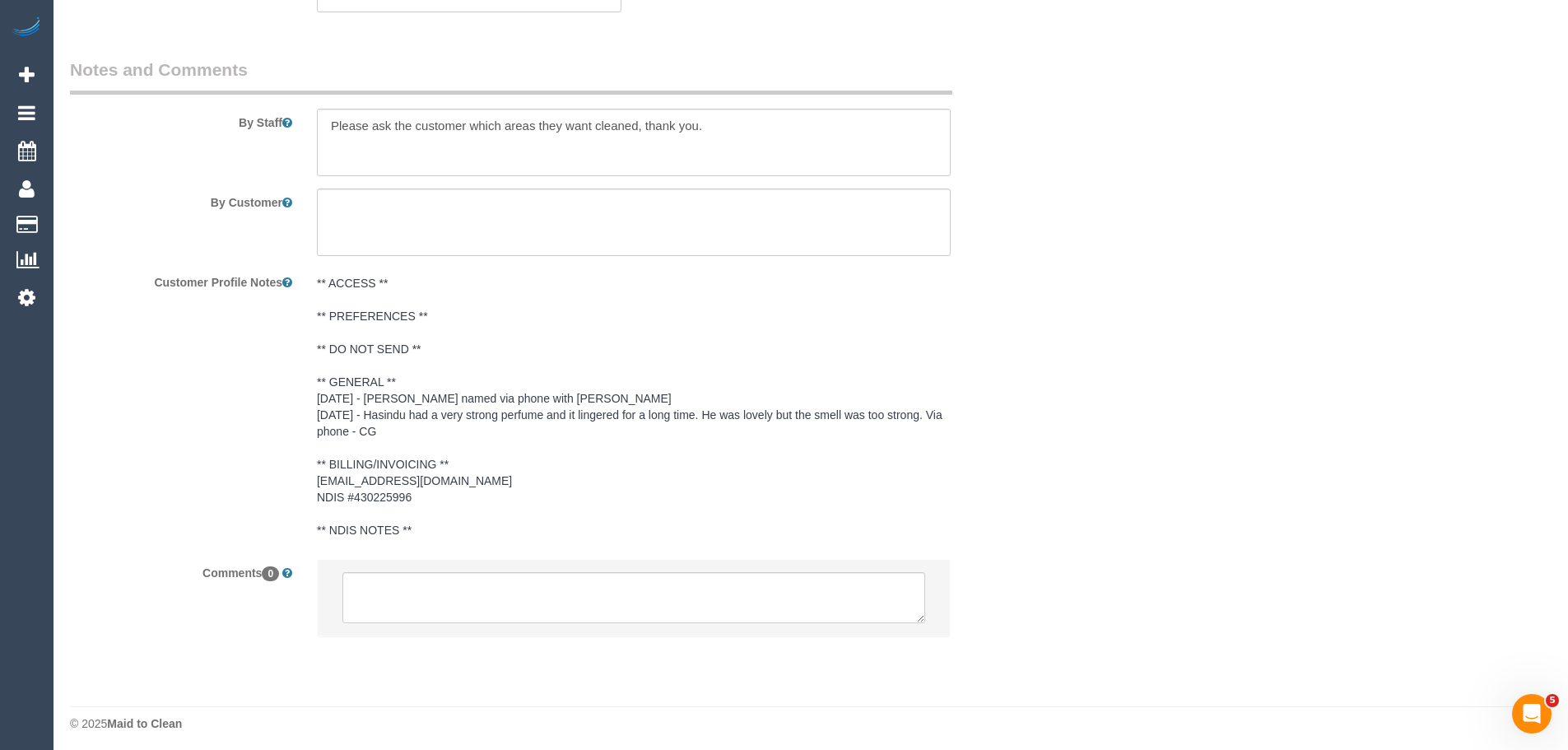
scroll to position [2250, 0]
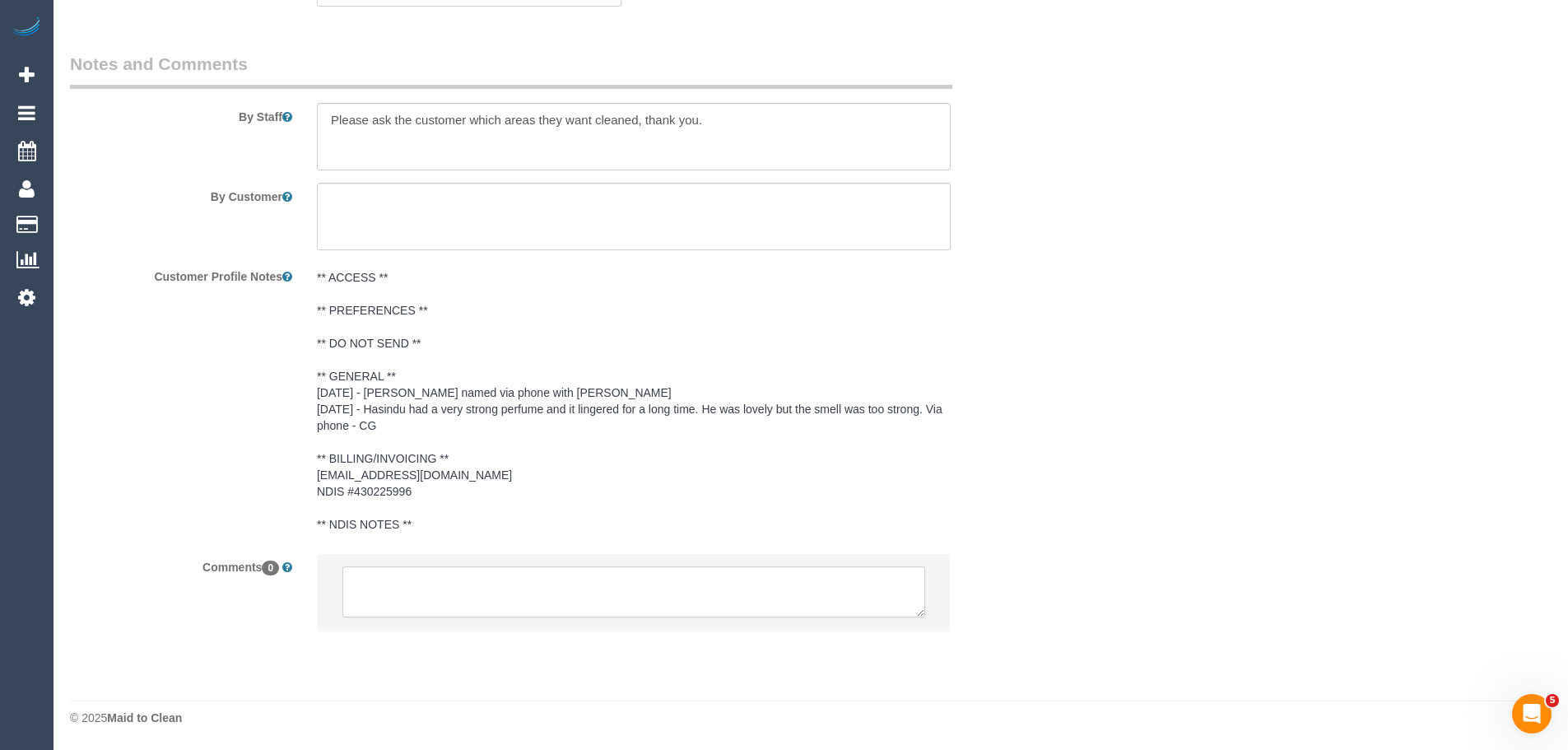
click at [466, 597] on textarea at bounding box center [634, 592] width 583 height 51
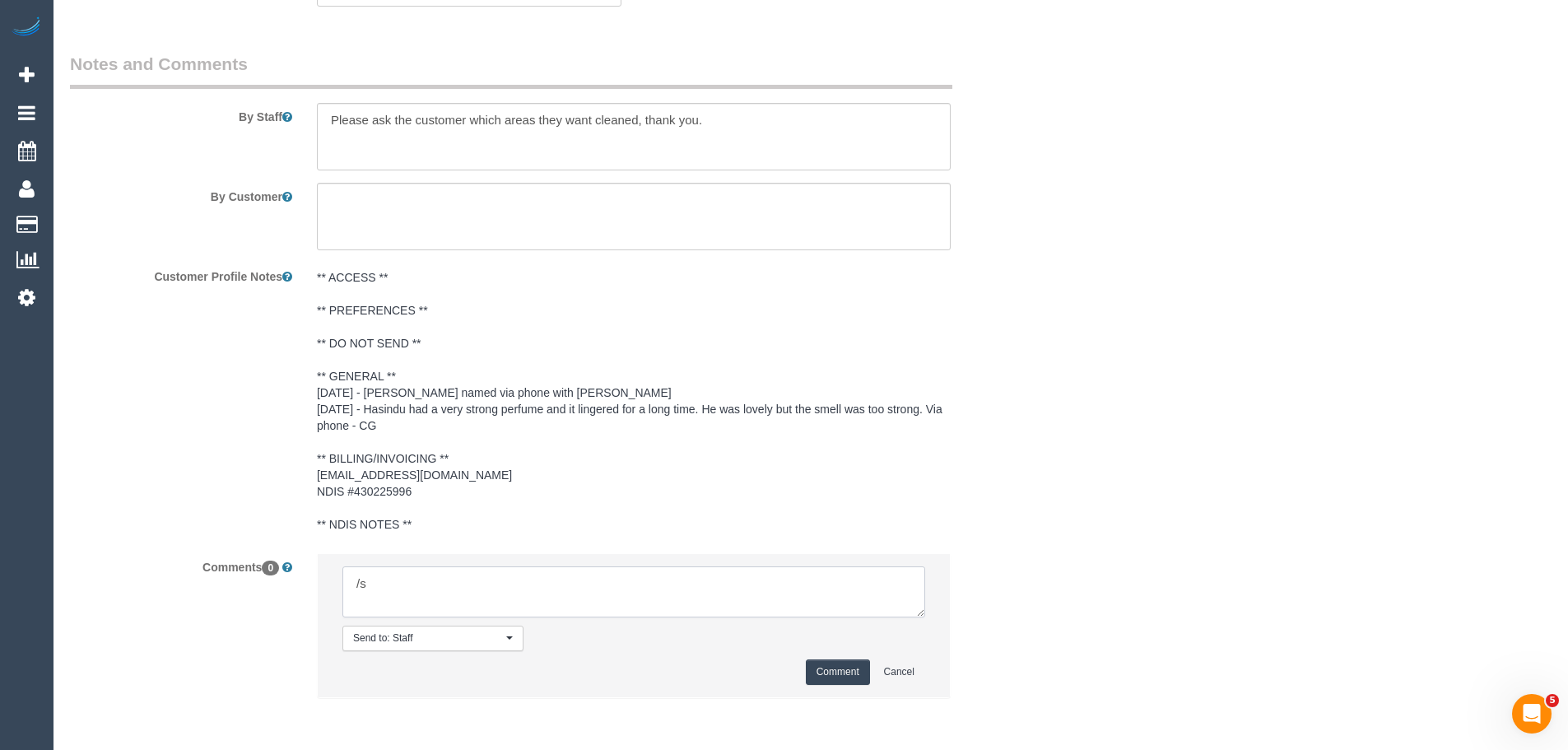
type textarea "/"
paste textarea "Cleaner(s) Unassigned: Reason Unassigned: Contact via: Which message sent: Addi…"
drag, startPoint x: 916, startPoint y: 611, endPoint x: 1117, endPoint y: 788, distance: 267.8
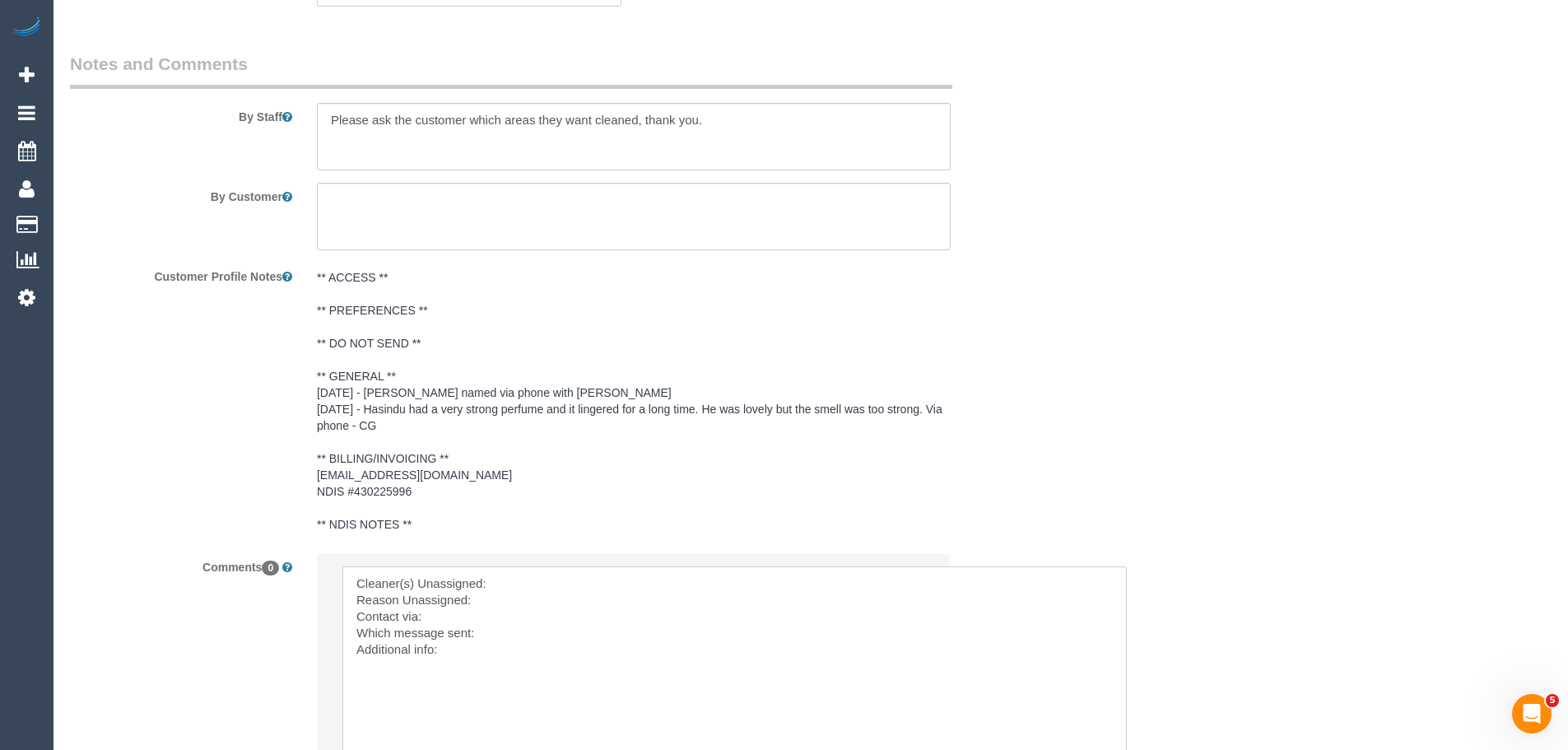
click at [572, 580] on textarea at bounding box center [735, 680] width 784 height 227
paste textarea "(3) [PERSON_NAME] (C)"
click at [422, 618] on textarea at bounding box center [735, 680] width 784 height 227
drag, startPoint x: 478, startPoint y: 668, endPoint x: 181, endPoint y: 468, distance: 358.1
click at [181, 468] on sui-booking-comments "By Staff By Customer Customer Profile Notes ** ACCESS ** ** PREFERENCES ** ** D…" at bounding box center [551, 471] width 963 height 839
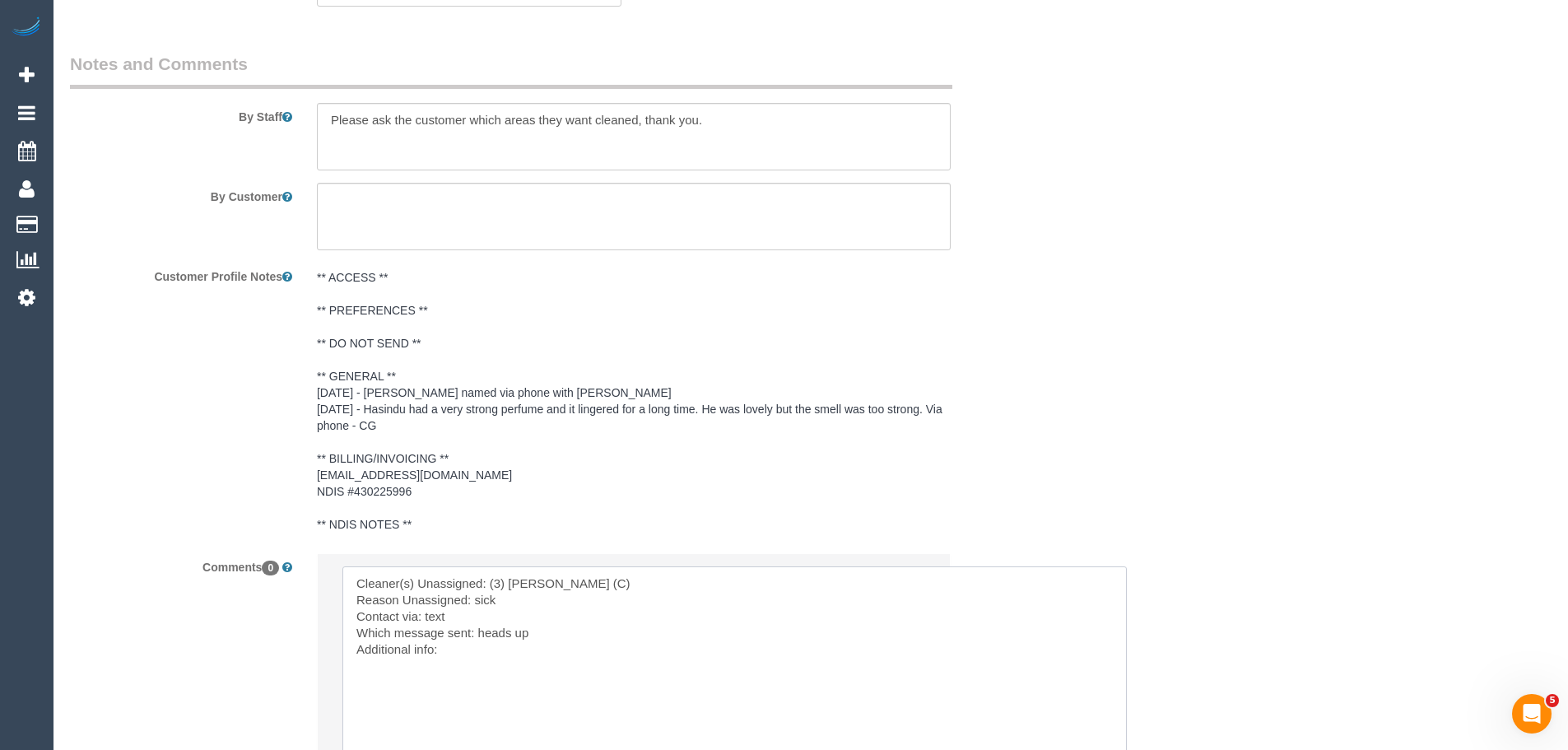
type textarea "Cleaner(s) Unassigned: (3) [PERSON_NAME] (C) Reason Unassigned: sick Contact vi…"
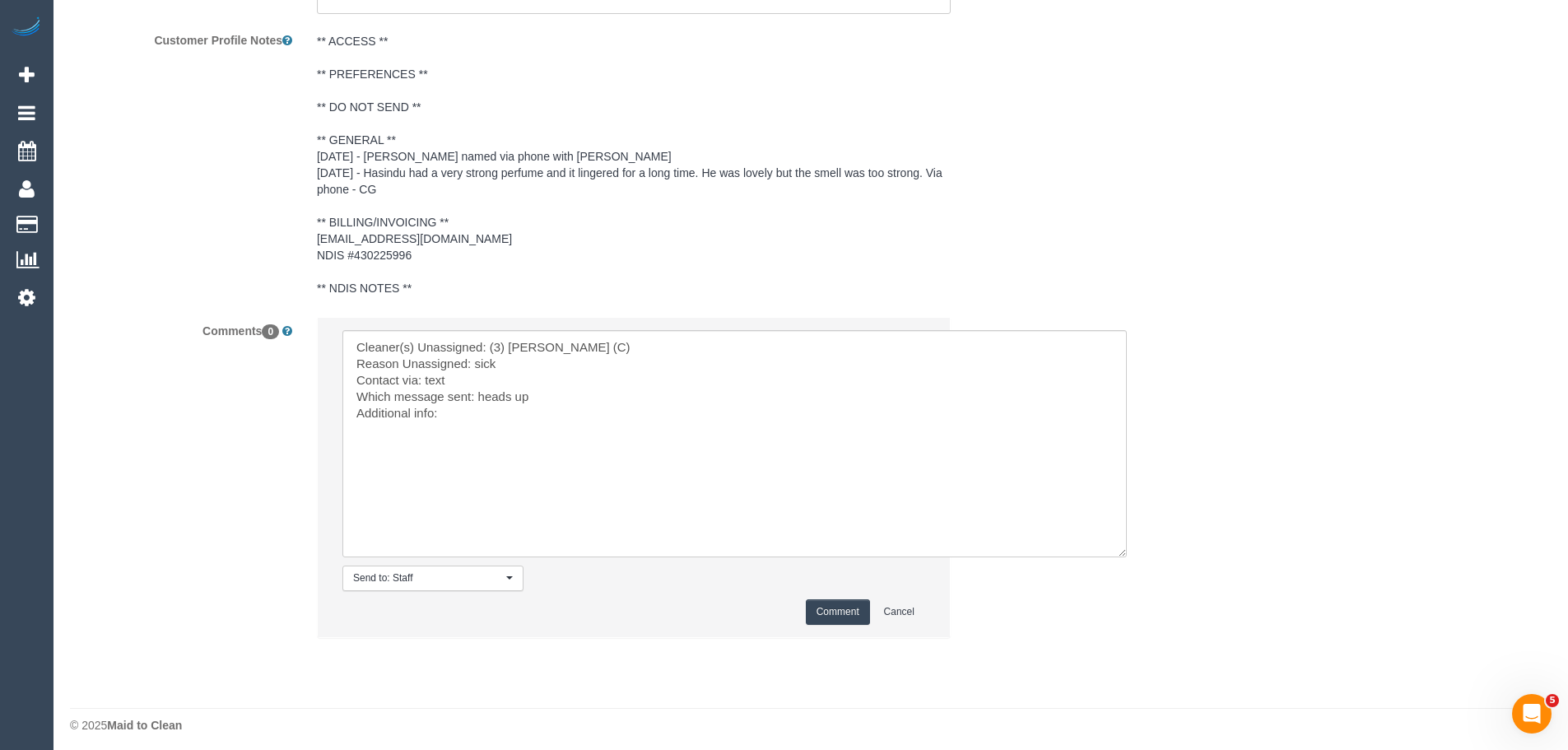
scroll to position [2494, 0]
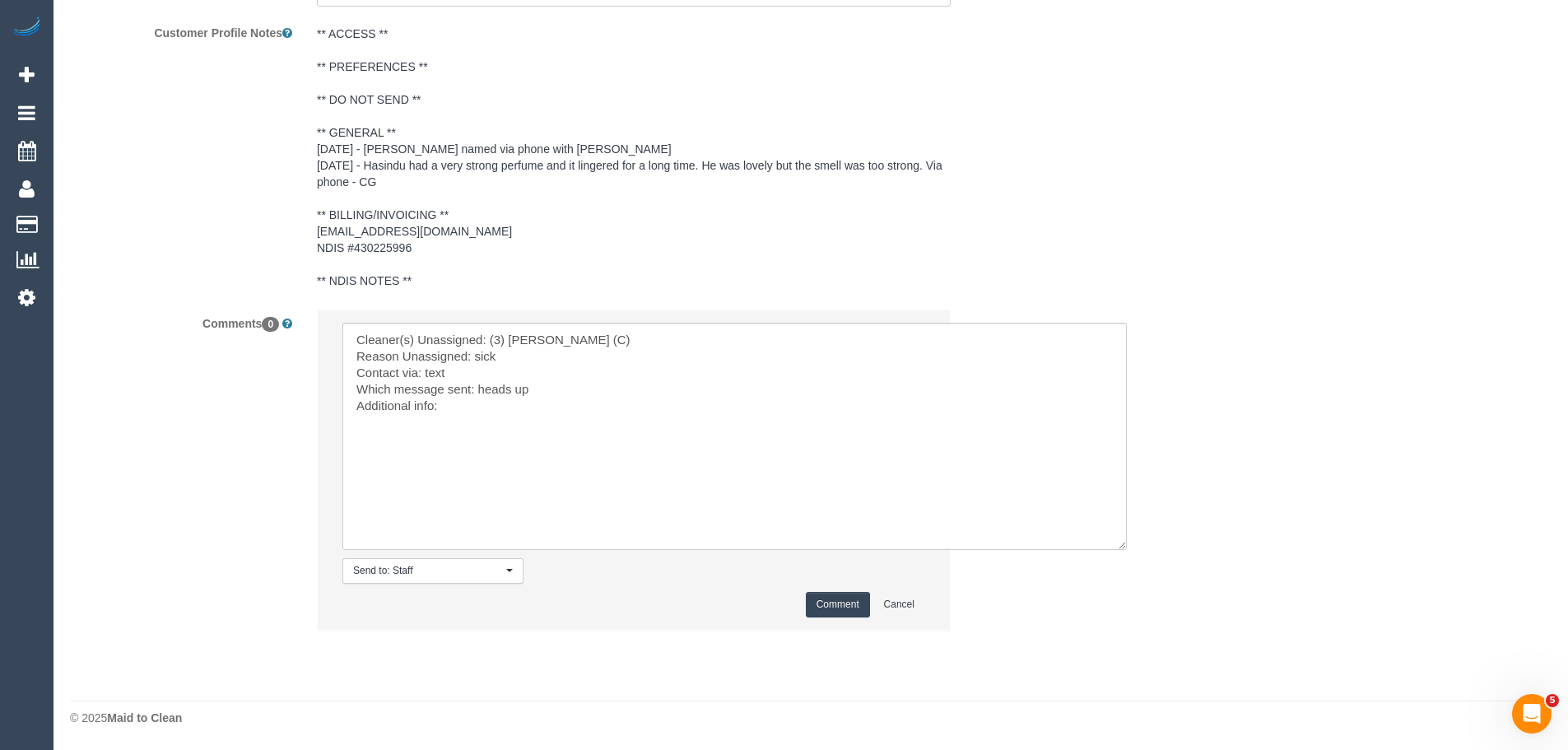
click at [809, 612] on button "Comment" at bounding box center [838, 605] width 64 height 26
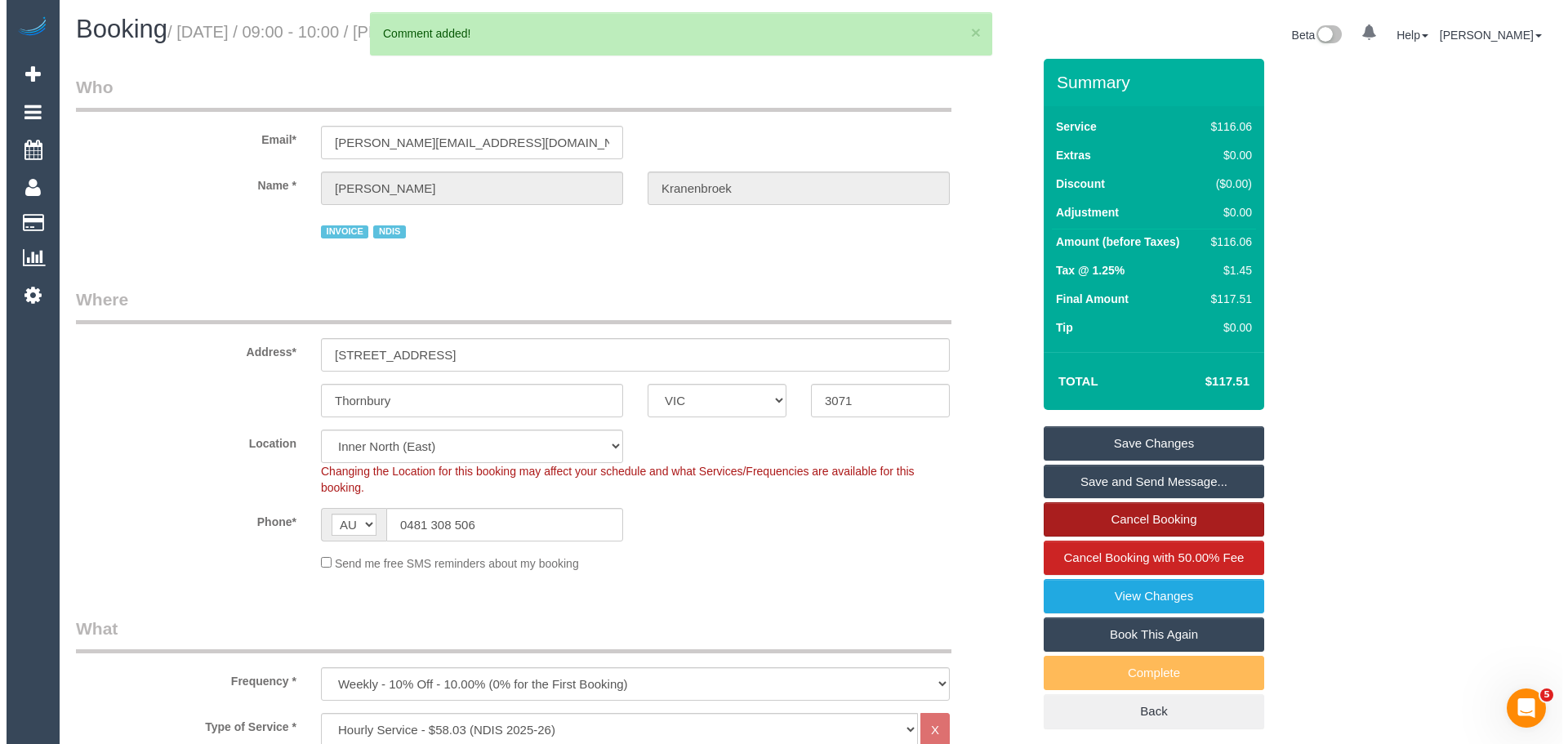
scroll to position [0, 0]
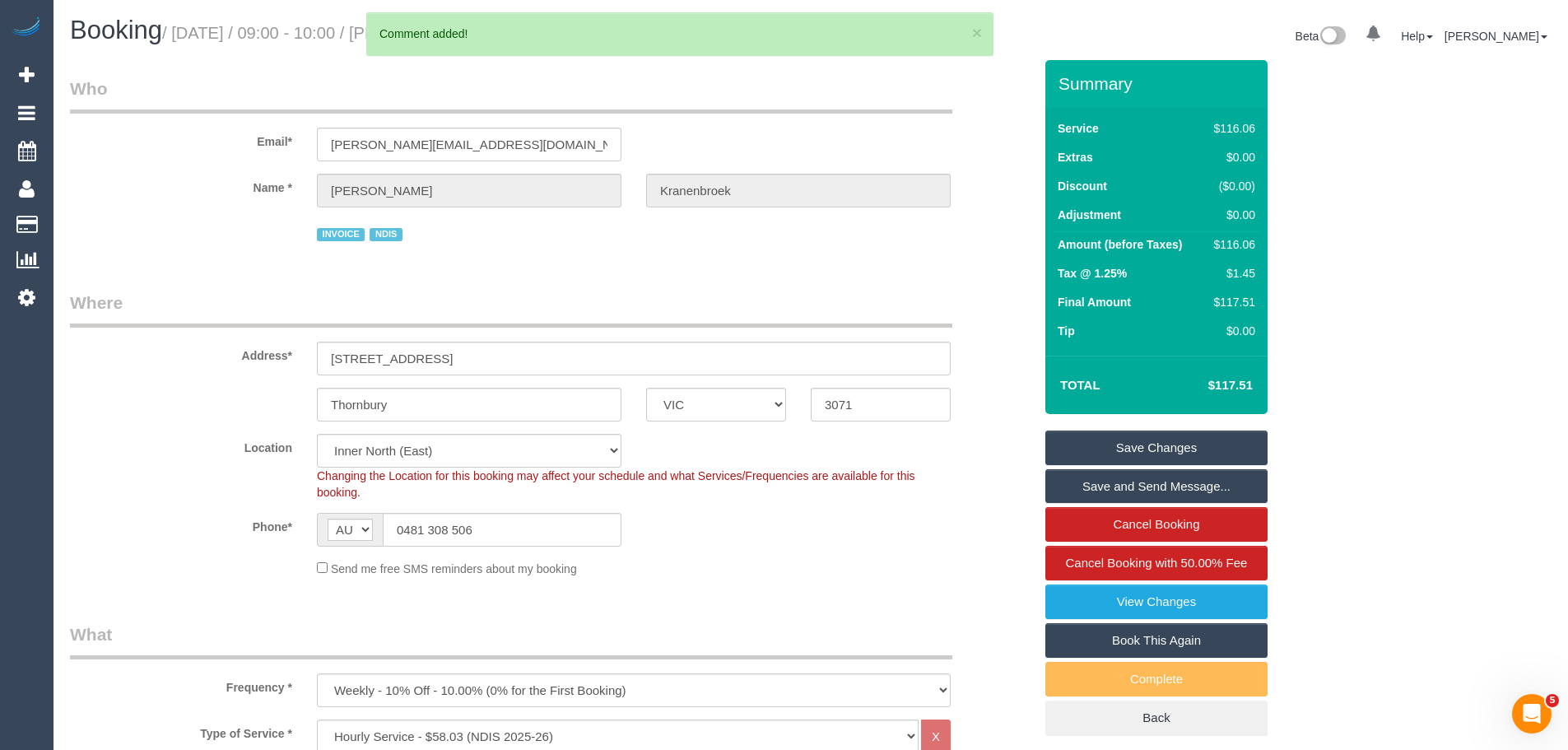
click at [1114, 443] on link "Save Changes" at bounding box center [1157, 448] width 222 height 35
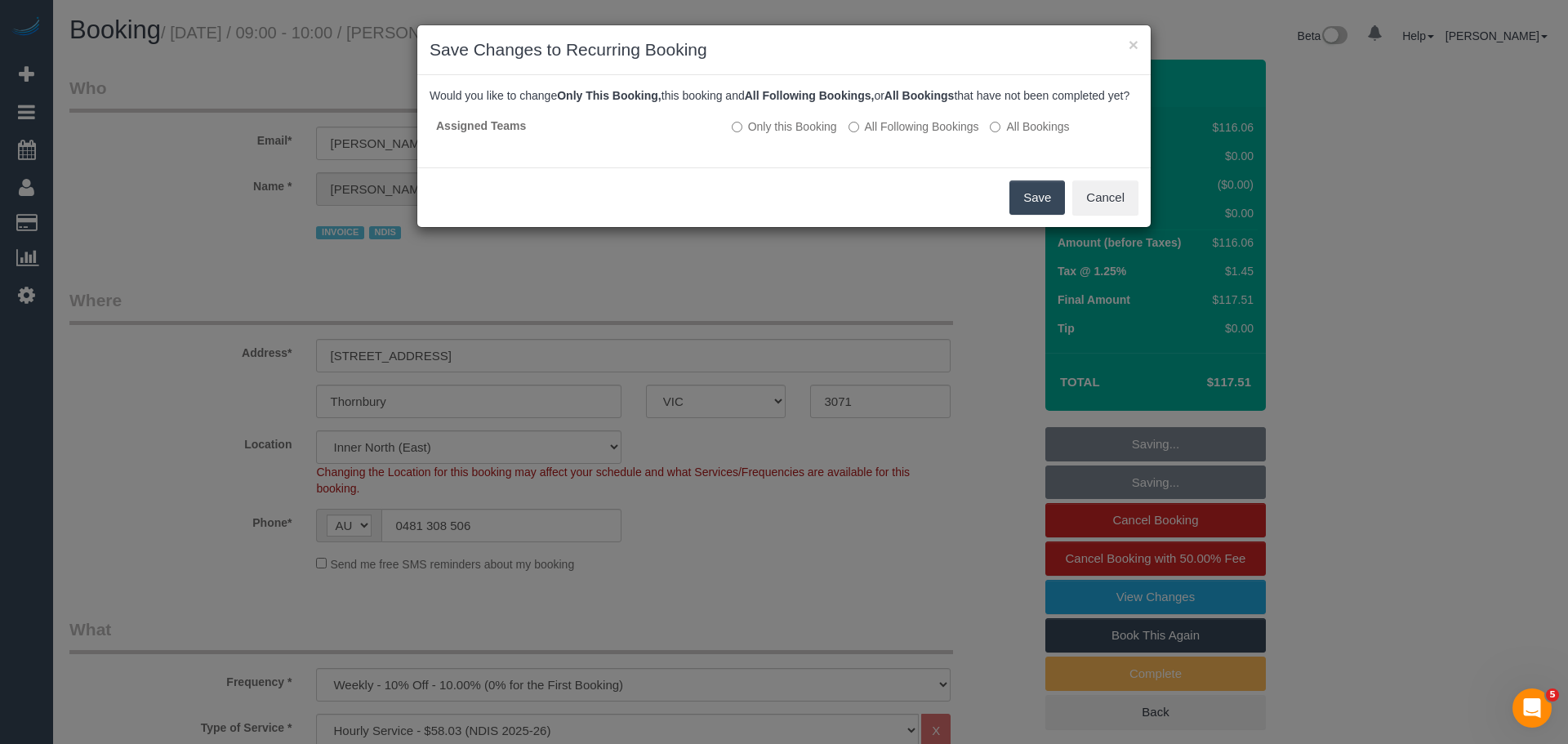
click at [1048, 209] on button "Save" at bounding box center [1037, 197] width 55 height 35
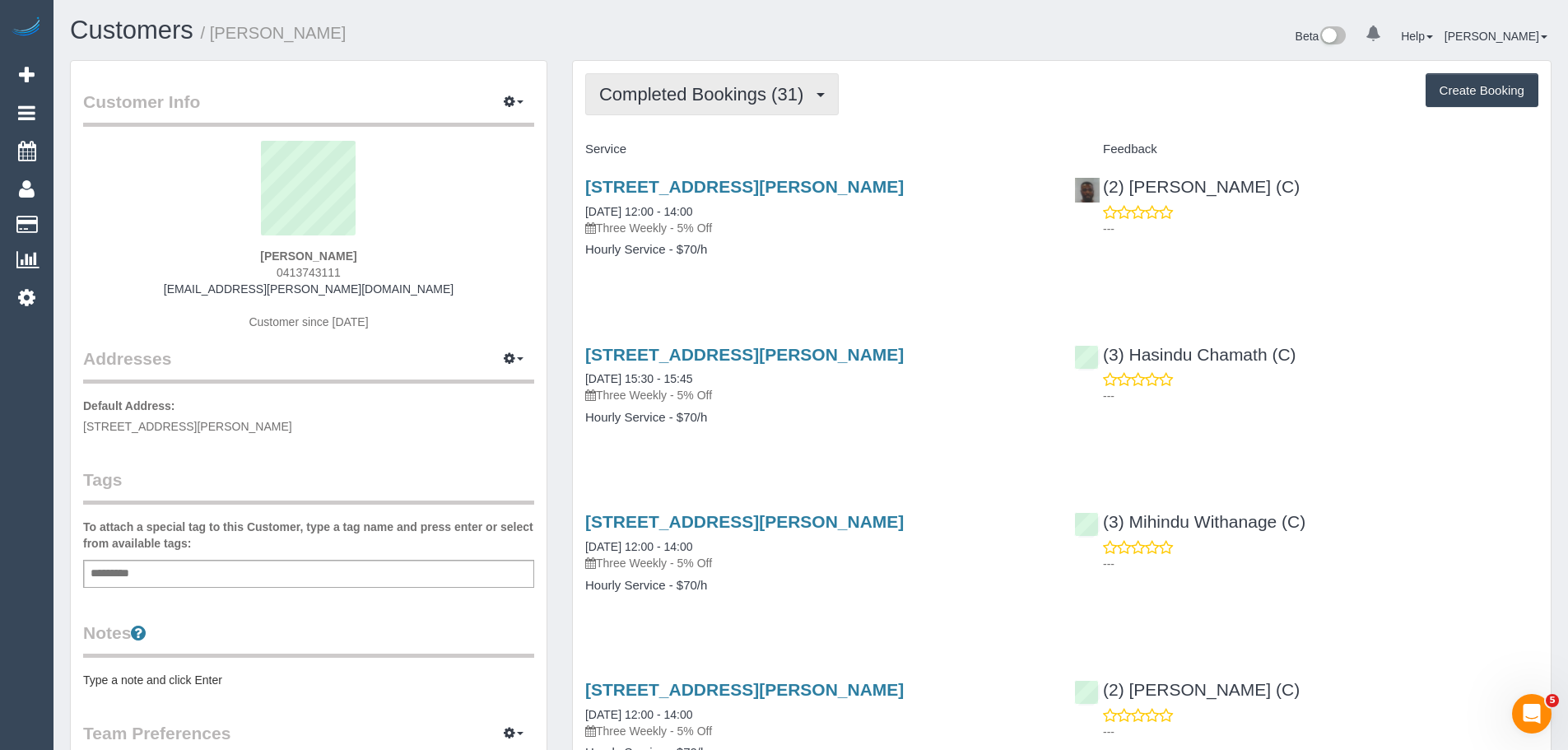
click at [675, 77] on button "Completed Bookings (31)" at bounding box center [712, 94] width 254 height 42
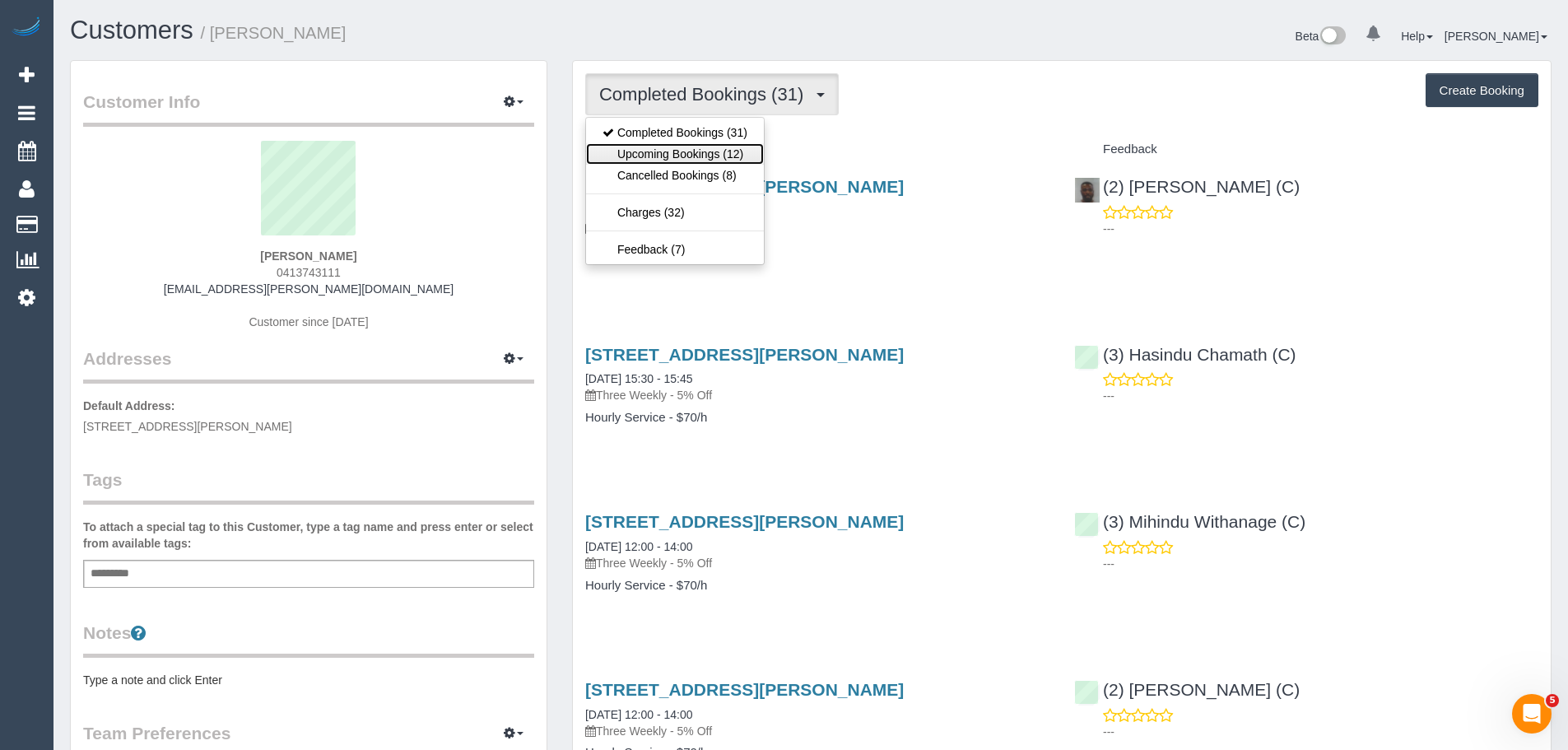
click at [682, 153] on link "Upcoming Bookings (12)" at bounding box center [674, 153] width 178 height 21
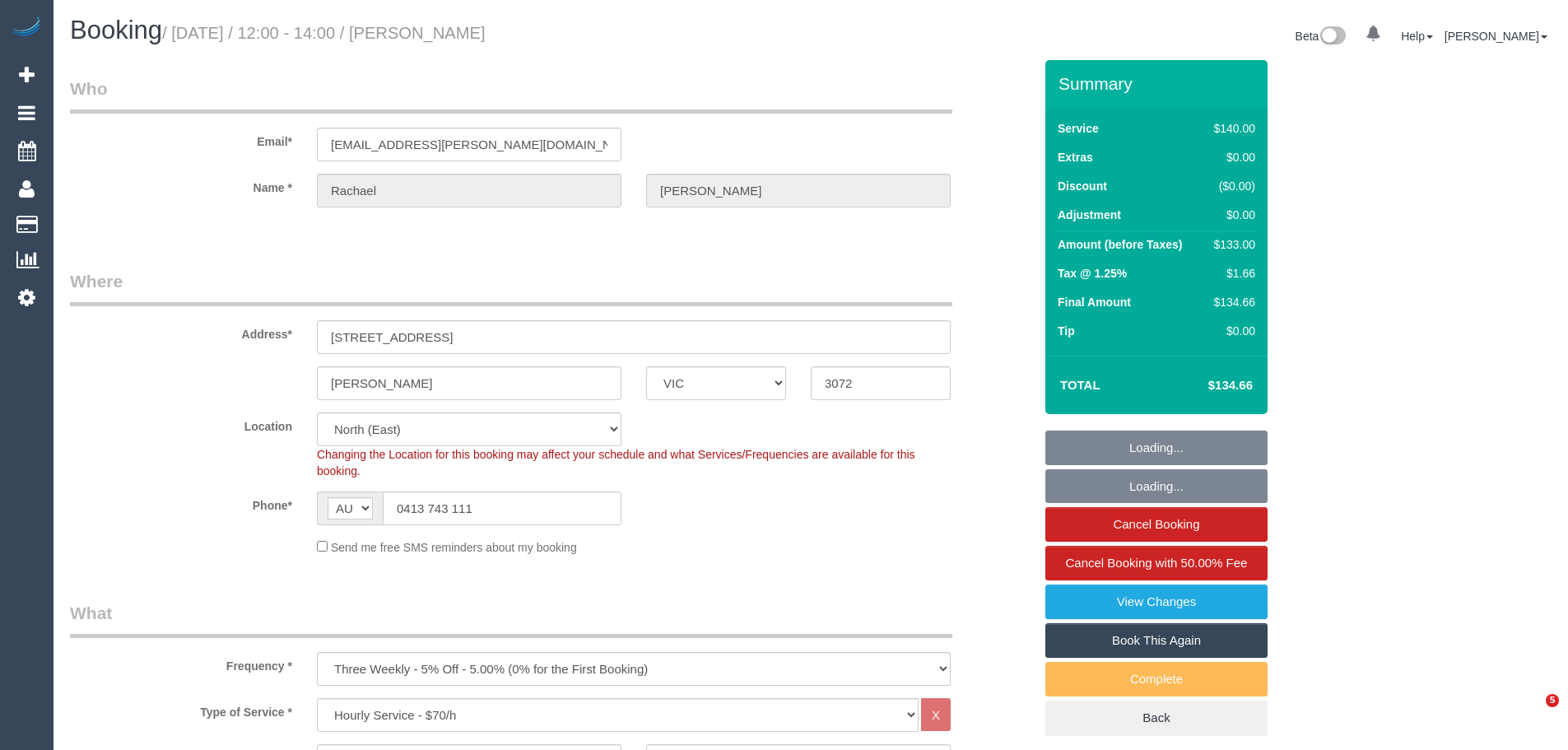
select select "VIC"
select select "string:stripe-pm_1NiSM42GScqysDRV2Pq4K9fJ"
select select "object:1512"
select select "number:27"
select select "number:14"
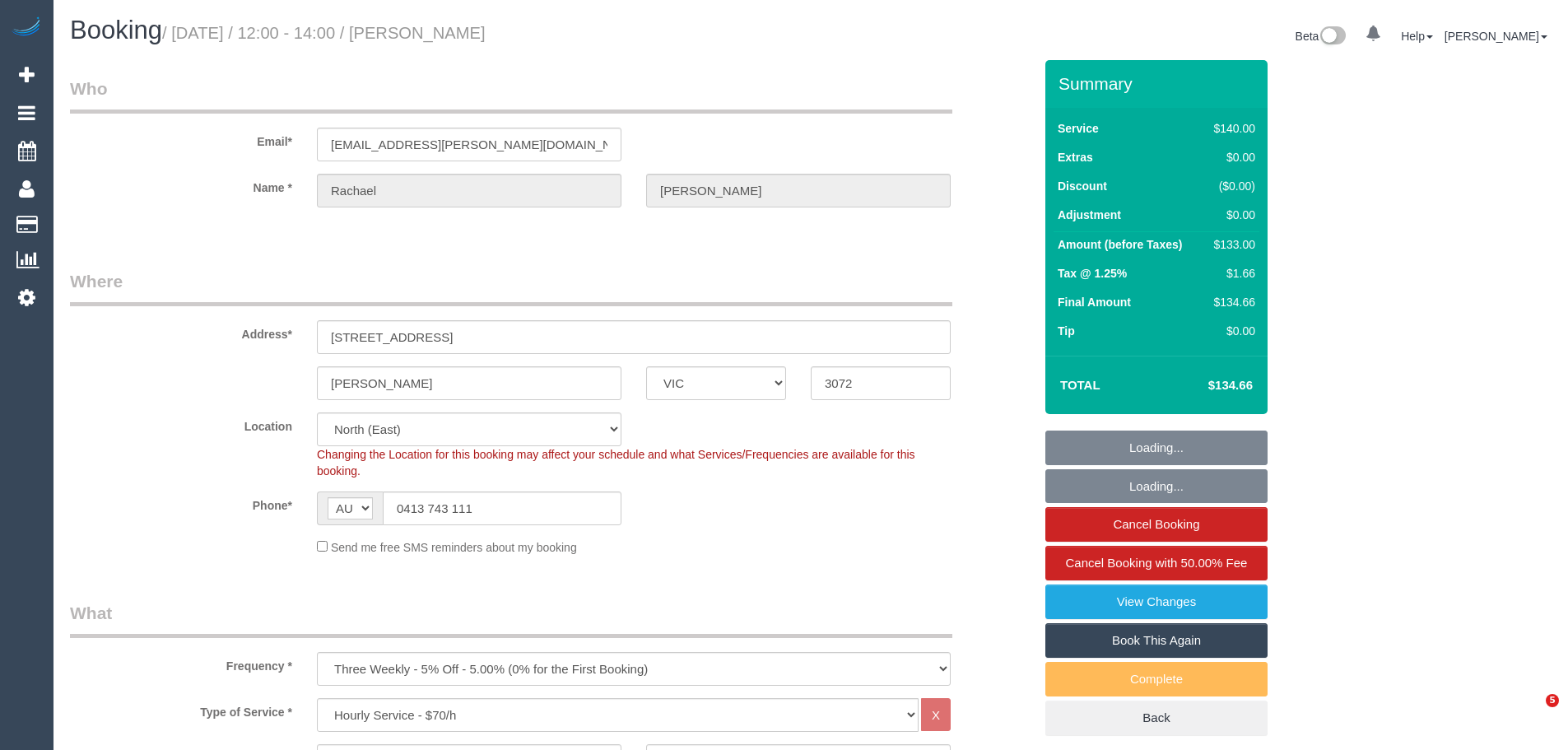
select select "number:19"
select select "number:24"
select select "number:33"
select select "number:11"
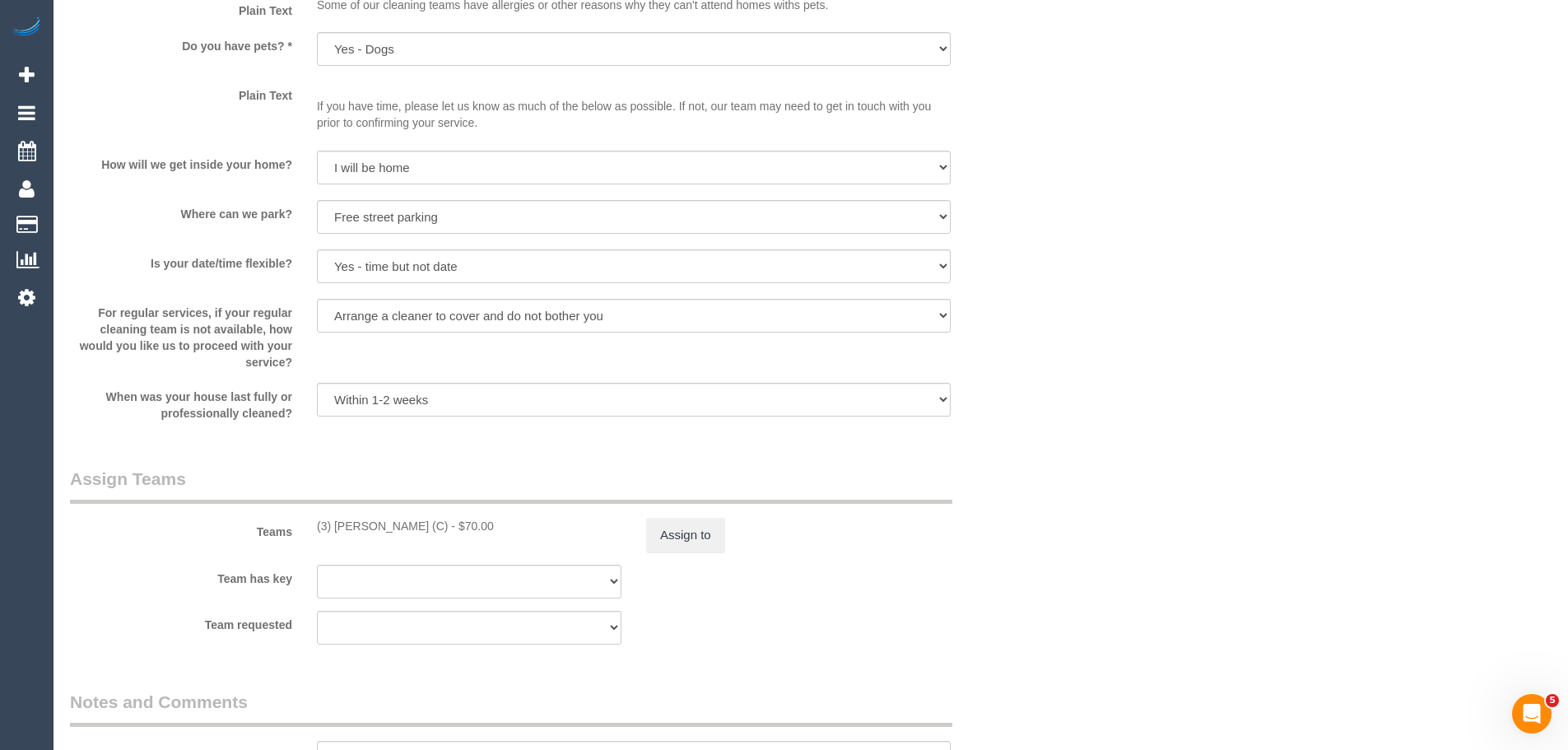
scroll to position [2223, 0]
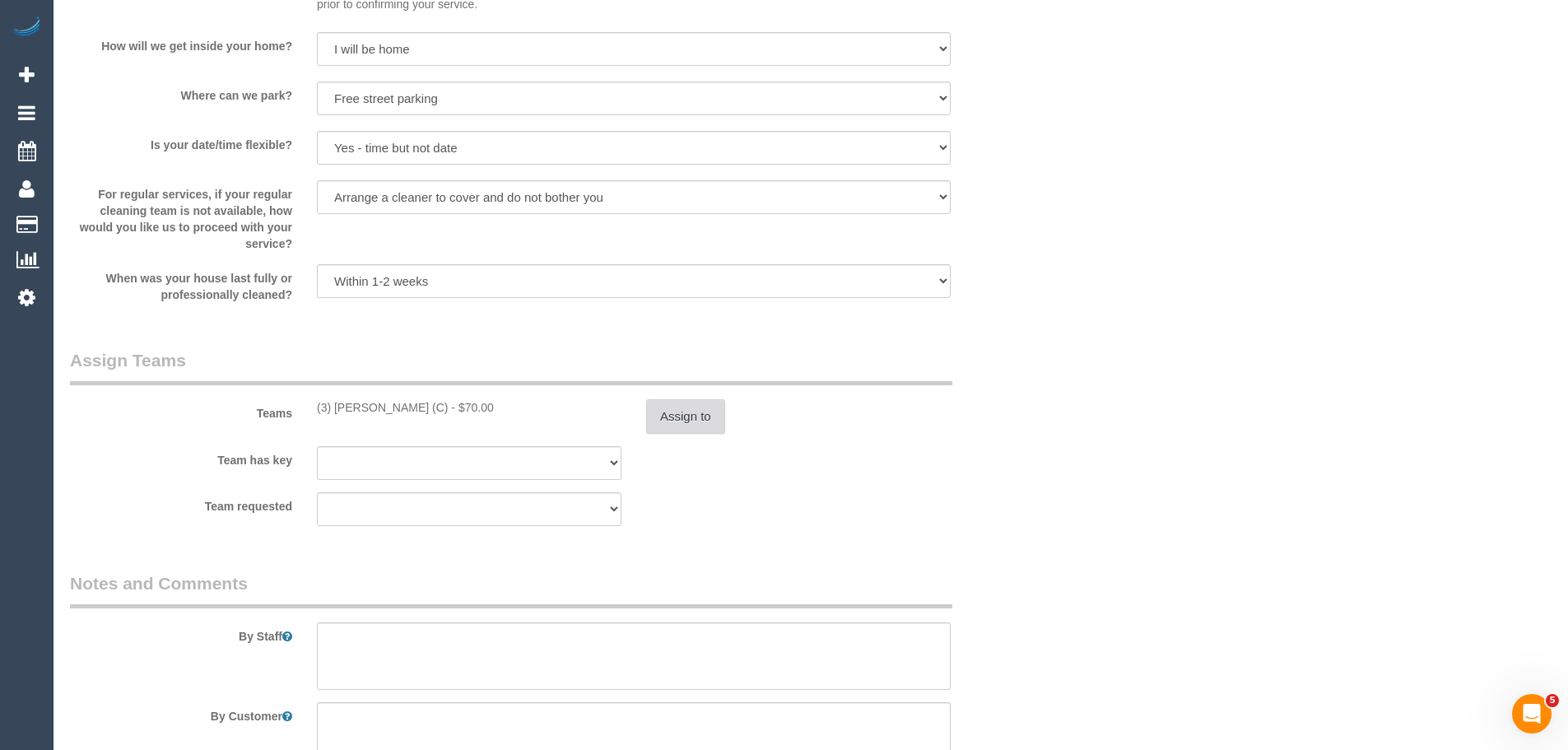
click at [699, 413] on button "Assign to" at bounding box center [685, 417] width 79 height 35
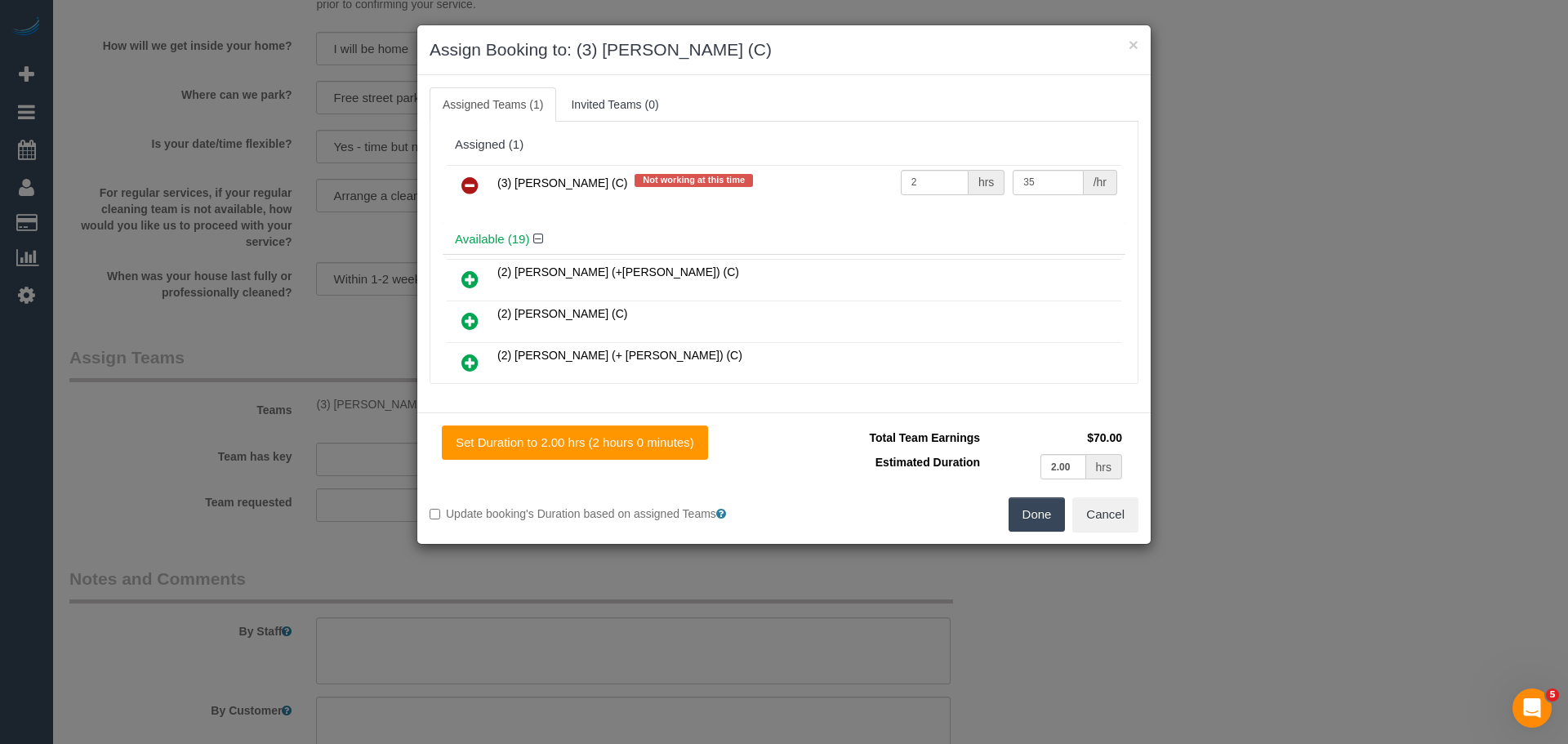
click at [474, 178] on icon at bounding box center [469, 186] width 17 height 20
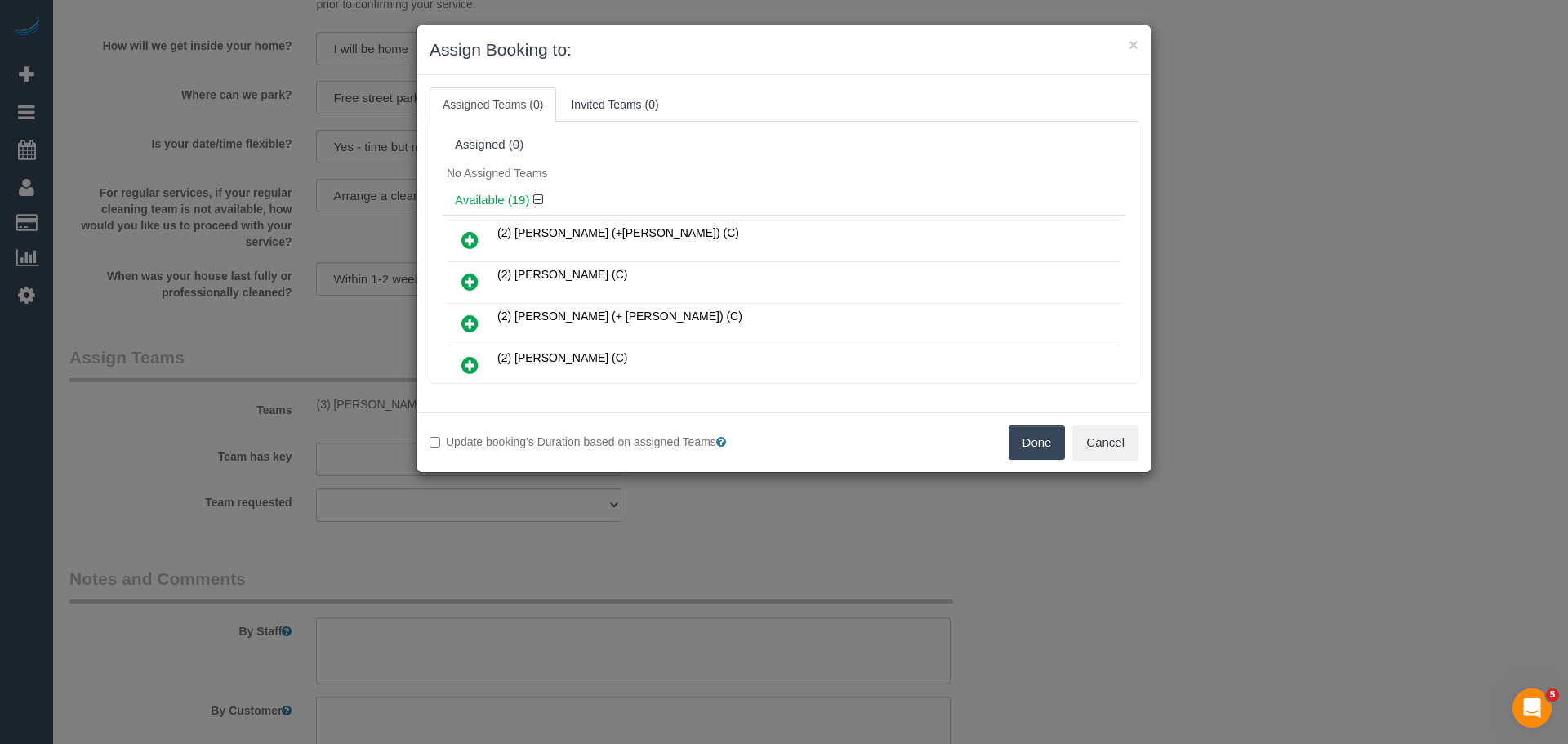
click at [1046, 449] on button "Done" at bounding box center [1037, 443] width 57 height 35
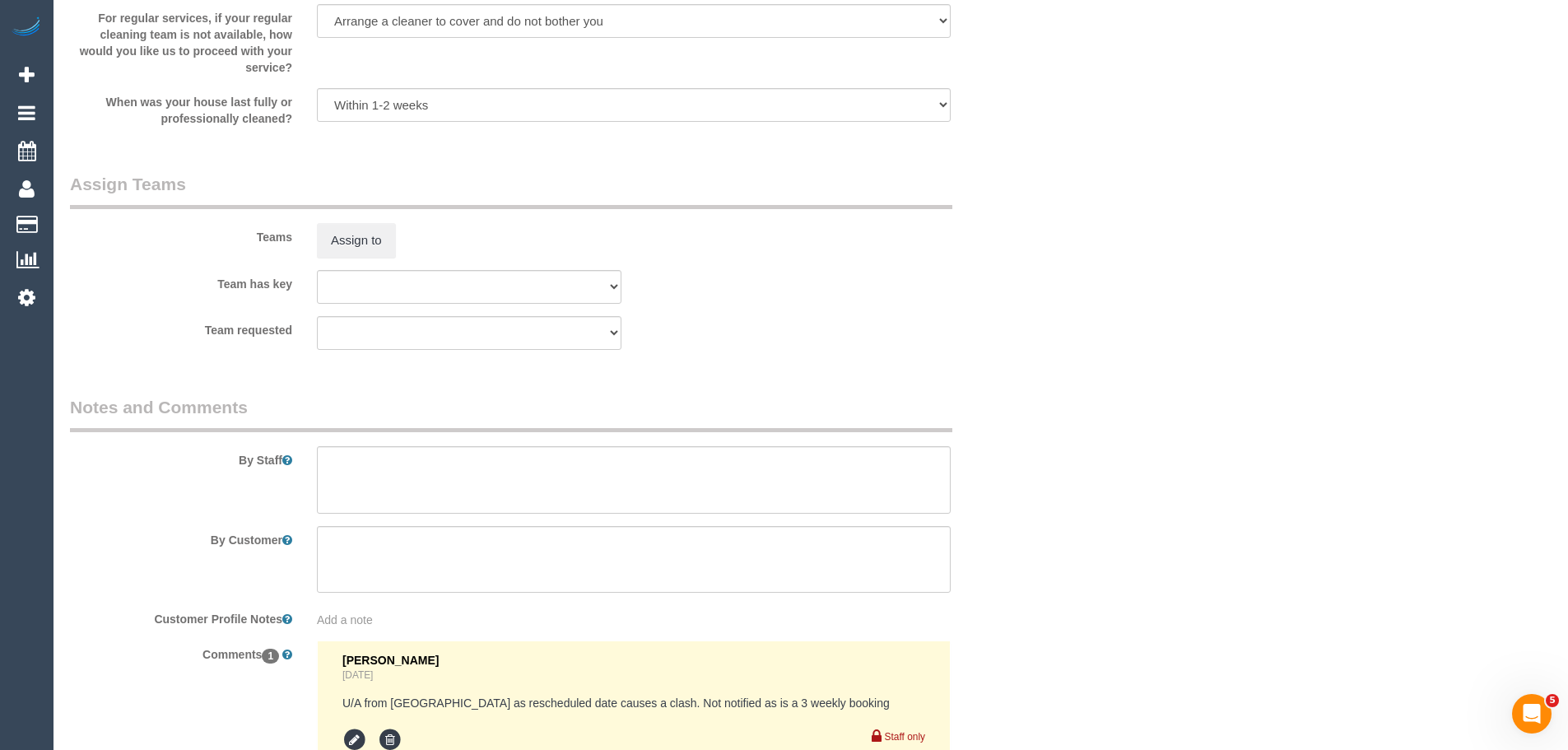
scroll to position [2611, 0]
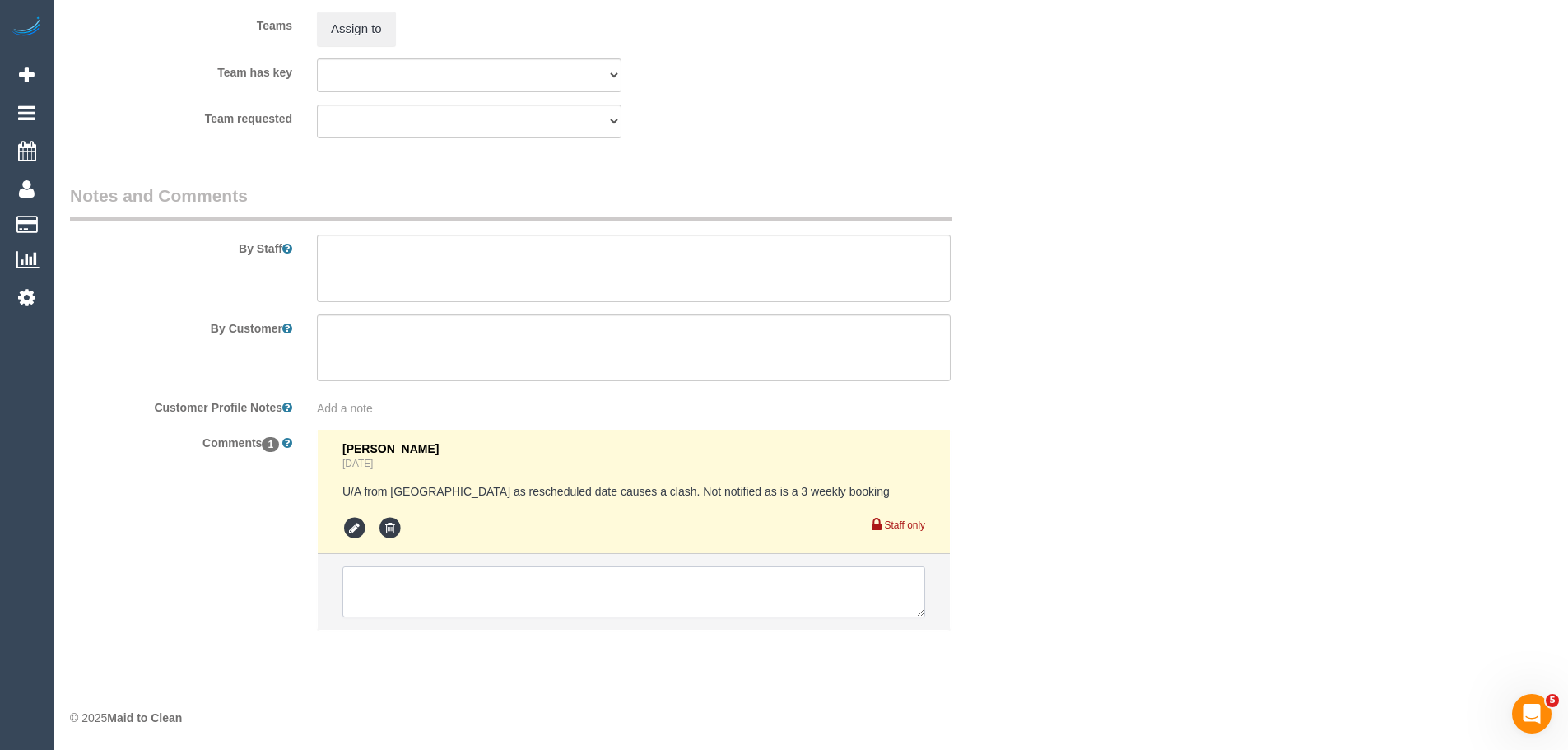
click at [457, 600] on textarea at bounding box center [634, 592] width 583 height 51
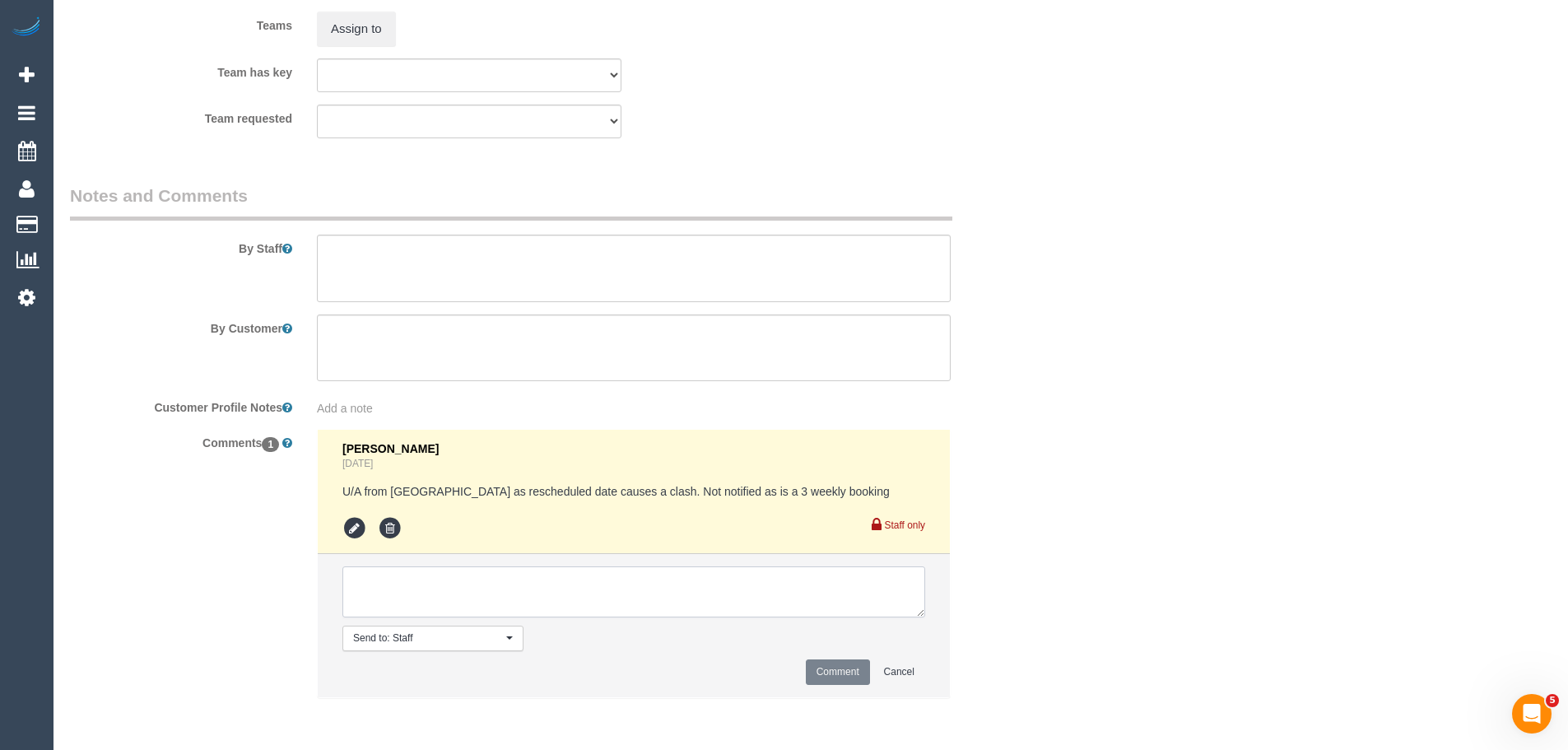
paste textarea "Cleaner(s) Unassigned: (3) [PERSON_NAME] (C) Reason Unassigned: sick Contact vi…"
type textarea "Cleaner(s) Unassigned: (3) [PERSON_NAME] (C) Reason Unassigned: sick Contact vi…"
click at [820, 669] on button "Comment" at bounding box center [838, 672] width 64 height 26
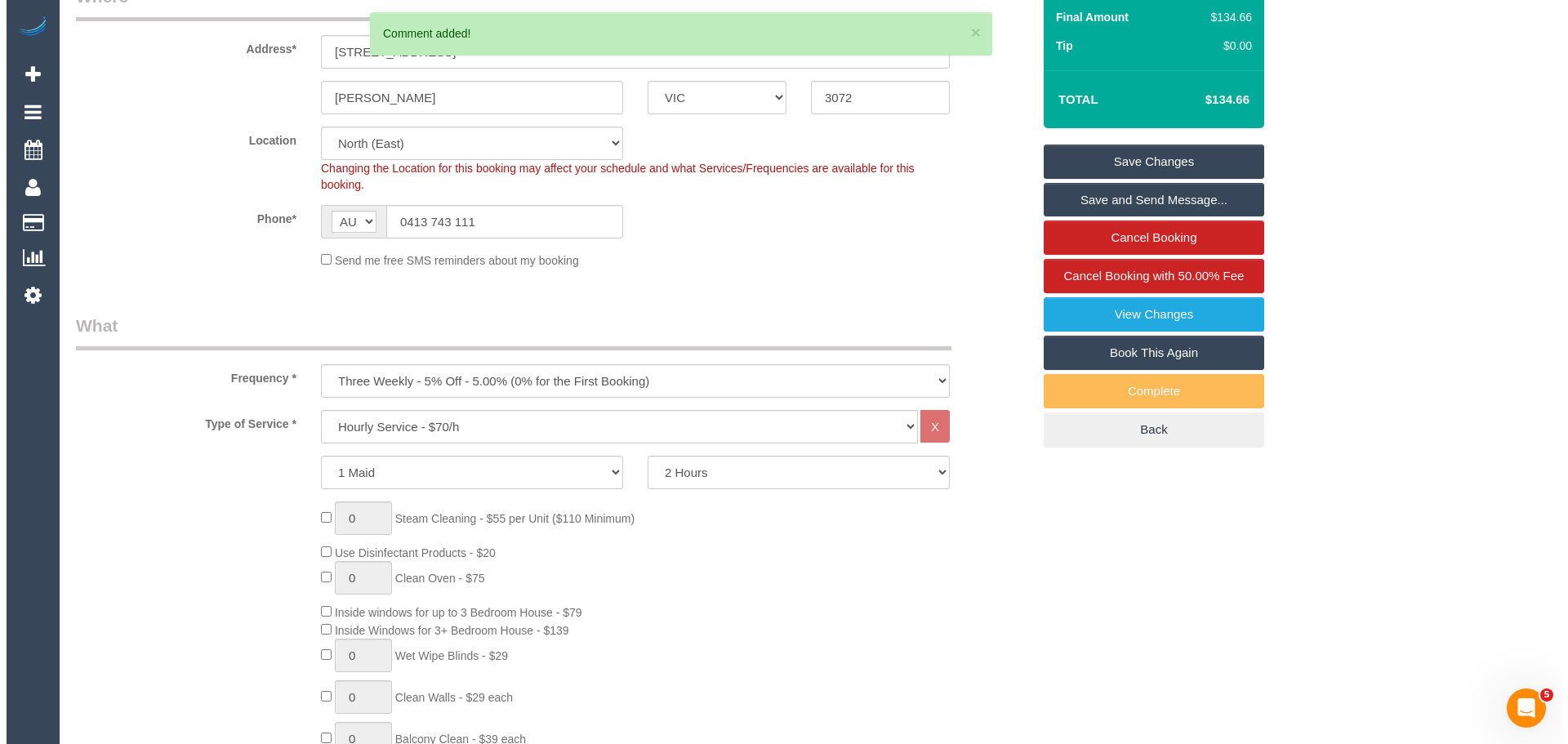
scroll to position [0, 0]
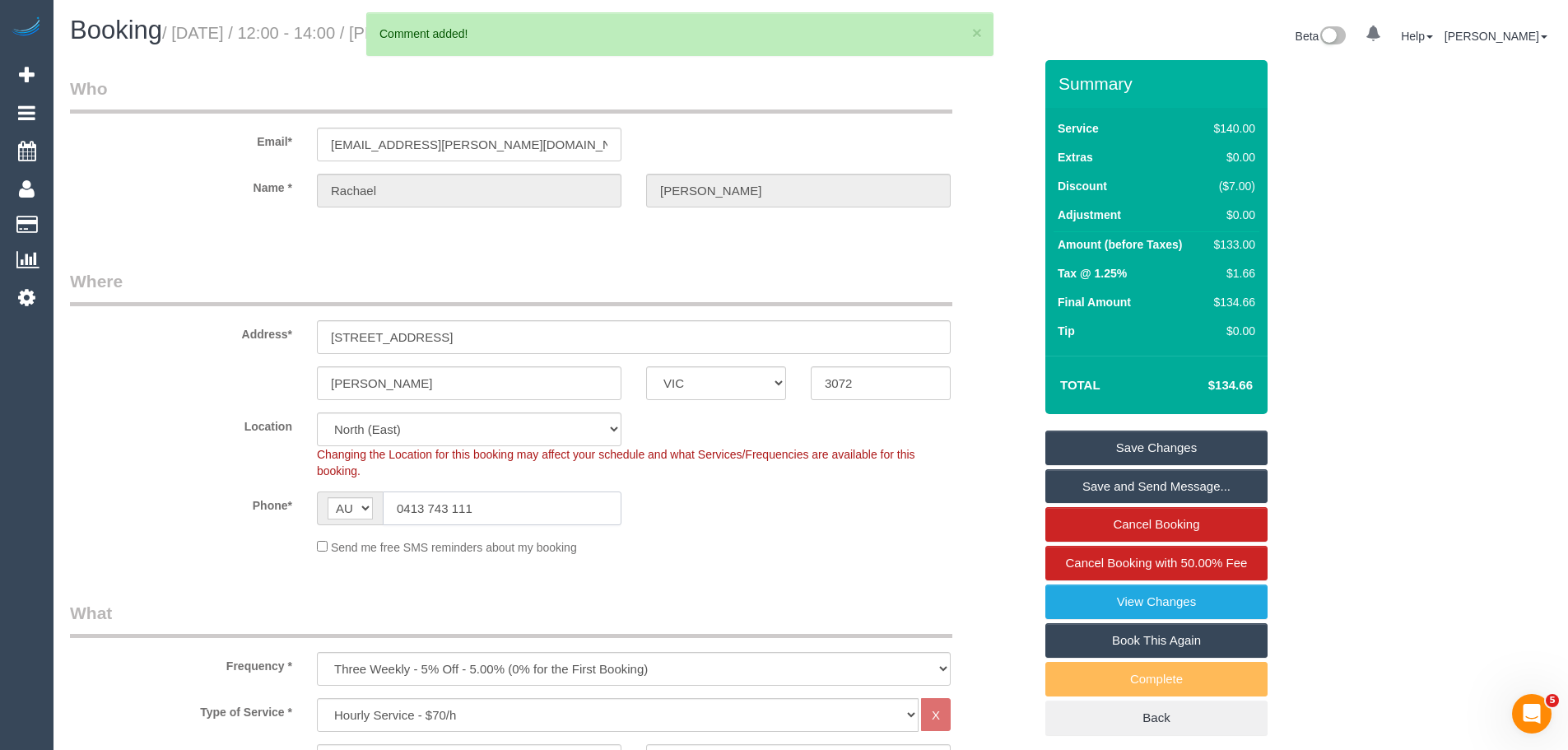
drag, startPoint x: 496, startPoint y: 506, endPoint x: 60, endPoint y: 447, distance: 440.0
click at [89, 452] on sui-booking-location "Location [GEOGRAPHIC_DATA] (North) East (South) [GEOGRAPHIC_DATA] (East) [GEOGR…" at bounding box center [551, 484] width 963 height 143
click at [1191, 441] on link "Save Changes" at bounding box center [1157, 448] width 222 height 35
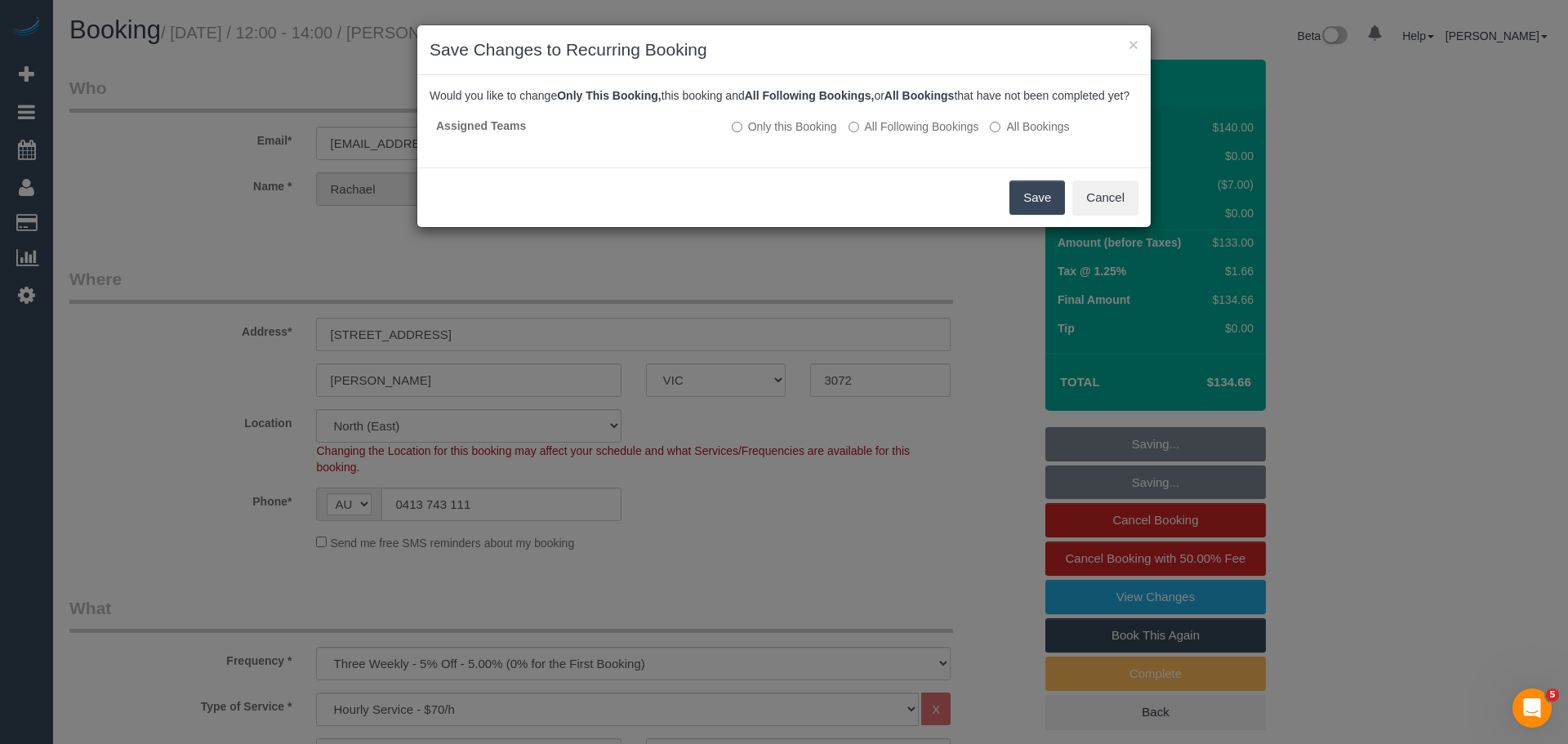
click at [1040, 214] on button "Save" at bounding box center [1037, 197] width 55 height 35
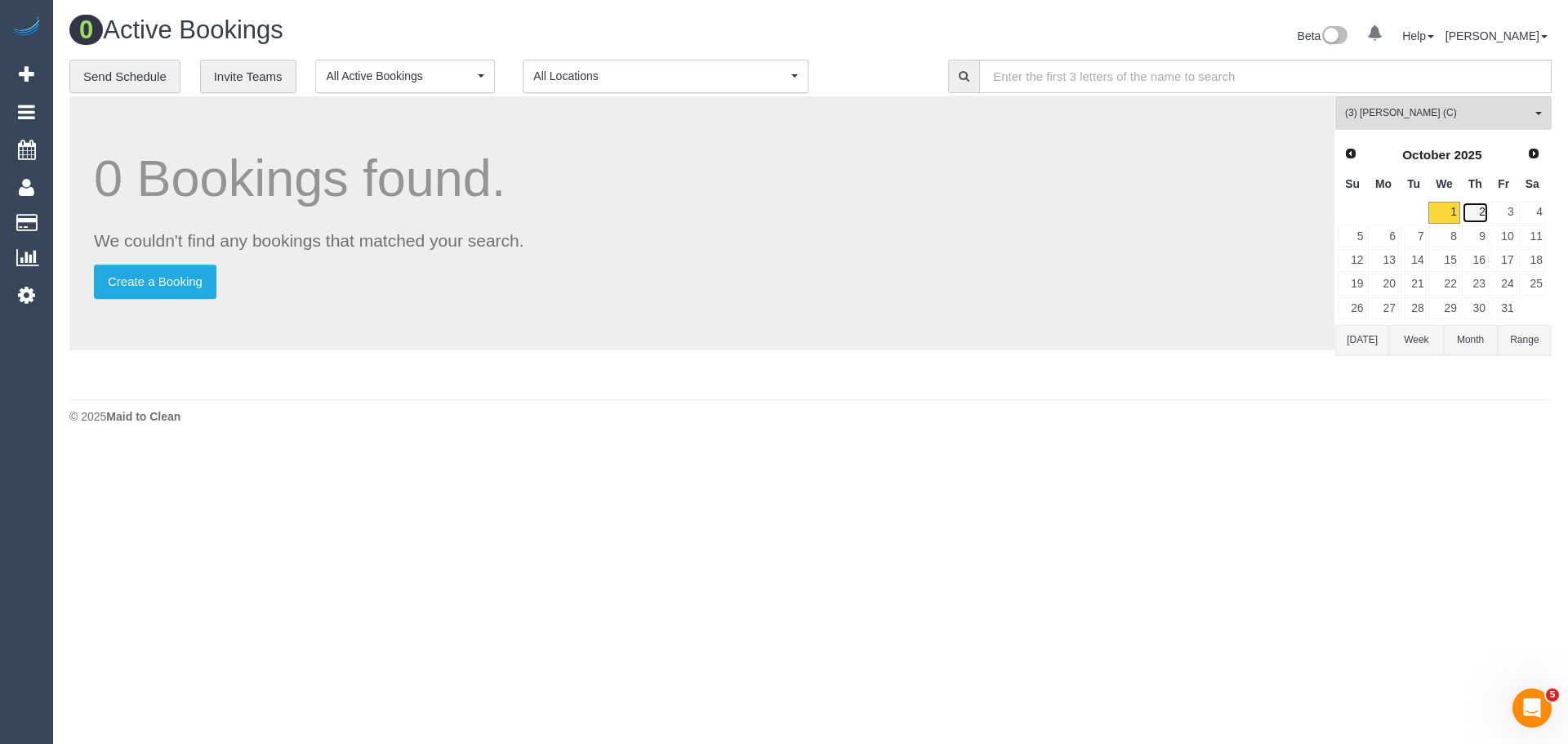
click at [1470, 207] on link "2" at bounding box center [1476, 213] width 27 height 22
